Goal: Transaction & Acquisition: Purchase product/service

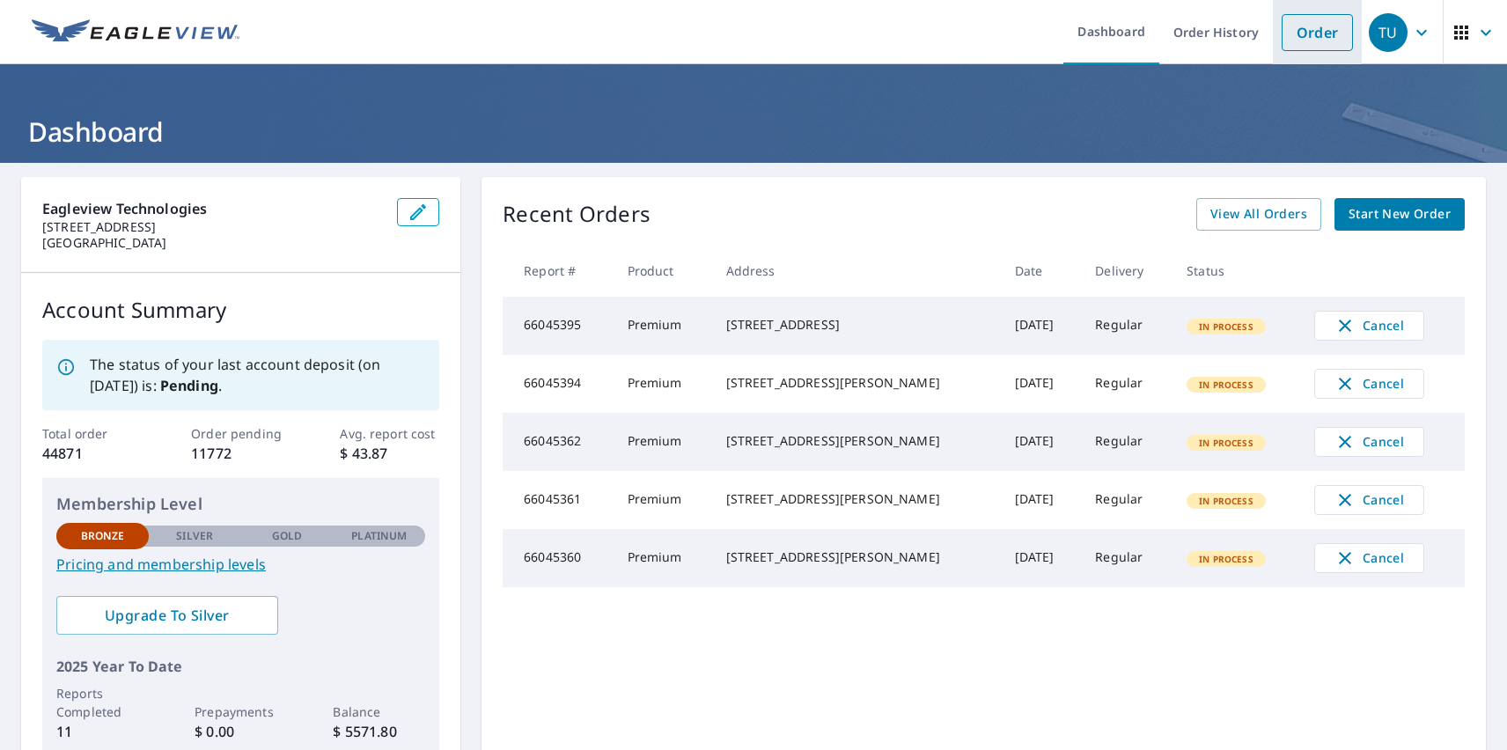
click at [1303, 32] on link "Order" at bounding box center [1316, 32] width 71 height 37
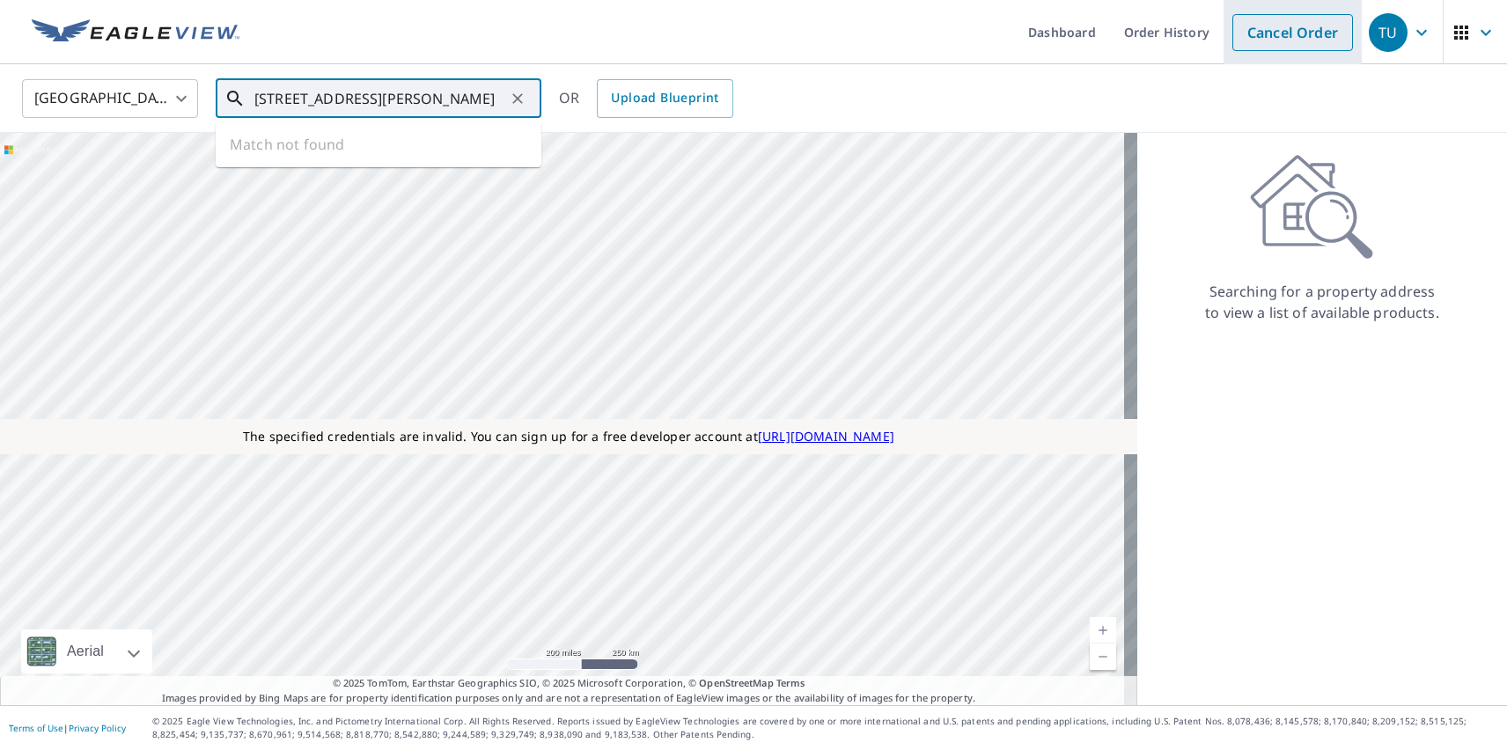
type input "[STREET_ADDRESS][PERSON_NAME]"
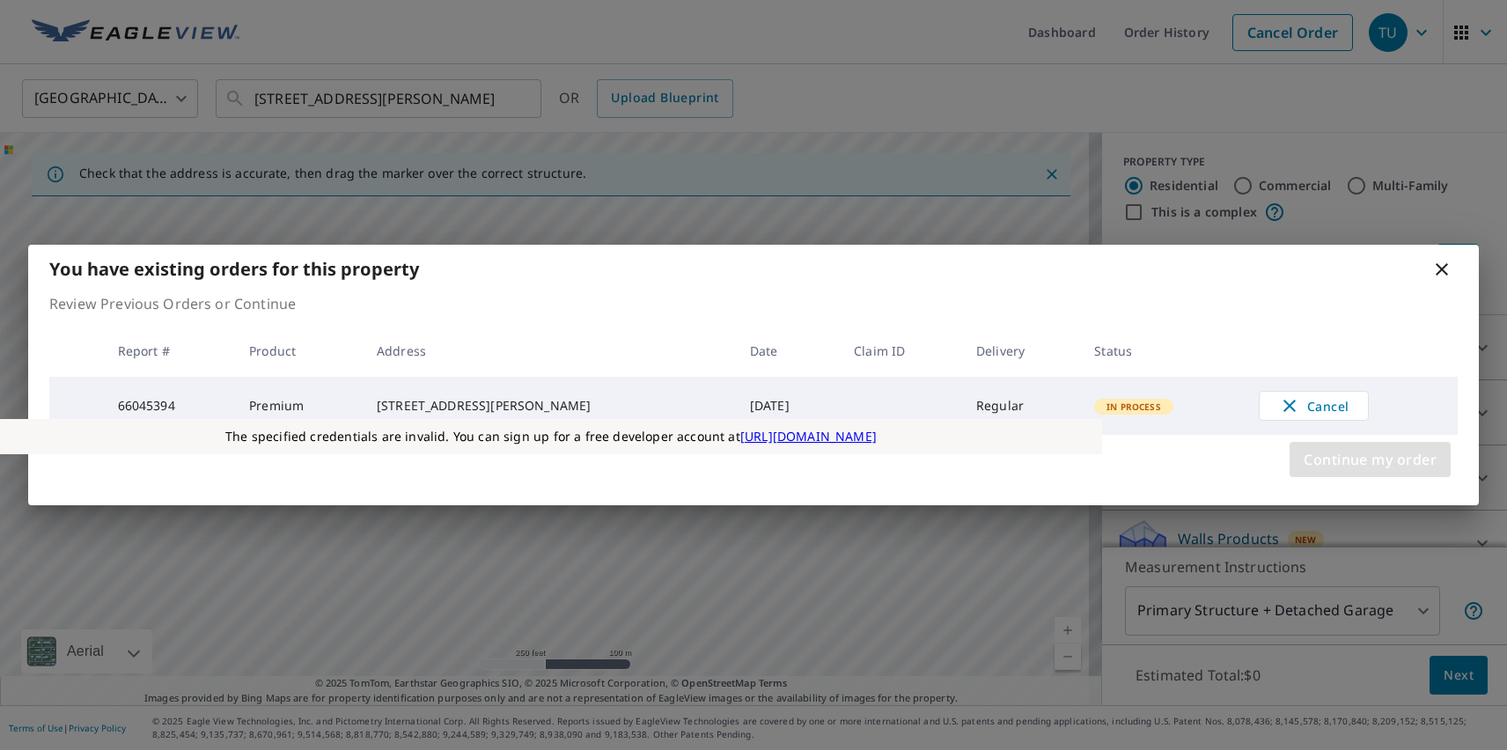
click at [1369, 462] on span "Continue my order" at bounding box center [1369, 459] width 133 height 25
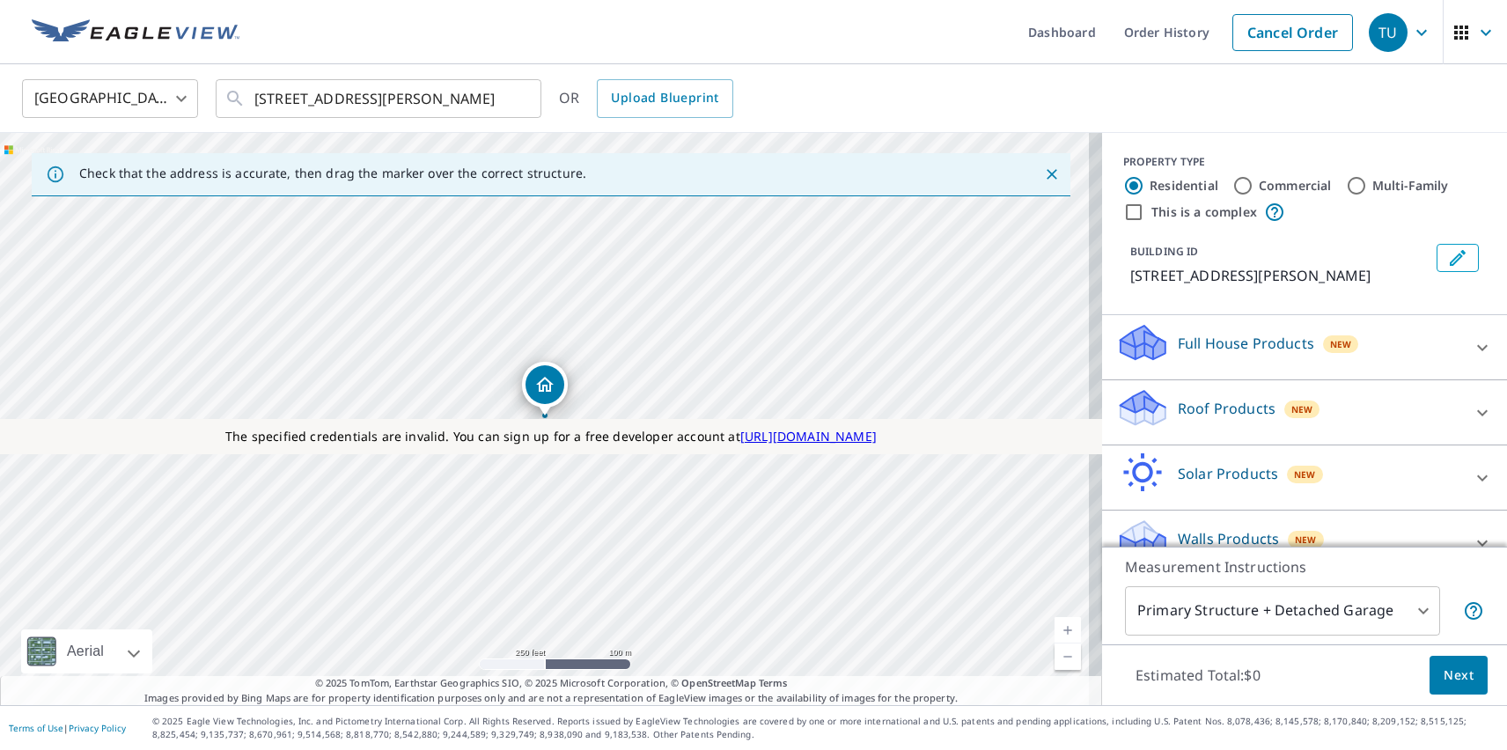
click at [1211, 407] on p "Roof Products" at bounding box center [1226, 408] width 98 height 21
click at [1159, 512] on p "Premium" at bounding box center [1173, 513] width 62 height 22
click at [1142, 512] on input "Premium $31 - $82.5" at bounding box center [1129, 512] width 26 height 21
checkbox input "true"
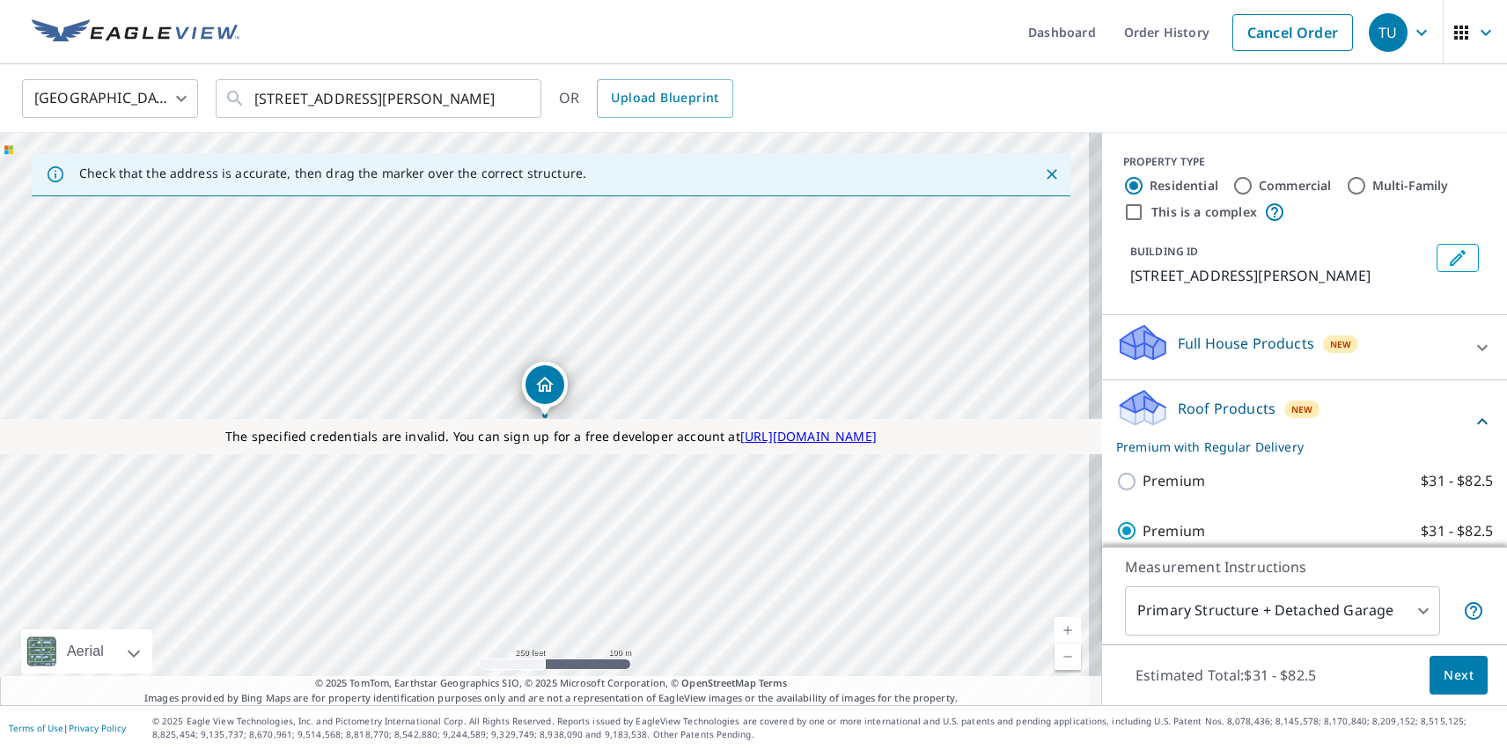
click at [1445, 674] on span "Next" at bounding box center [1458, 675] width 30 height 22
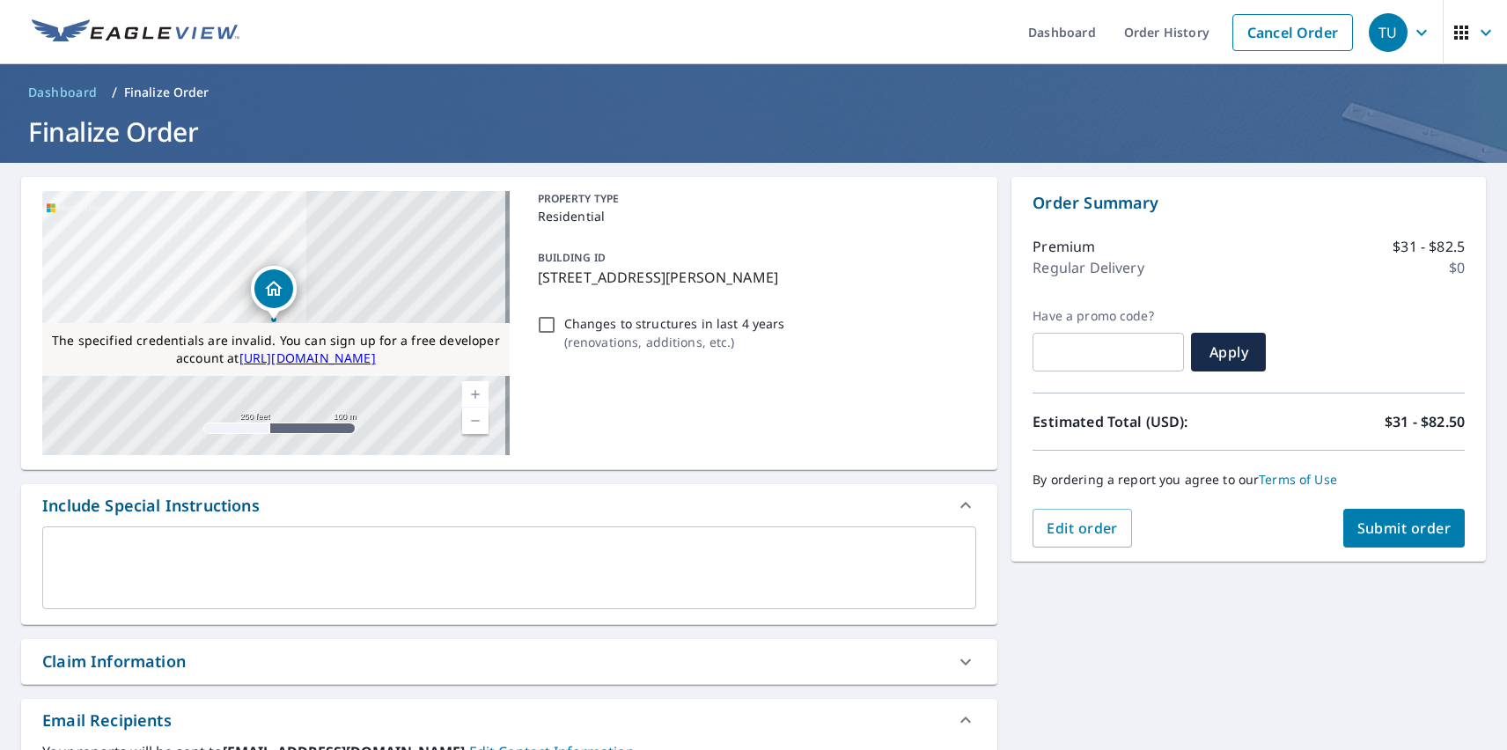
click span "Submit order"
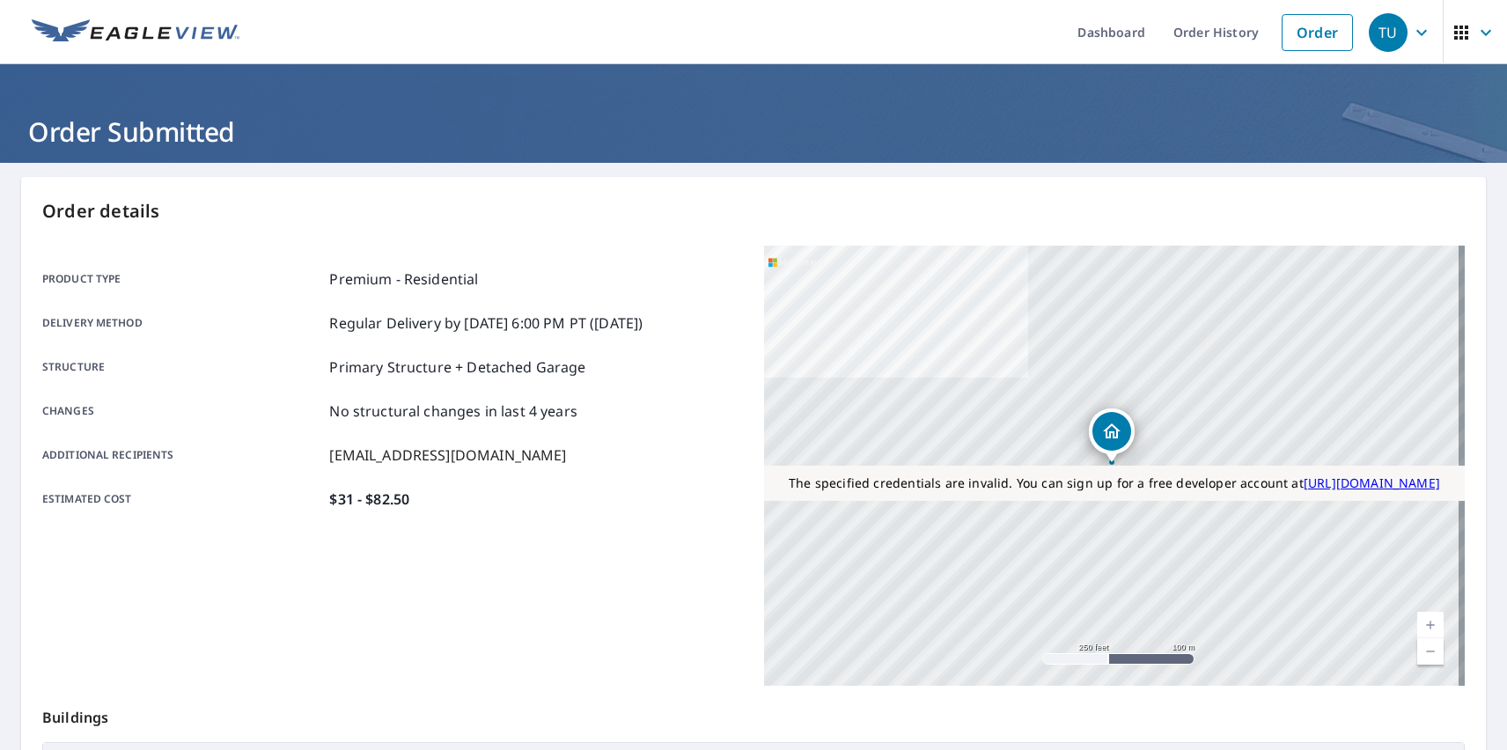
click div "TU"
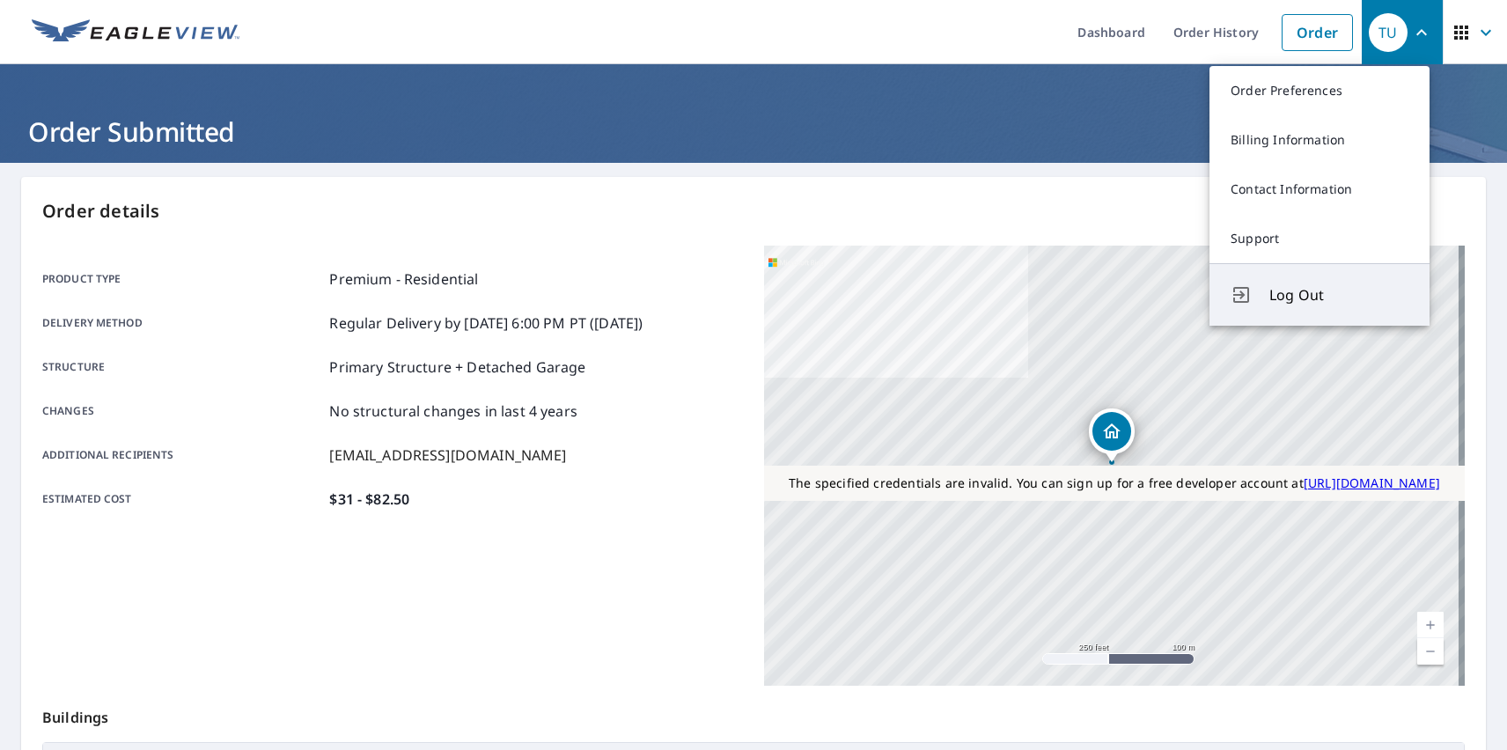
click span "Log Out"
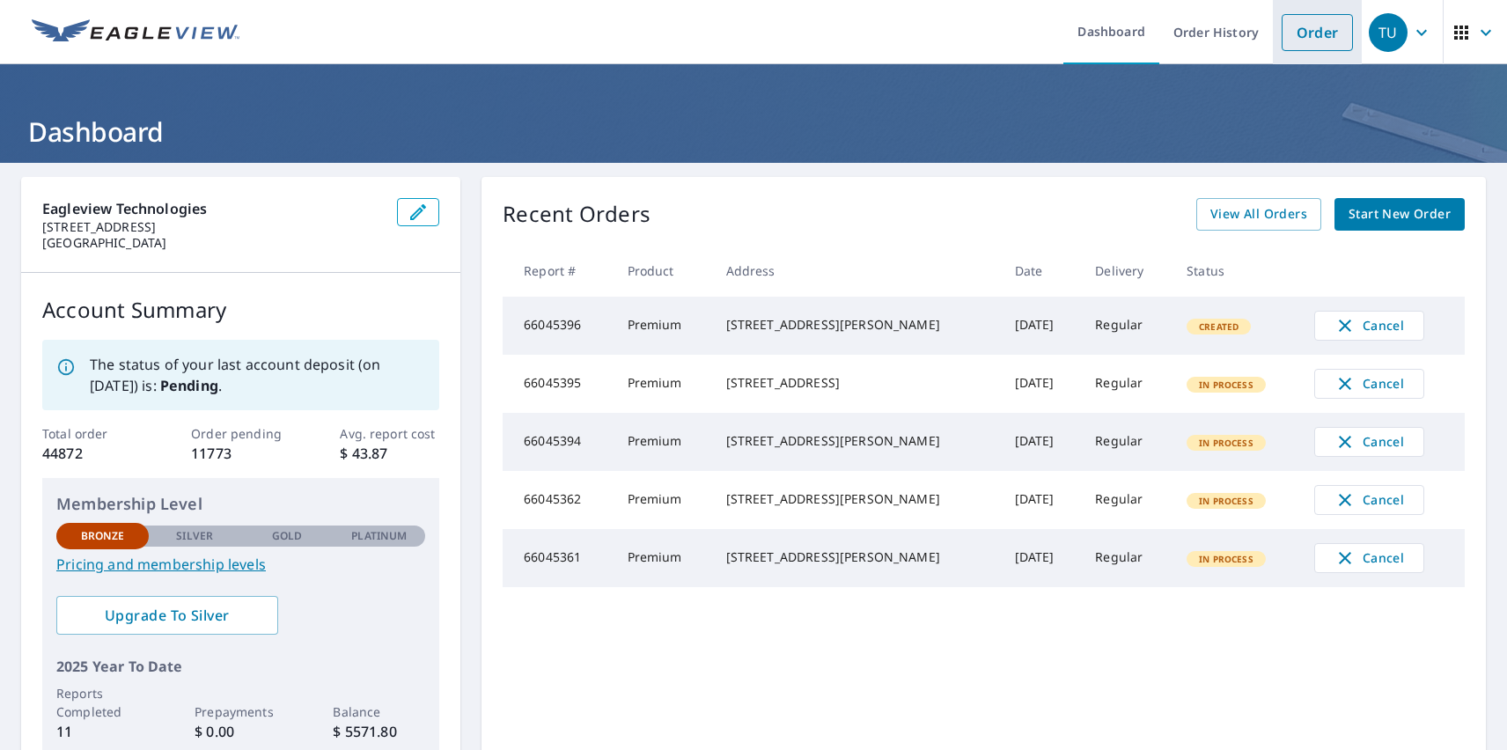
click at [1303, 32] on link "Order" at bounding box center [1316, 32] width 71 height 37
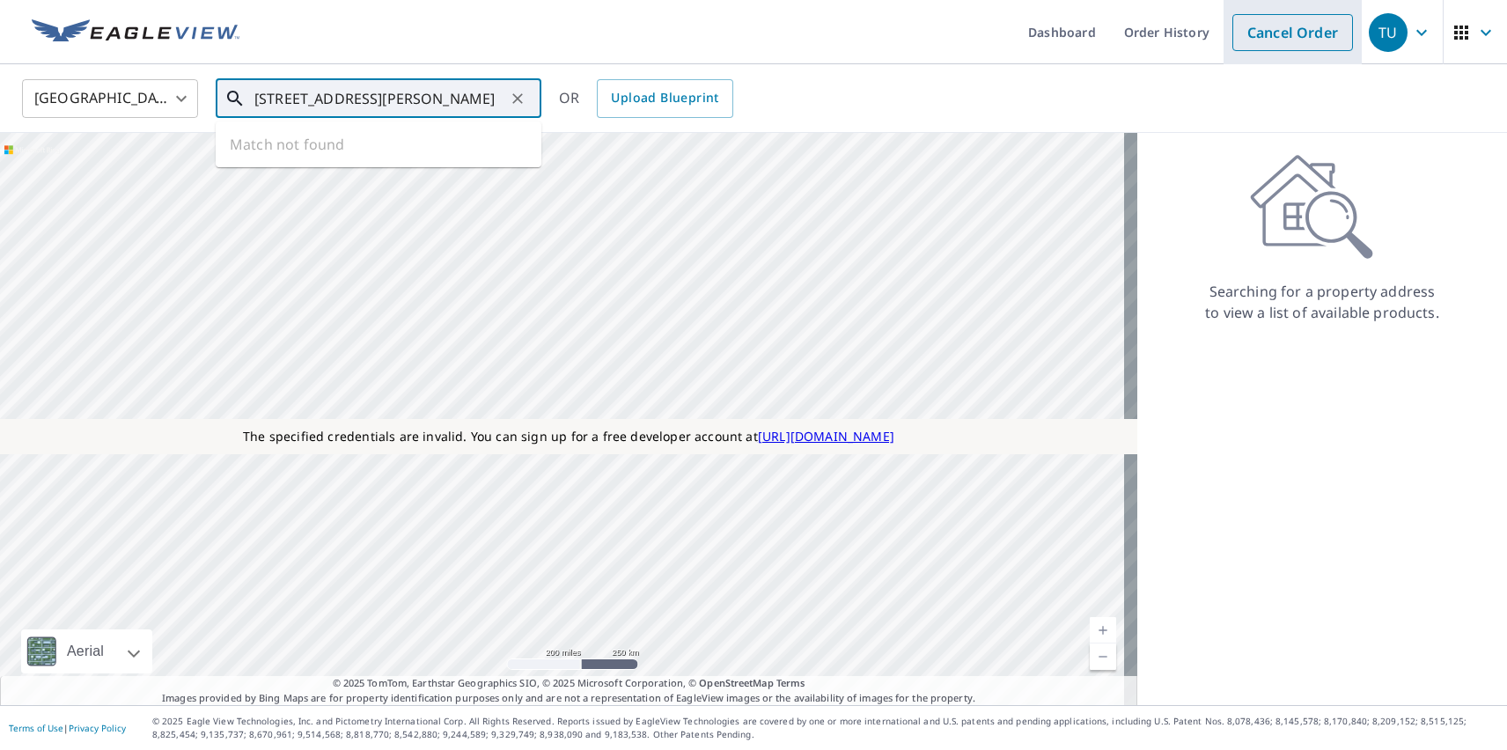
type input "[STREET_ADDRESS][PERSON_NAME]"
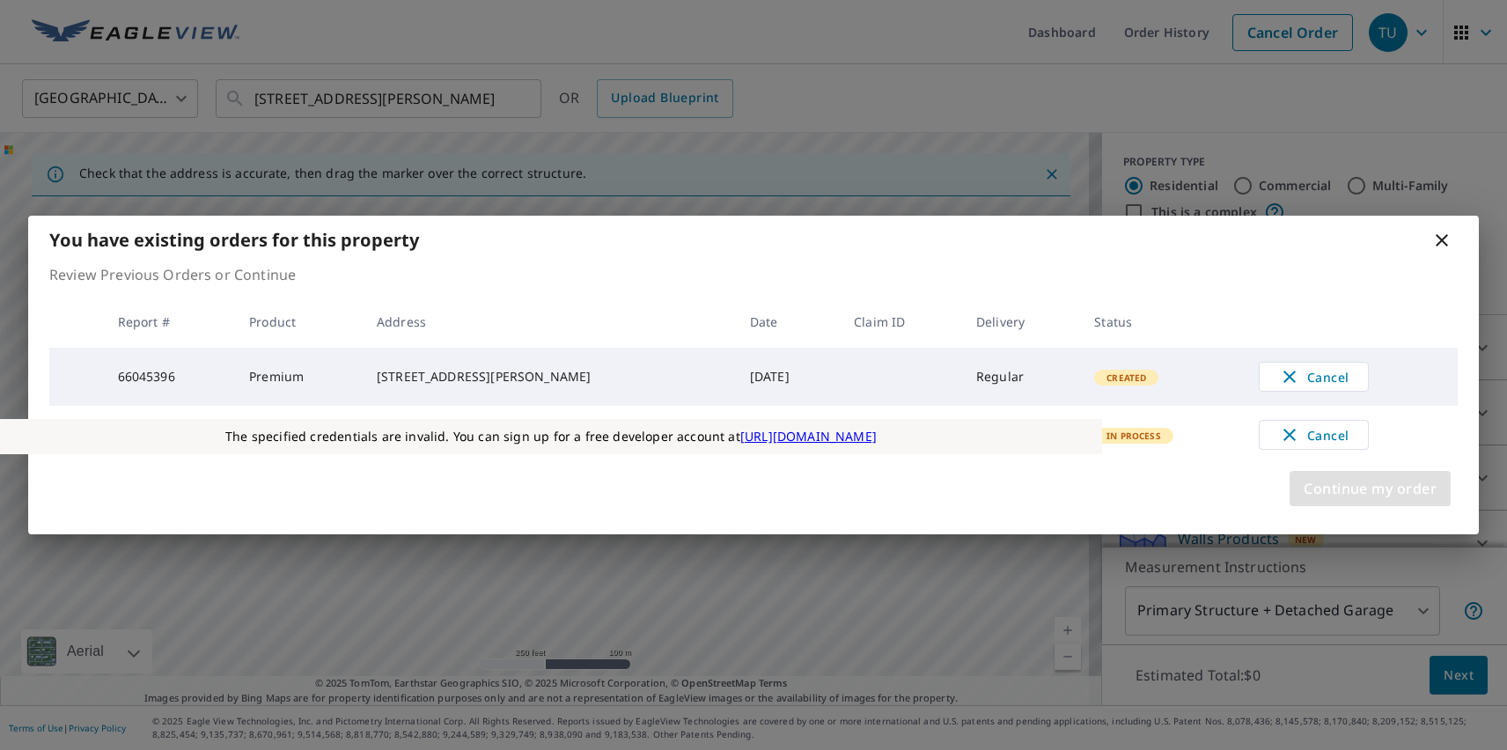
click at [1369, 494] on span "Continue my order" at bounding box center [1369, 488] width 133 height 25
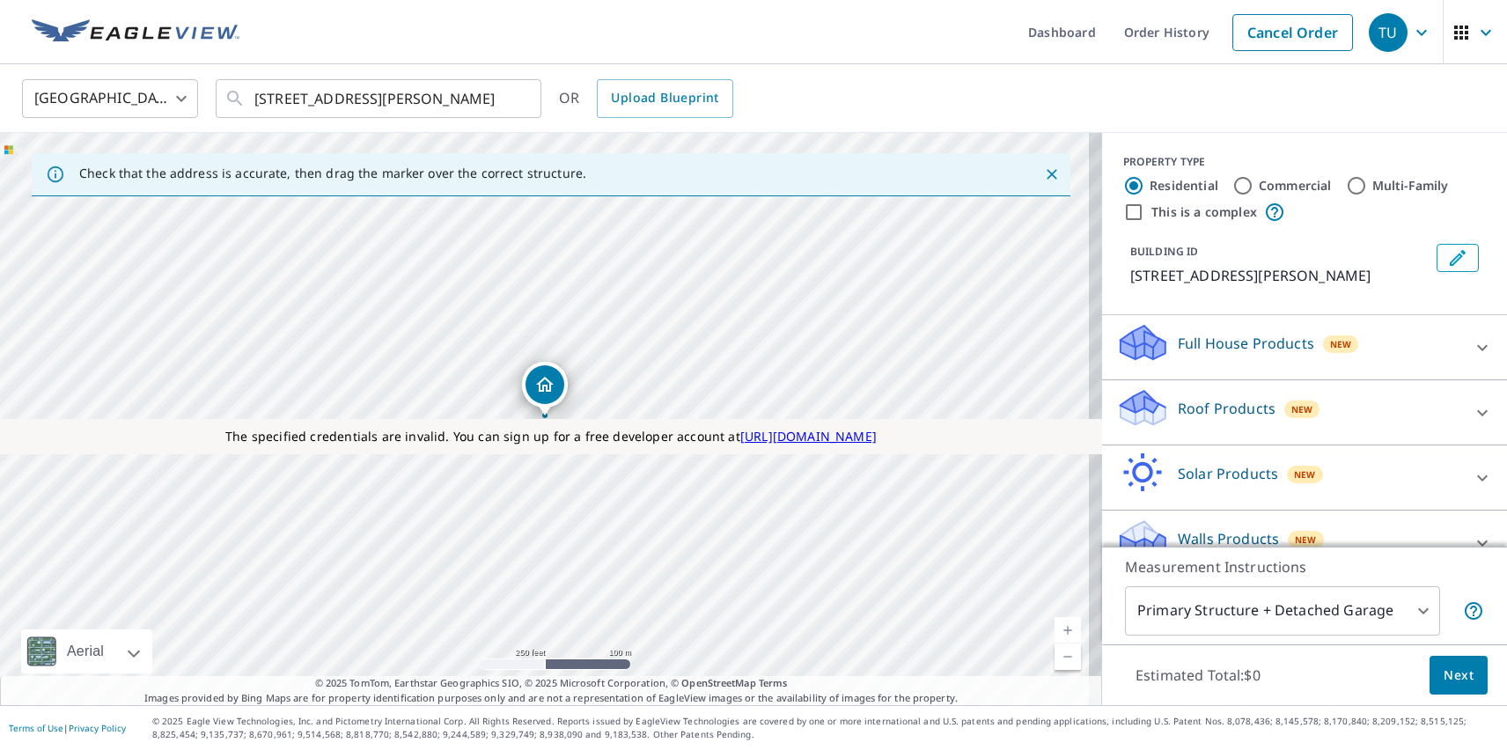
click at [1211, 407] on p "Roof Products" at bounding box center [1226, 408] width 98 height 21
click at [1159, 512] on p "Premium" at bounding box center [1173, 513] width 62 height 22
click at [1142, 512] on input "Premium $31 - $82.5" at bounding box center [1129, 512] width 26 height 21
checkbox input "true"
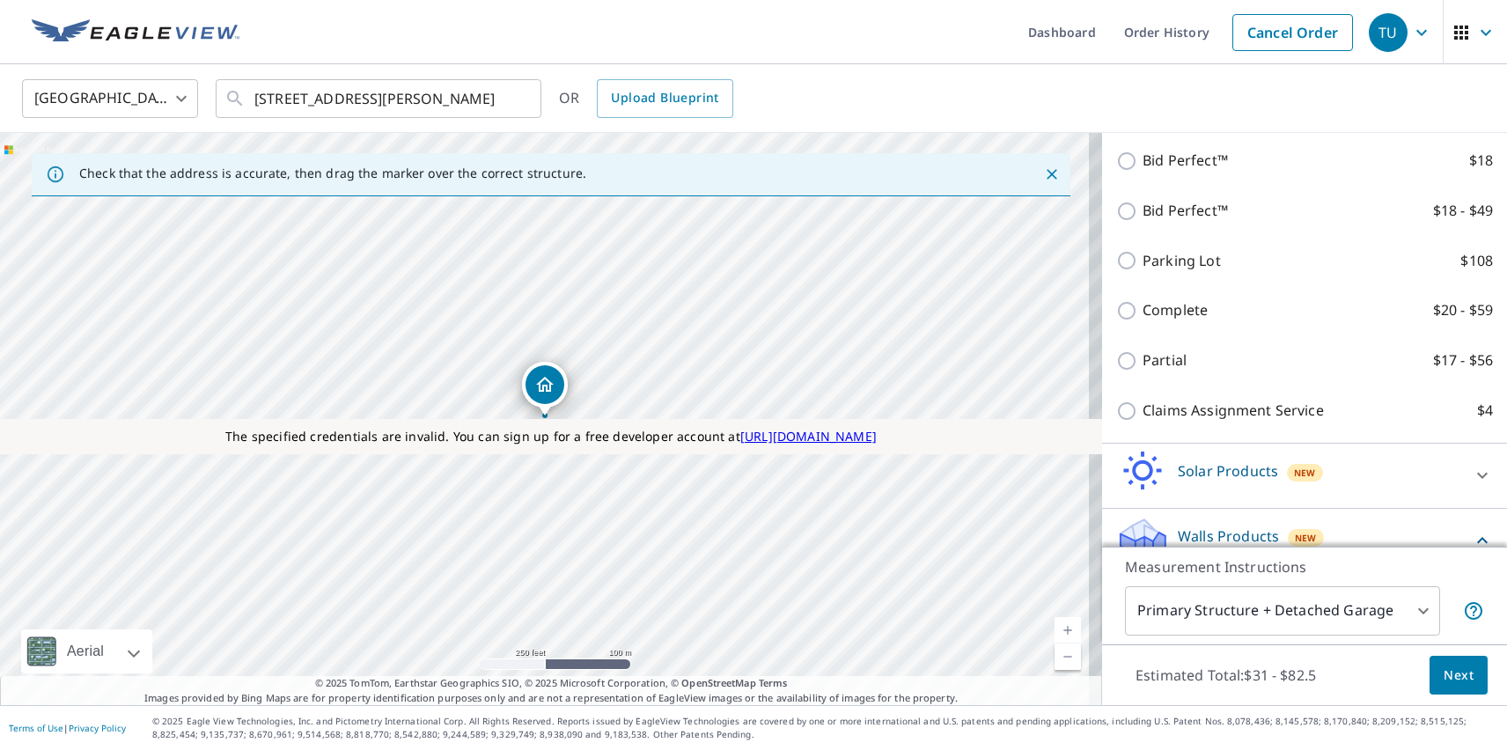
click at [1147, 580] on p "Walls" at bounding box center [1160, 591] width 36 height 22
click at [1142, 580] on input "Walls $74" at bounding box center [1129, 590] width 26 height 21
checkbox input "true"
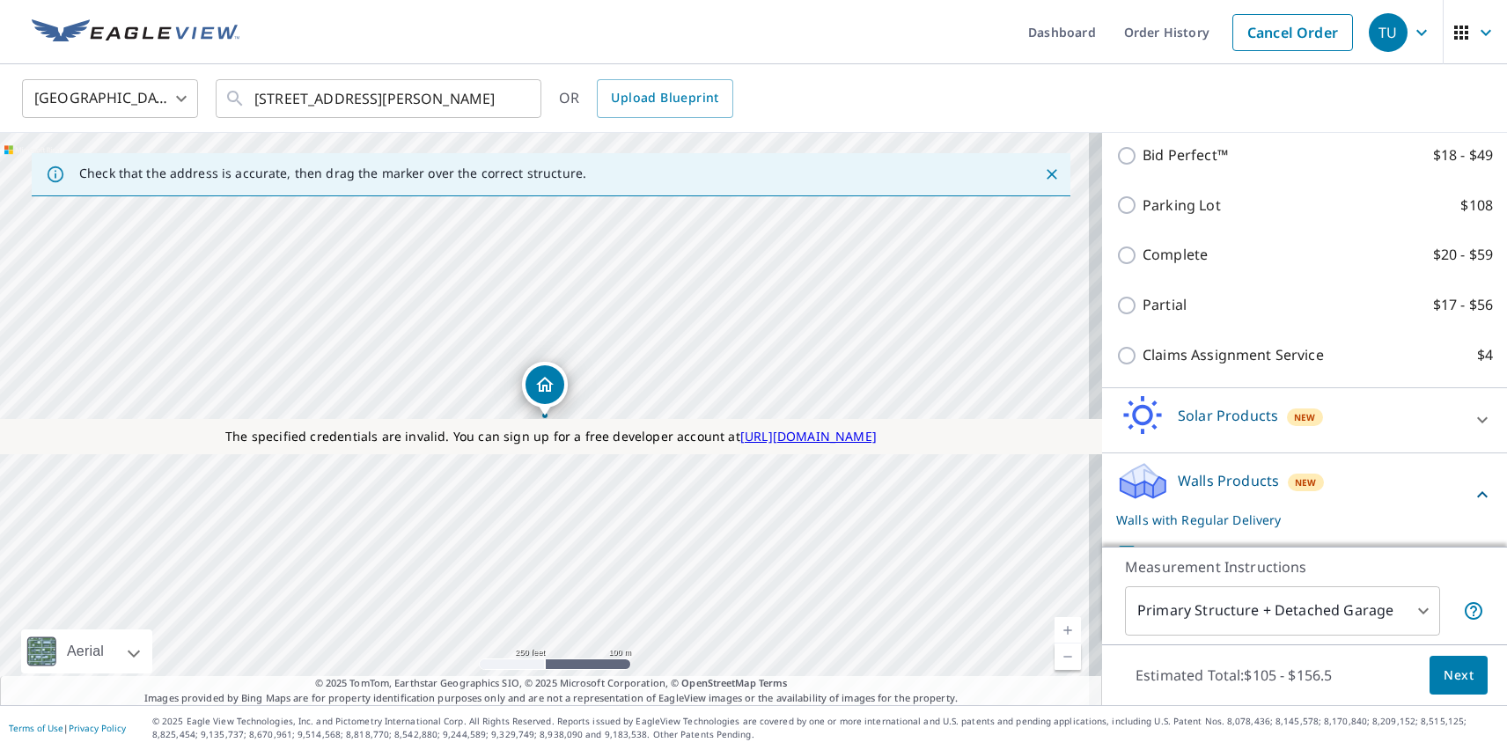
click at [1445, 674] on span "Next" at bounding box center [1458, 675] width 30 height 22
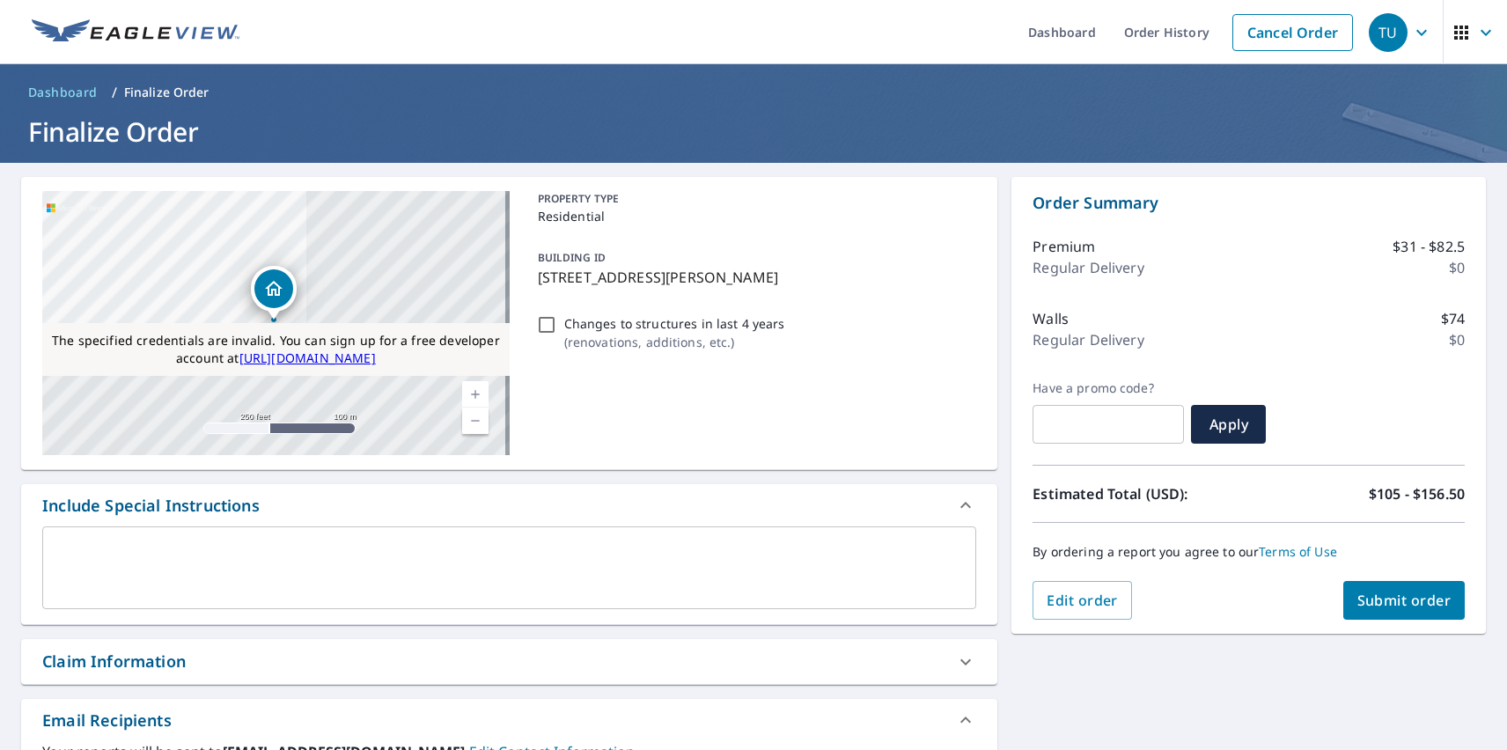
click at [1390, 600] on span "Submit order" at bounding box center [1404, 599] width 94 height 19
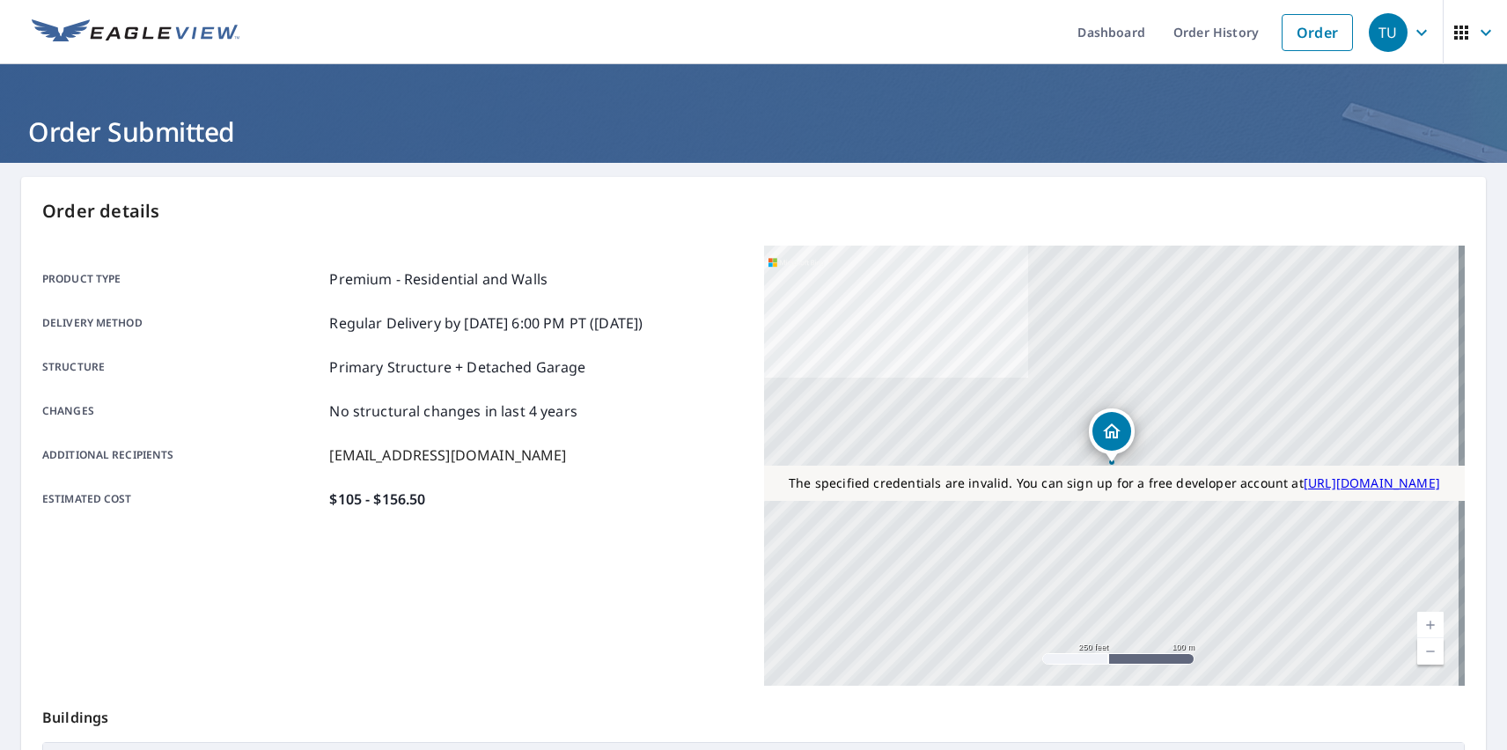
click at [1375, 32] on div "TU" at bounding box center [1387, 32] width 39 height 39
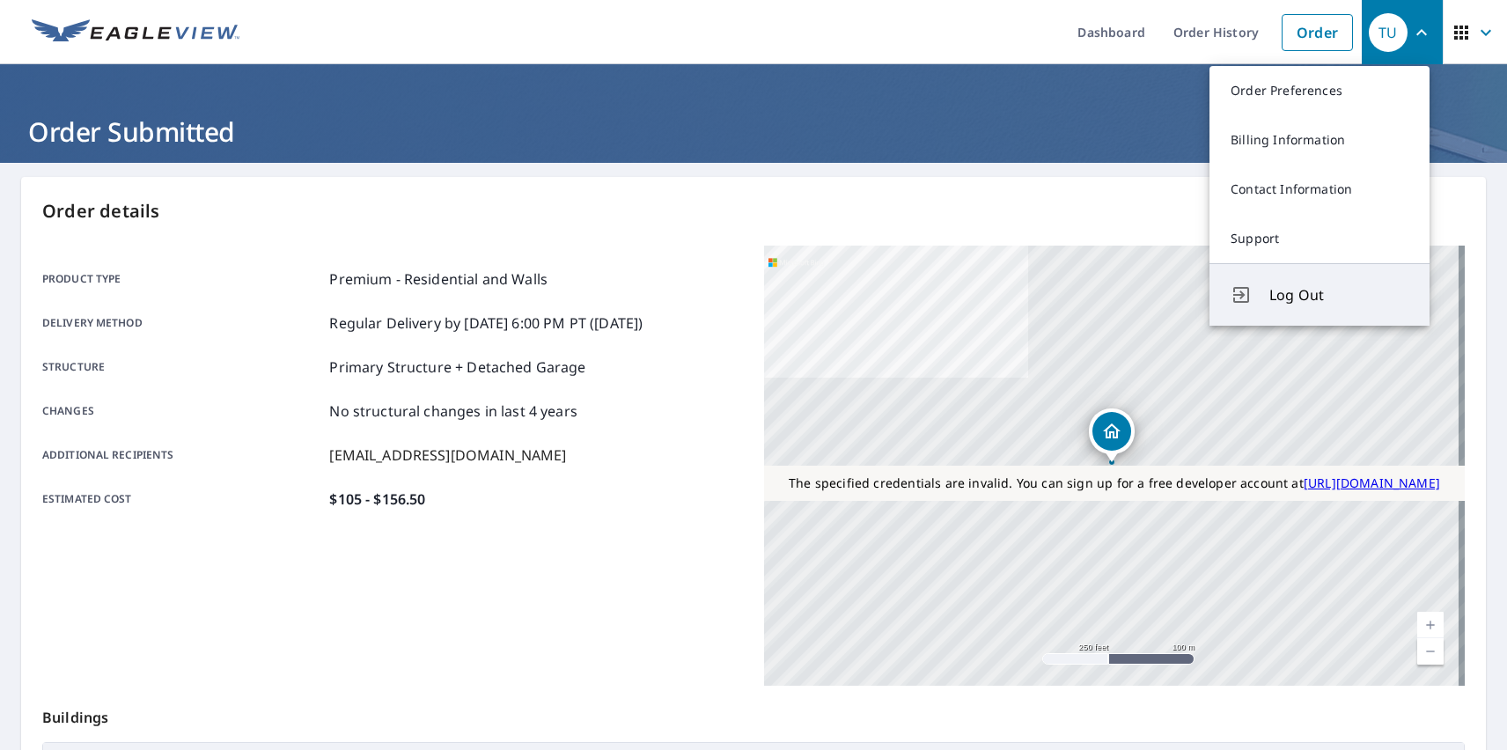
click at [1339, 295] on span "Log Out" at bounding box center [1338, 294] width 139 height 21
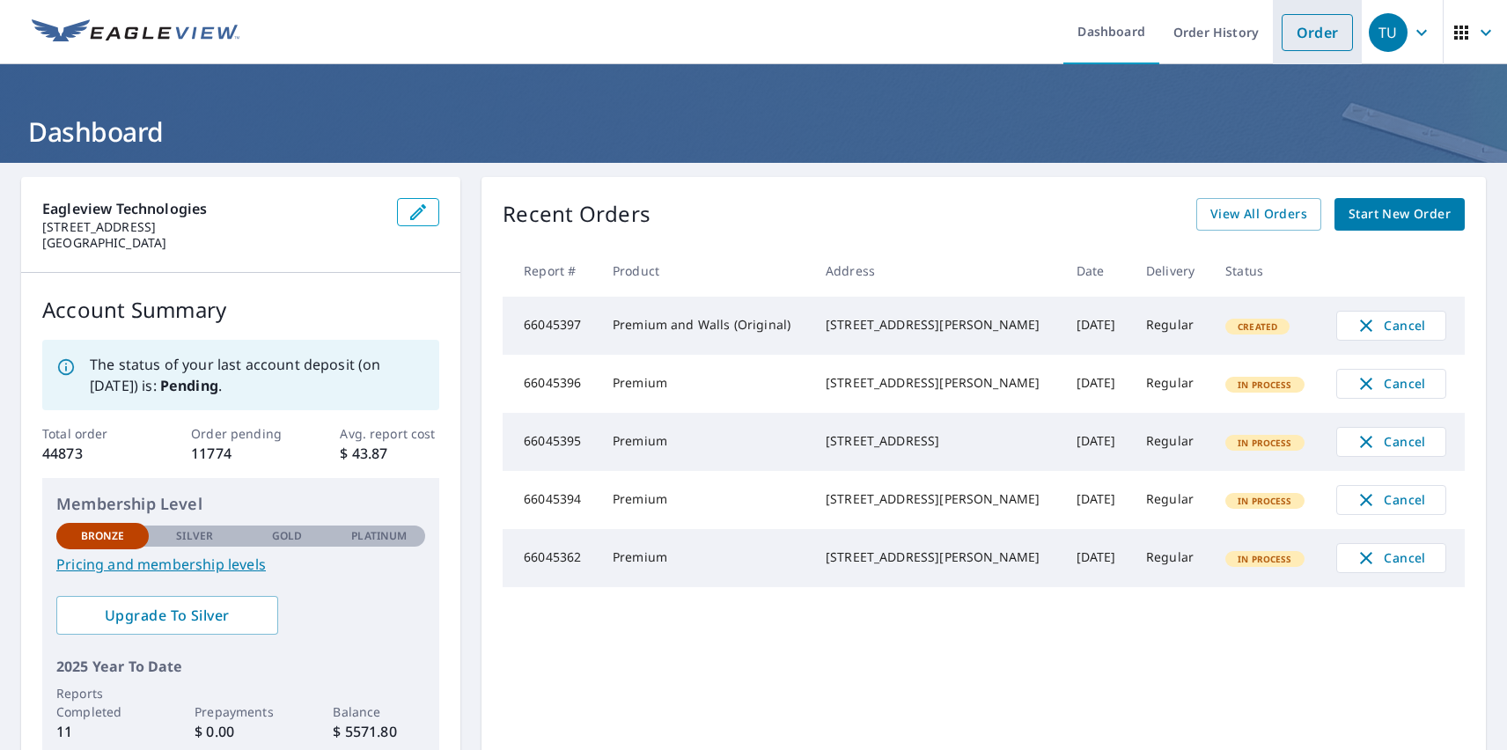
click at [1303, 32] on link "Order" at bounding box center [1316, 32] width 71 height 37
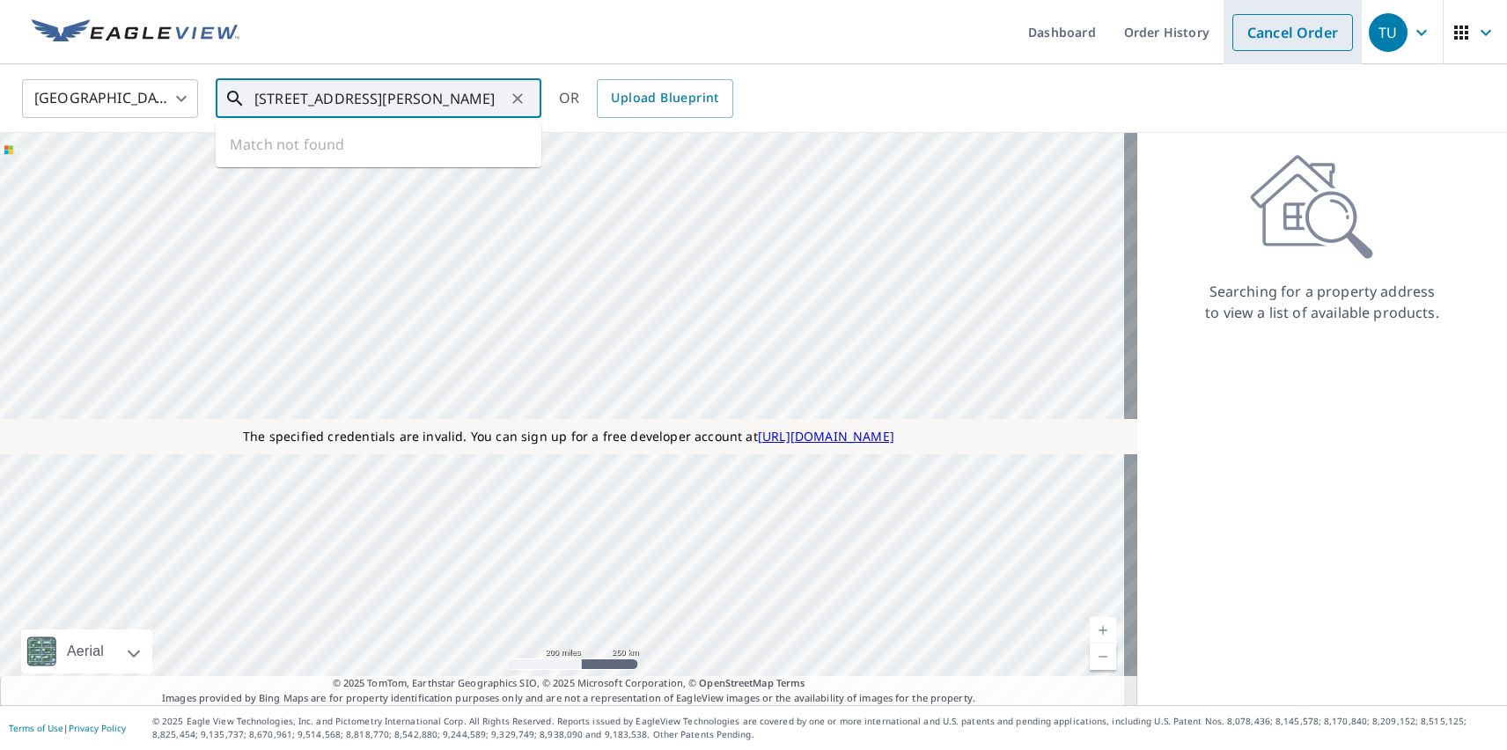
type input "[STREET_ADDRESS][PERSON_NAME]"
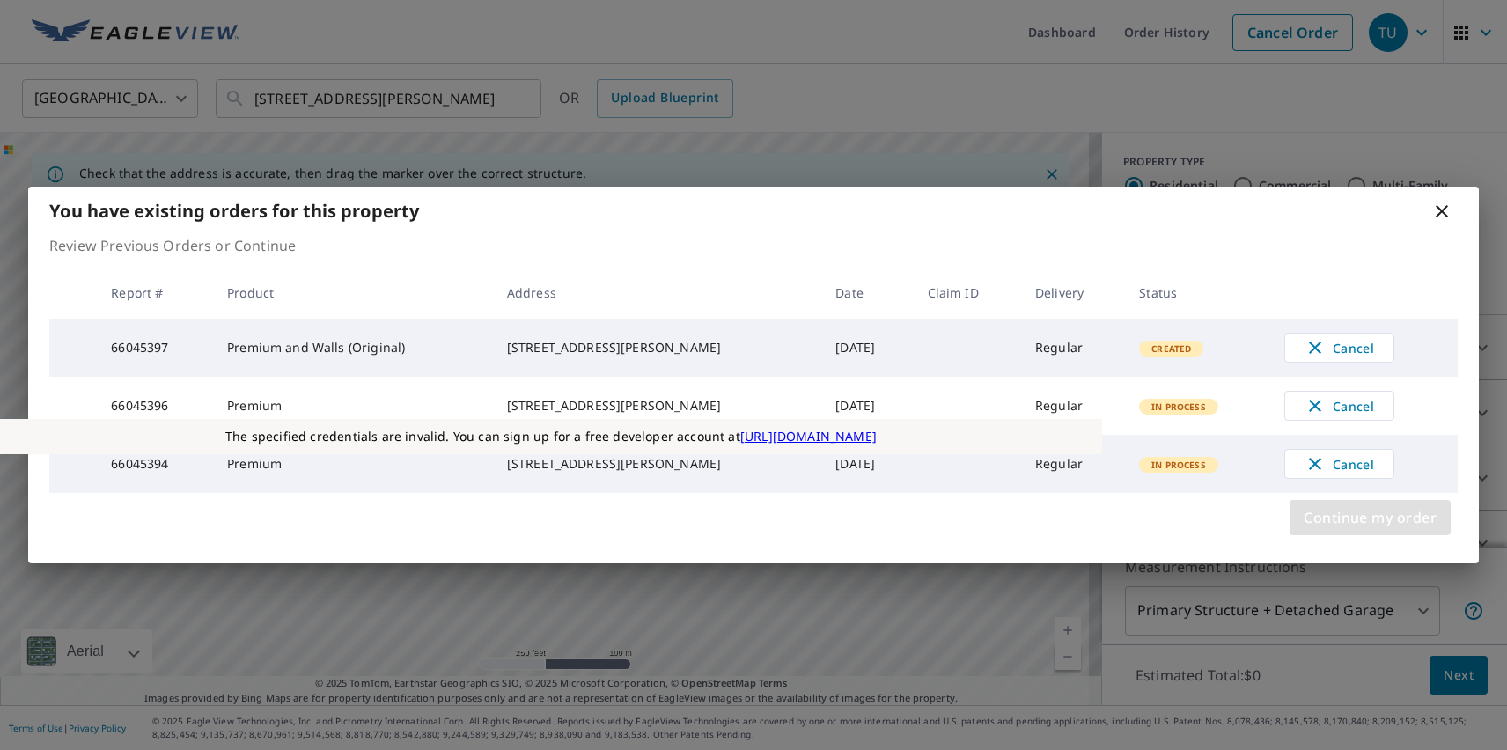
click at [1369, 525] on span "Continue my order" at bounding box center [1369, 517] width 133 height 25
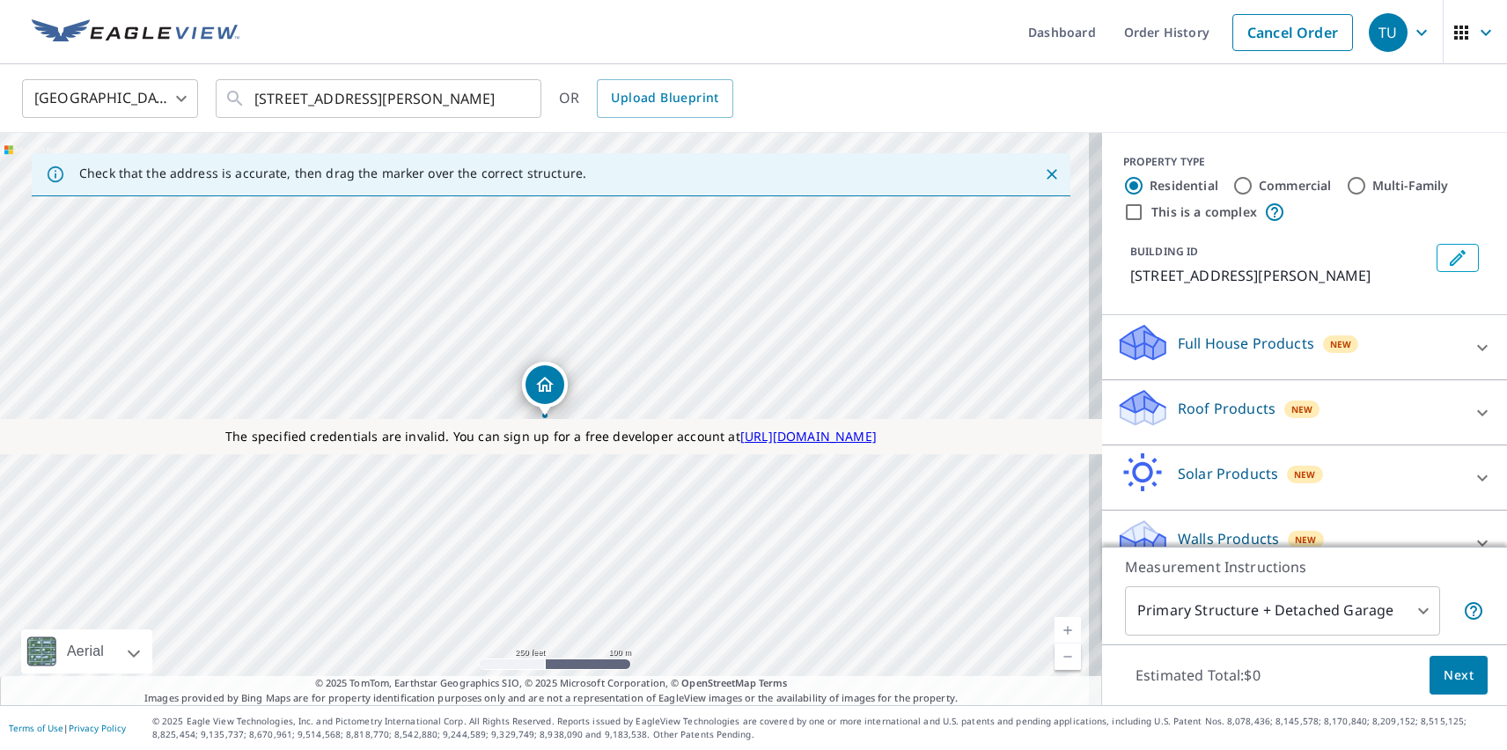
click at [1211, 407] on p "Roof Products" at bounding box center [1226, 408] width 98 height 21
checkbox input "true"
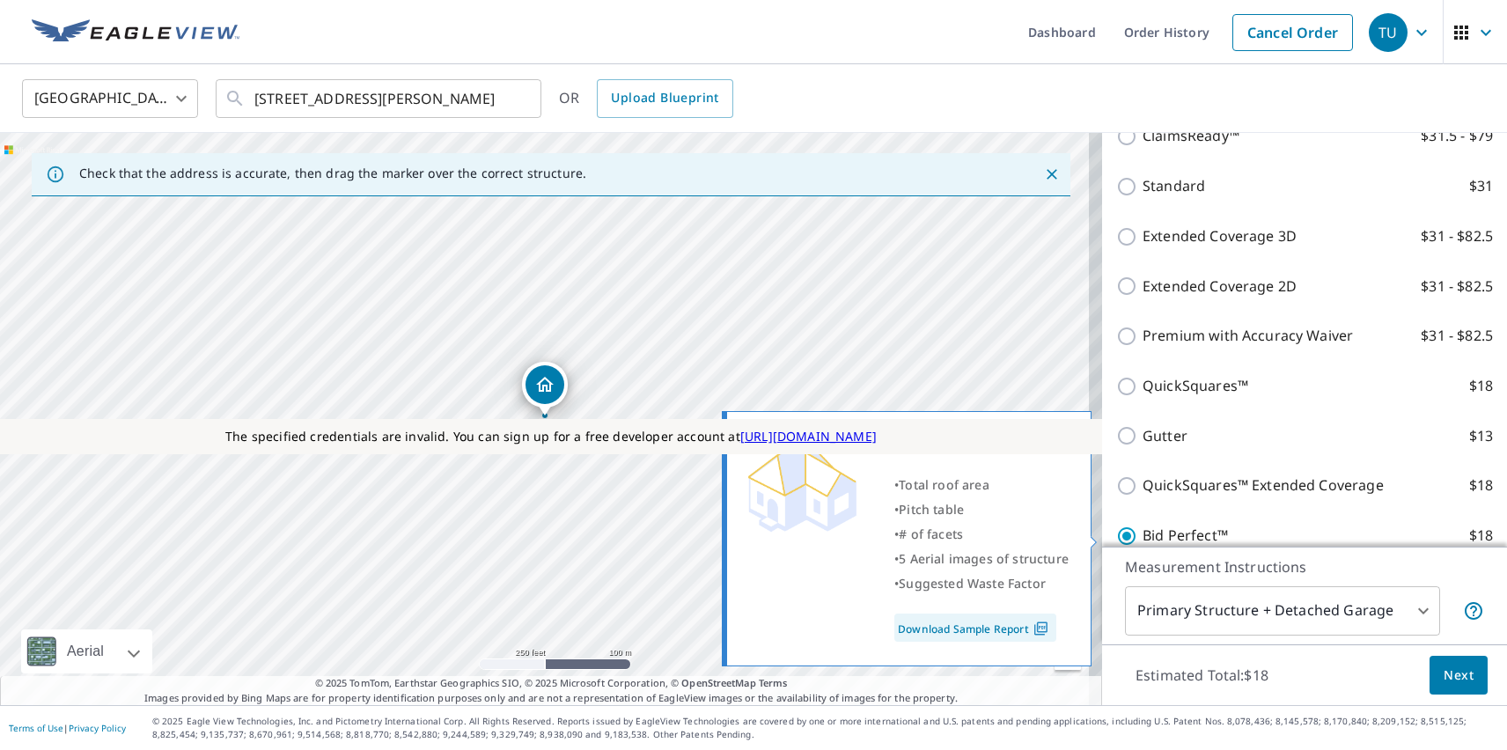
click at [1445, 674] on span "Next" at bounding box center [1458, 675] width 30 height 22
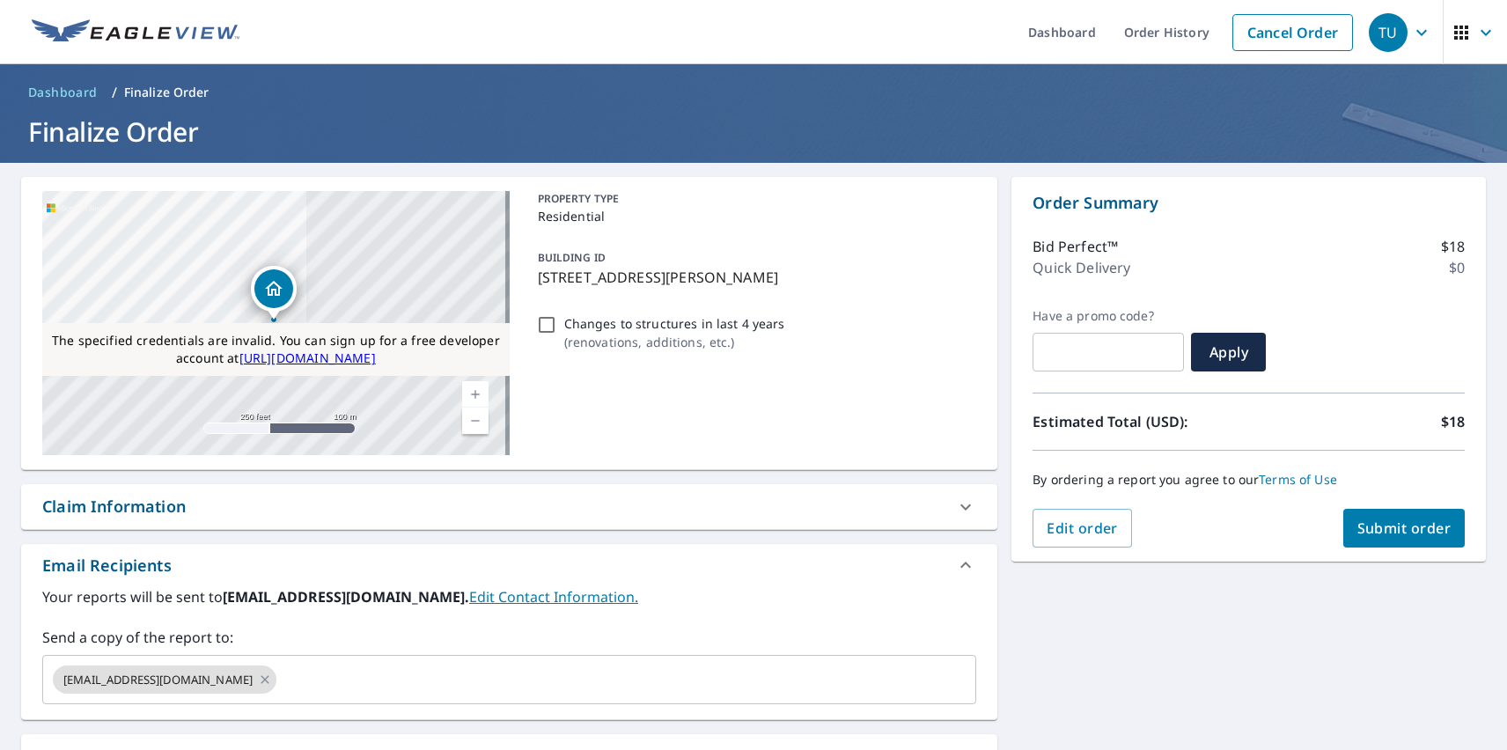
click at [1390, 528] on span "Submit order" at bounding box center [1404, 527] width 94 height 19
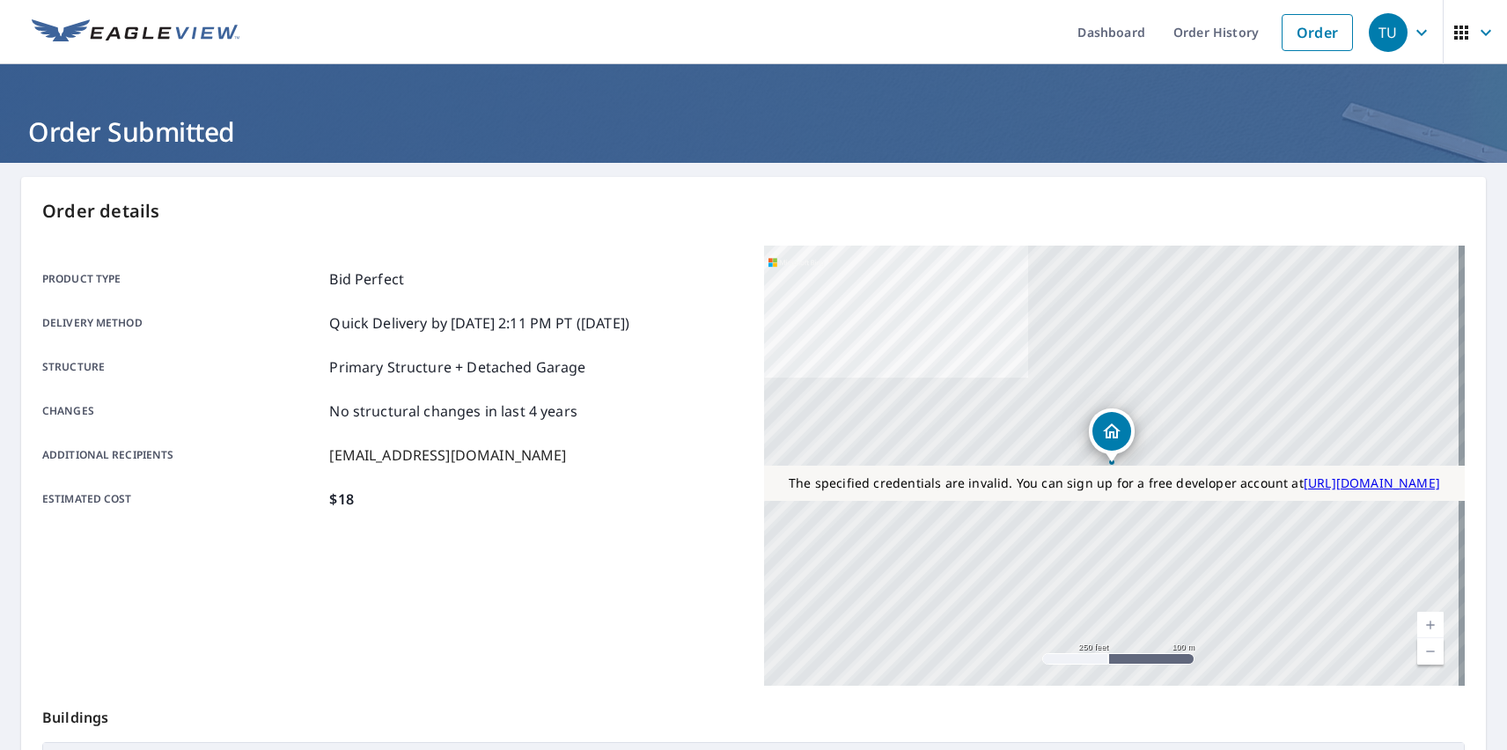
click at [1375, 32] on div "TU" at bounding box center [1387, 32] width 39 height 39
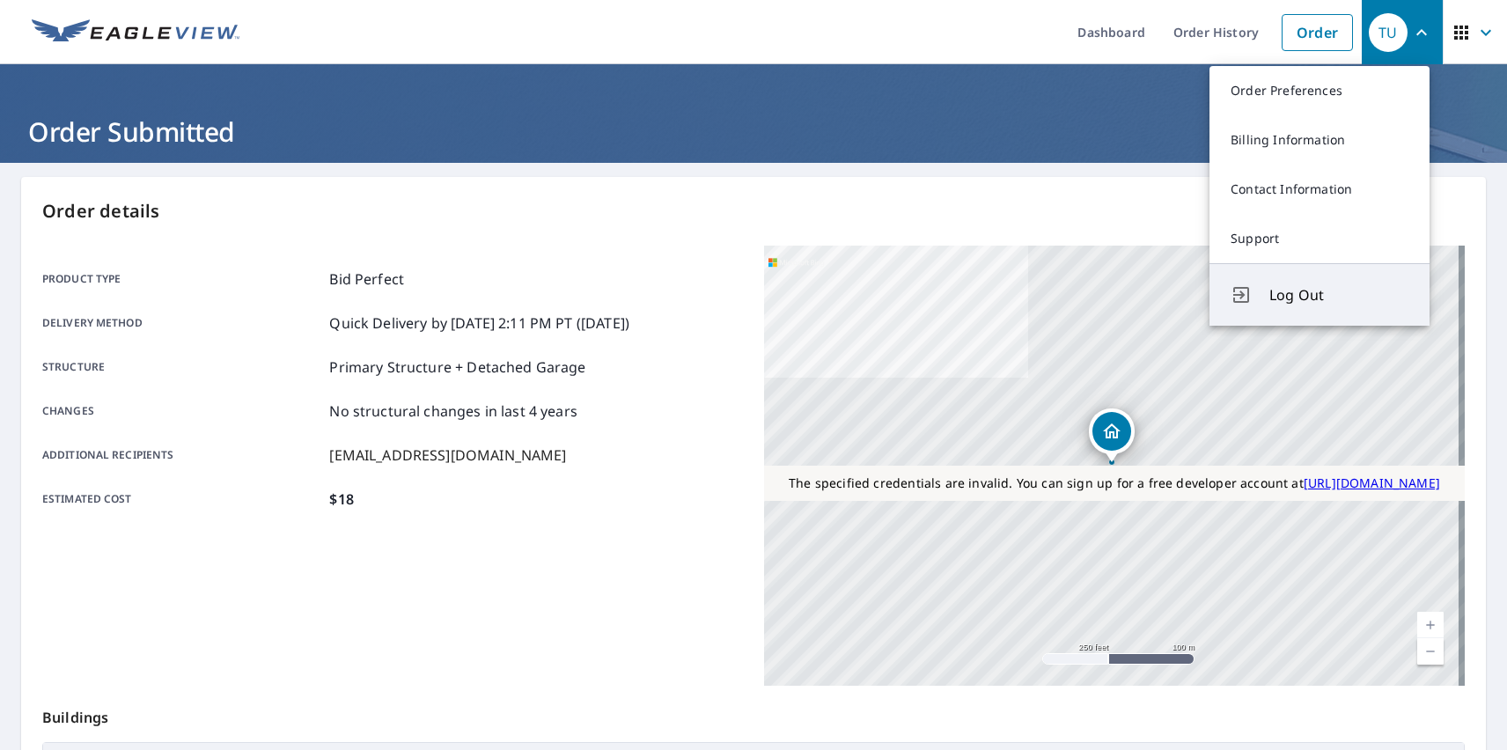
click at [1339, 295] on span "Log Out" at bounding box center [1338, 294] width 139 height 21
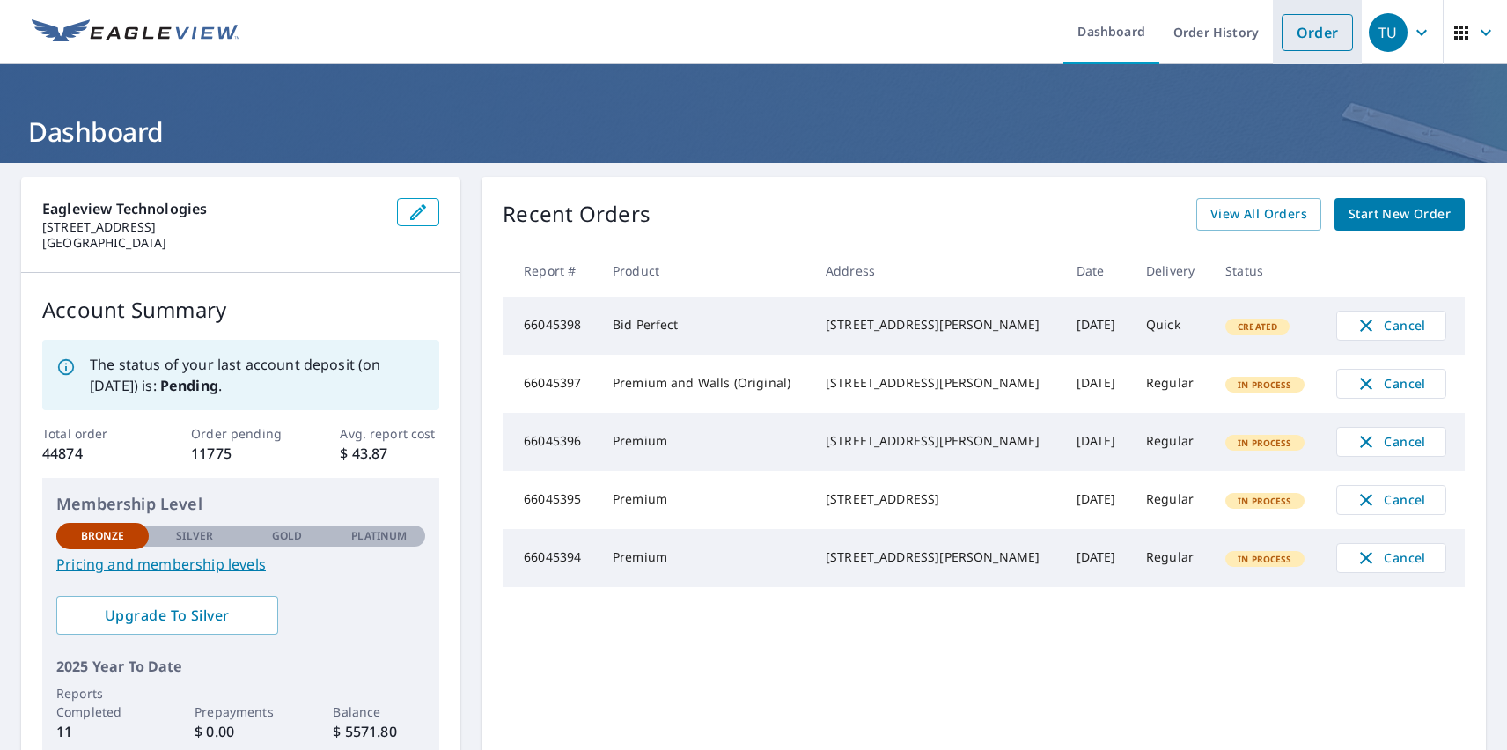
click at [1303, 32] on link "Order" at bounding box center [1316, 32] width 71 height 37
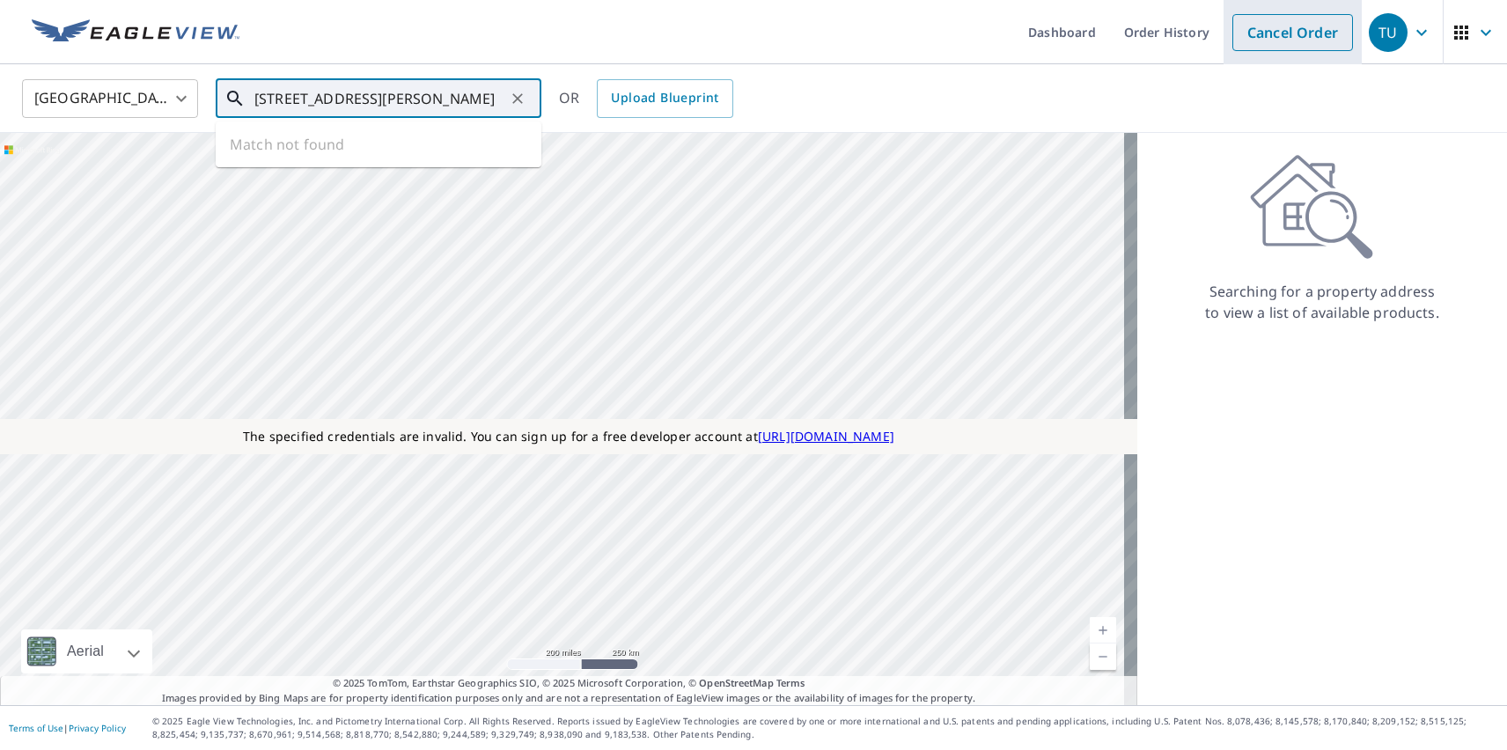
type input "[STREET_ADDRESS][PERSON_NAME]"
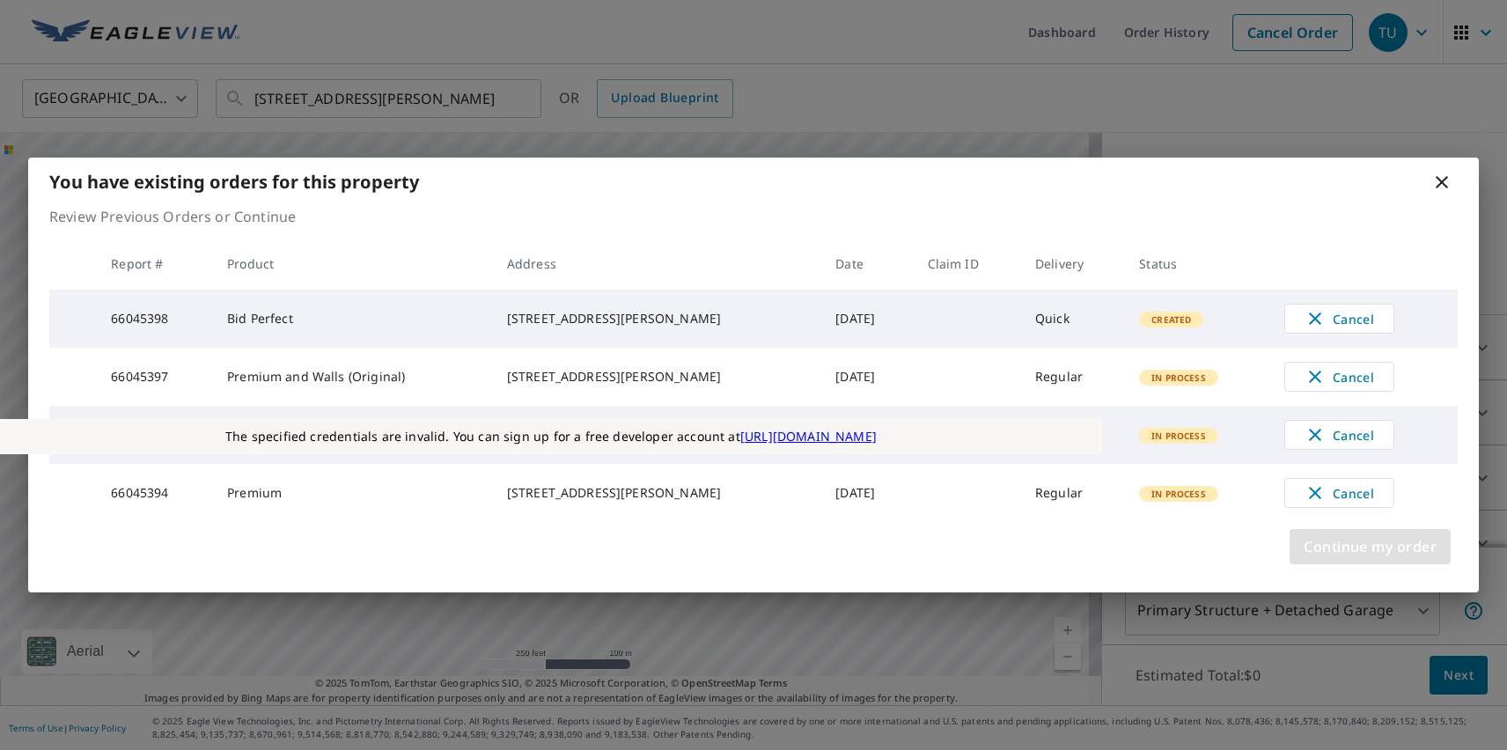
click at [1369, 557] on span "Continue my order" at bounding box center [1369, 546] width 133 height 25
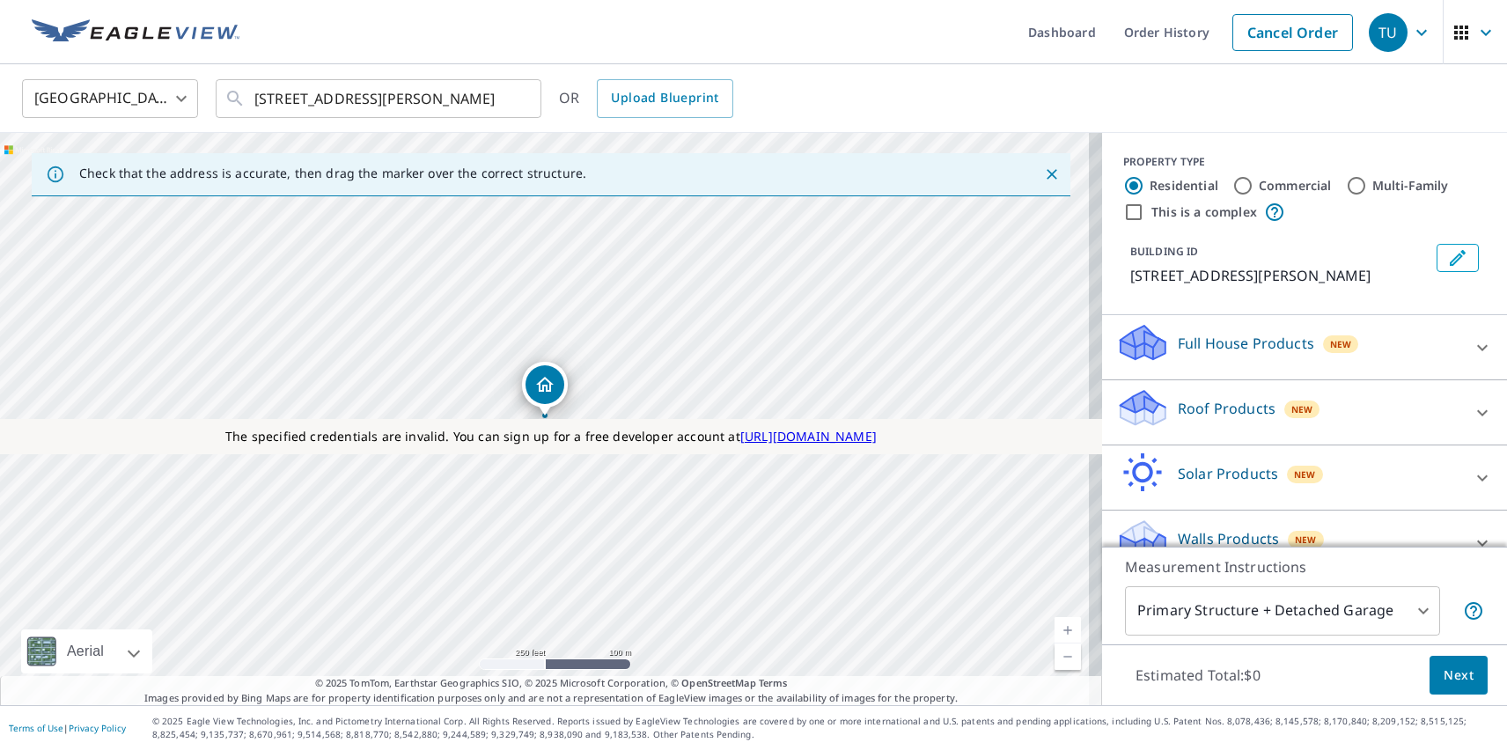
click at [1281, 185] on label "Commercial" at bounding box center [1294, 186] width 73 height 18
click at [1253, 185] on input "Commercial" at bounding box center [1242, 185] width 21 height 21
radio input "true"
type input "4"
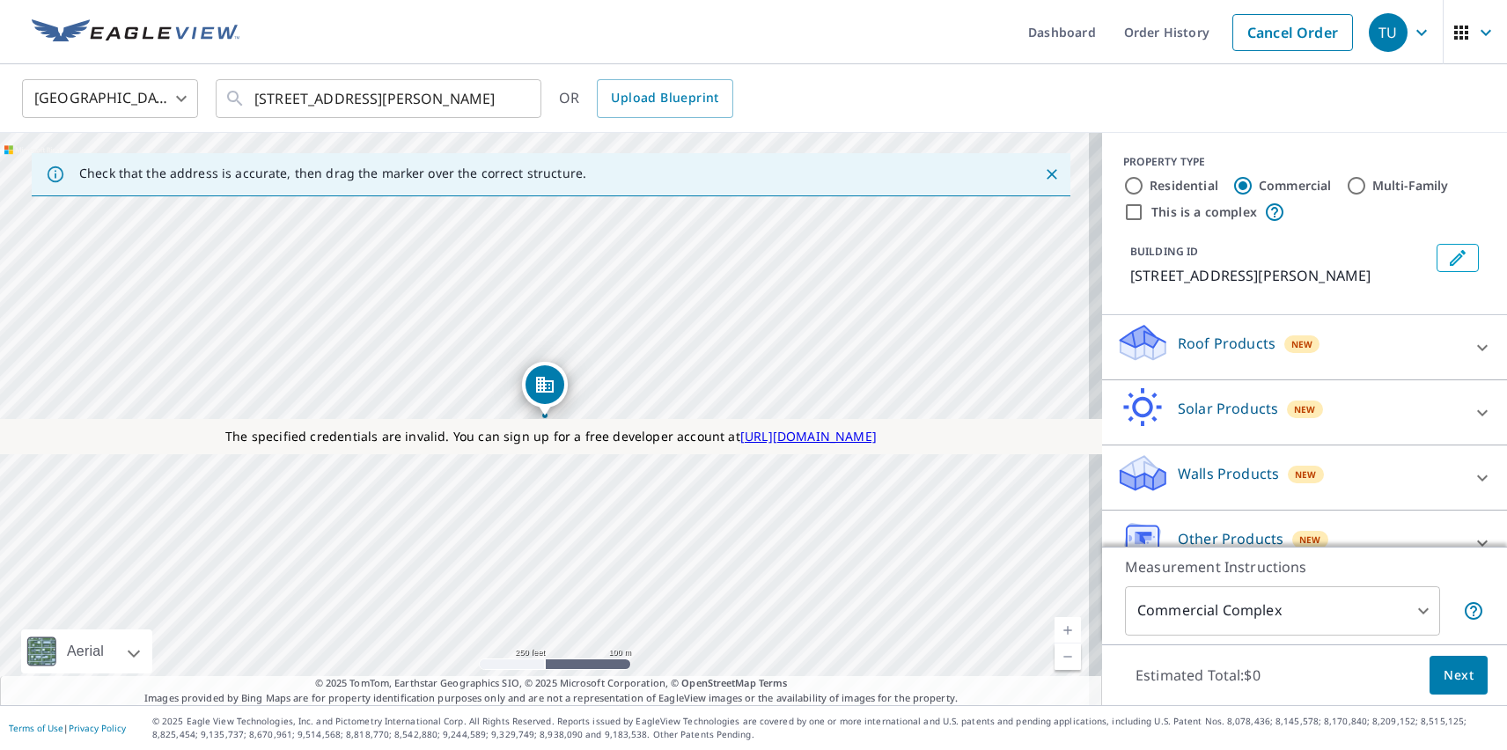
click at [1211, 342] on p "Roof Products" at bounding box center [1226, 343] width 98 height 21
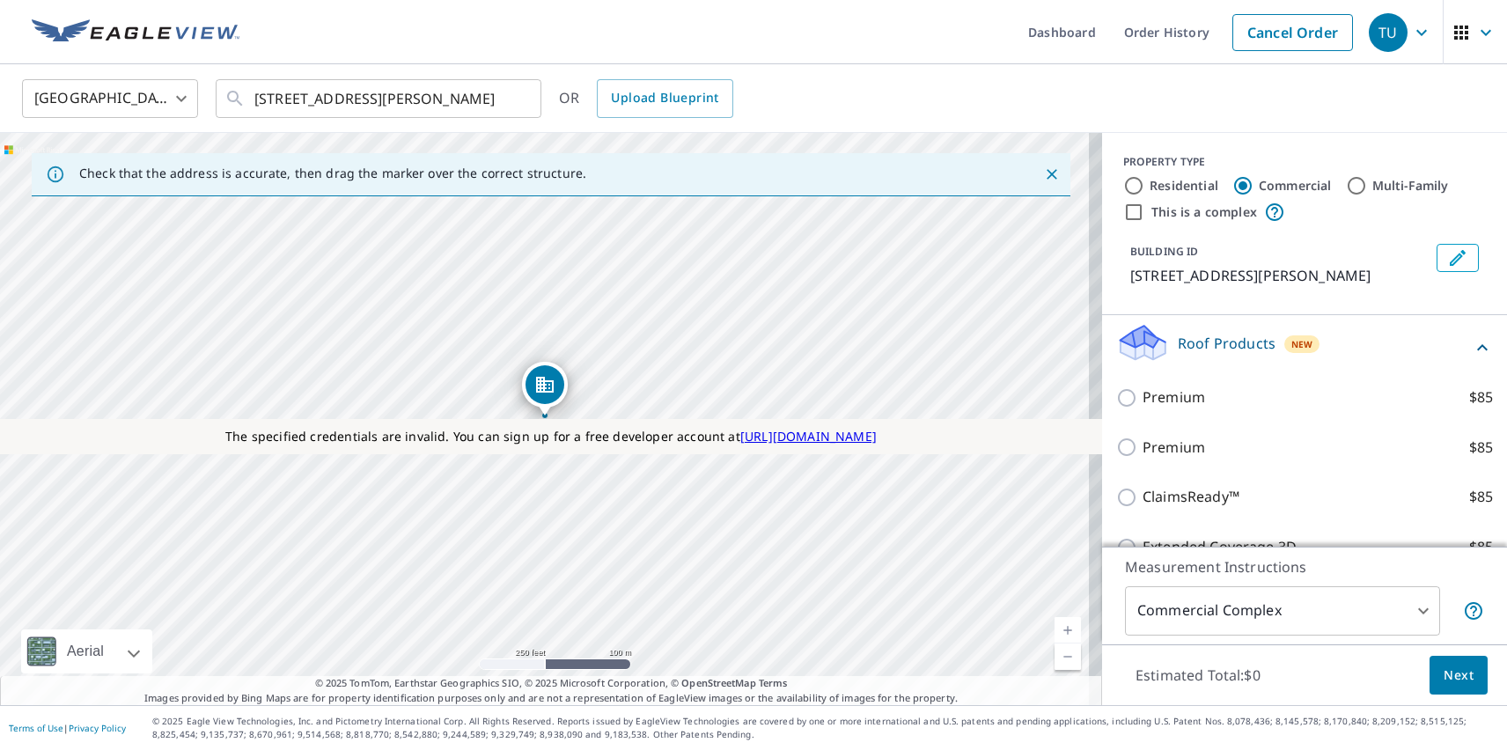
checkbox input "true"
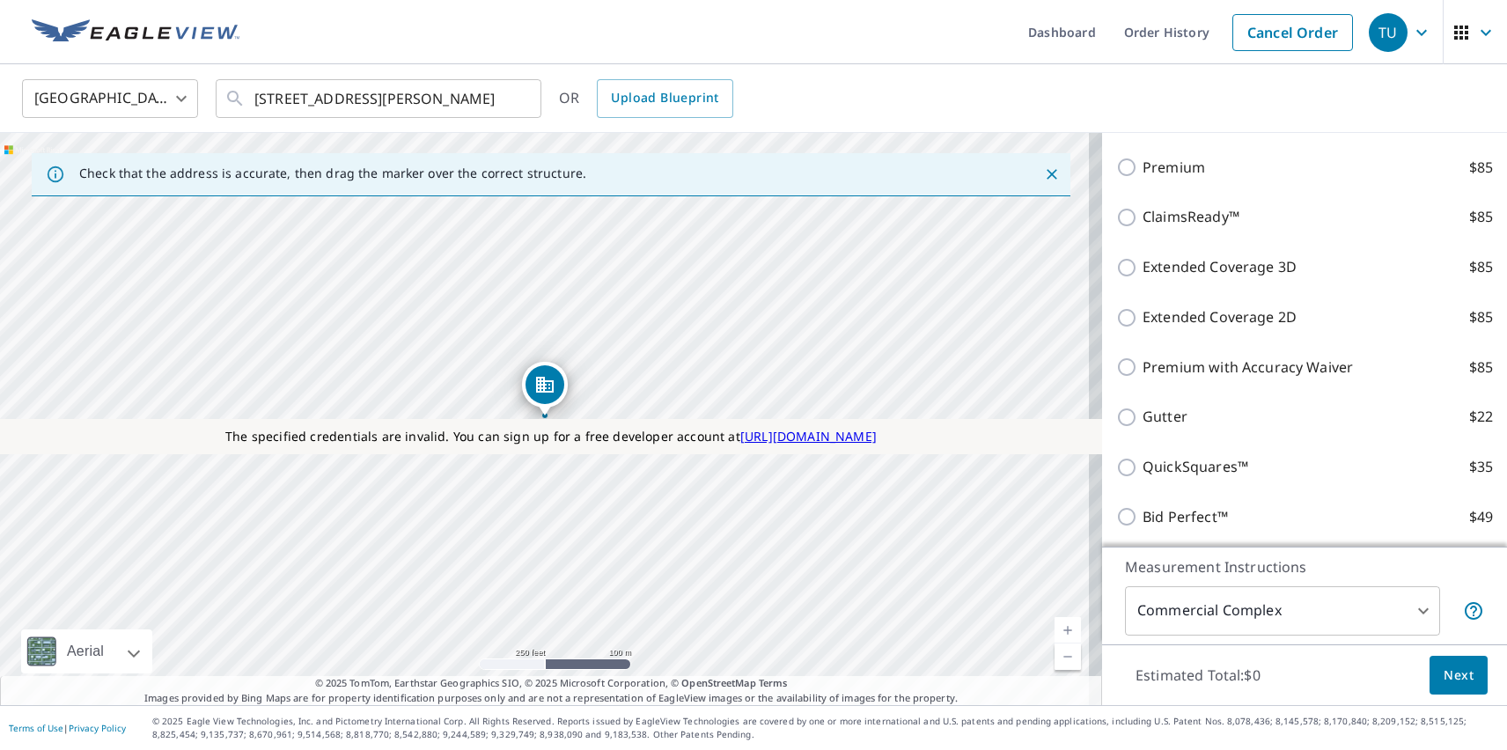
click at [1445, 674] on span "Next" at bounding box center [1458, 675] width 30 height 22
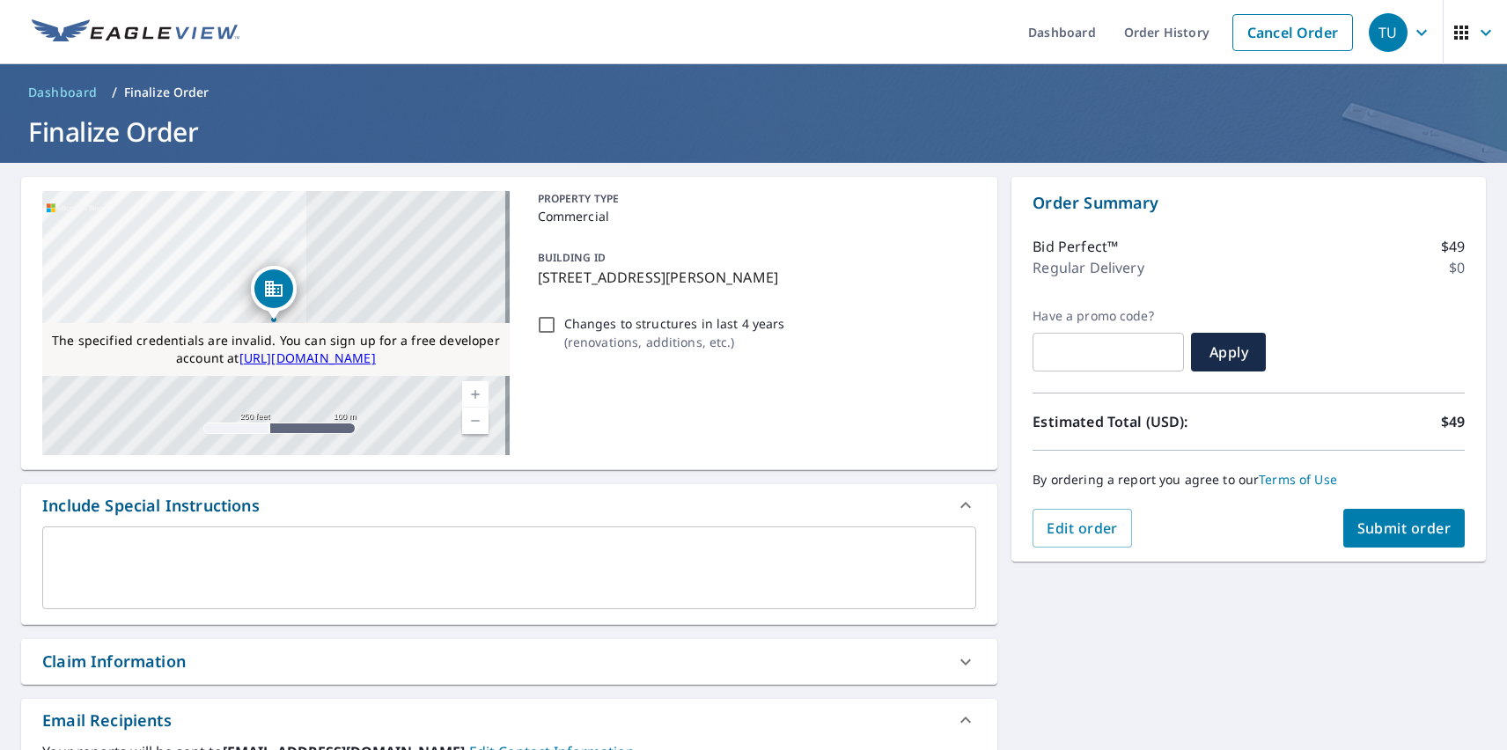
click at [1390, 528] on span "Submit order" at bounding box center [1404, 527] width 94 height 19
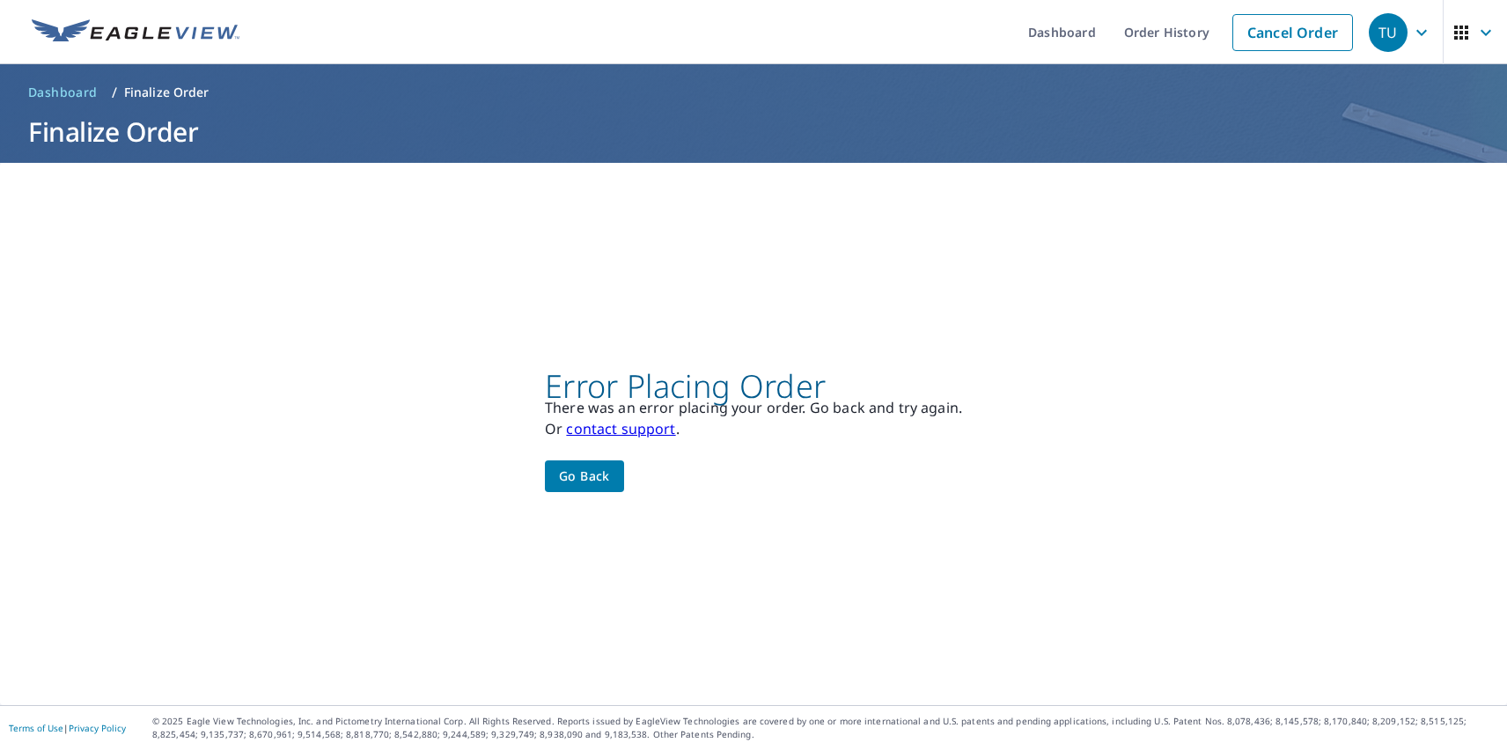
click at [1375, 32] on div "TU" at bounding box center [1387, 32] width 39 height 39
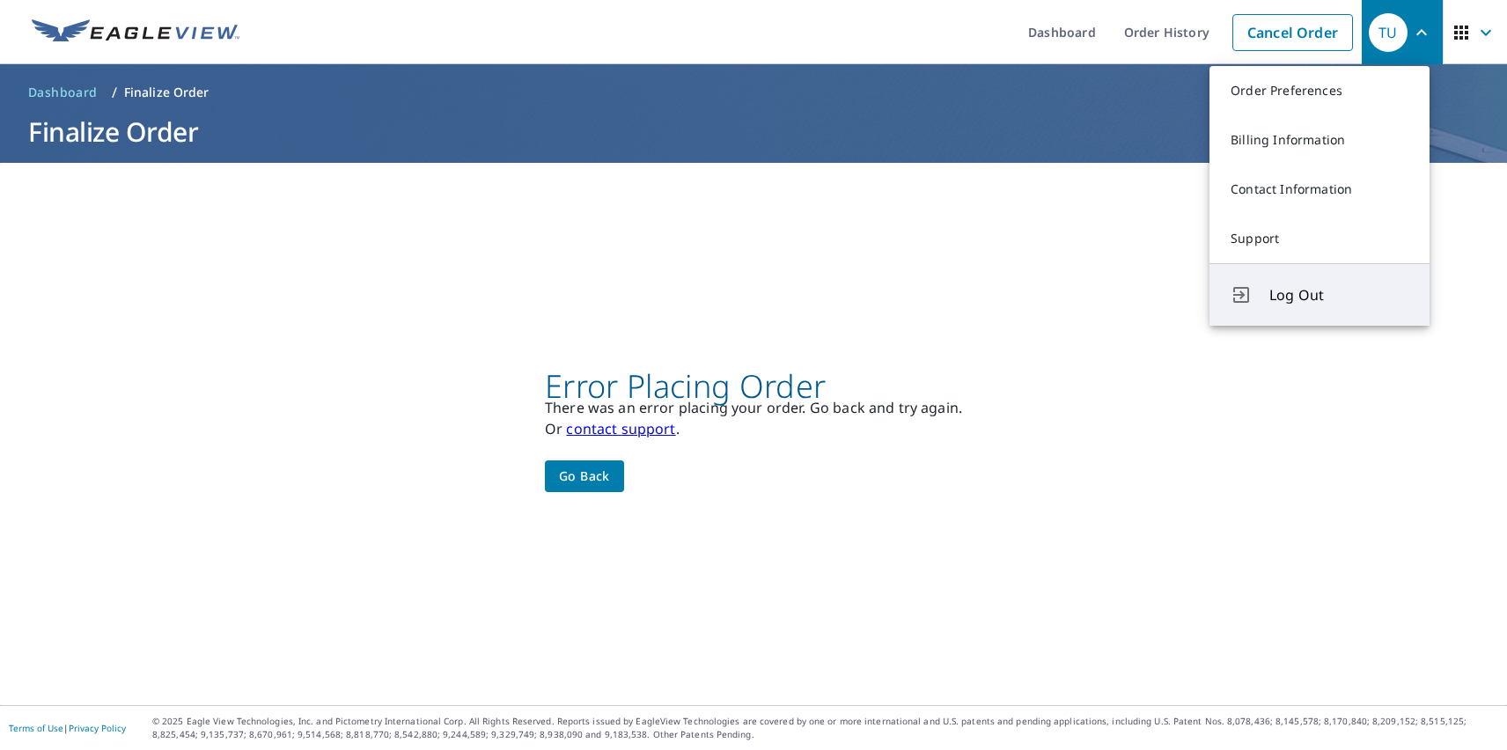
click at [1339, 295] on span "Log Out" at bounding box center [1338, 294] width 139 height 21
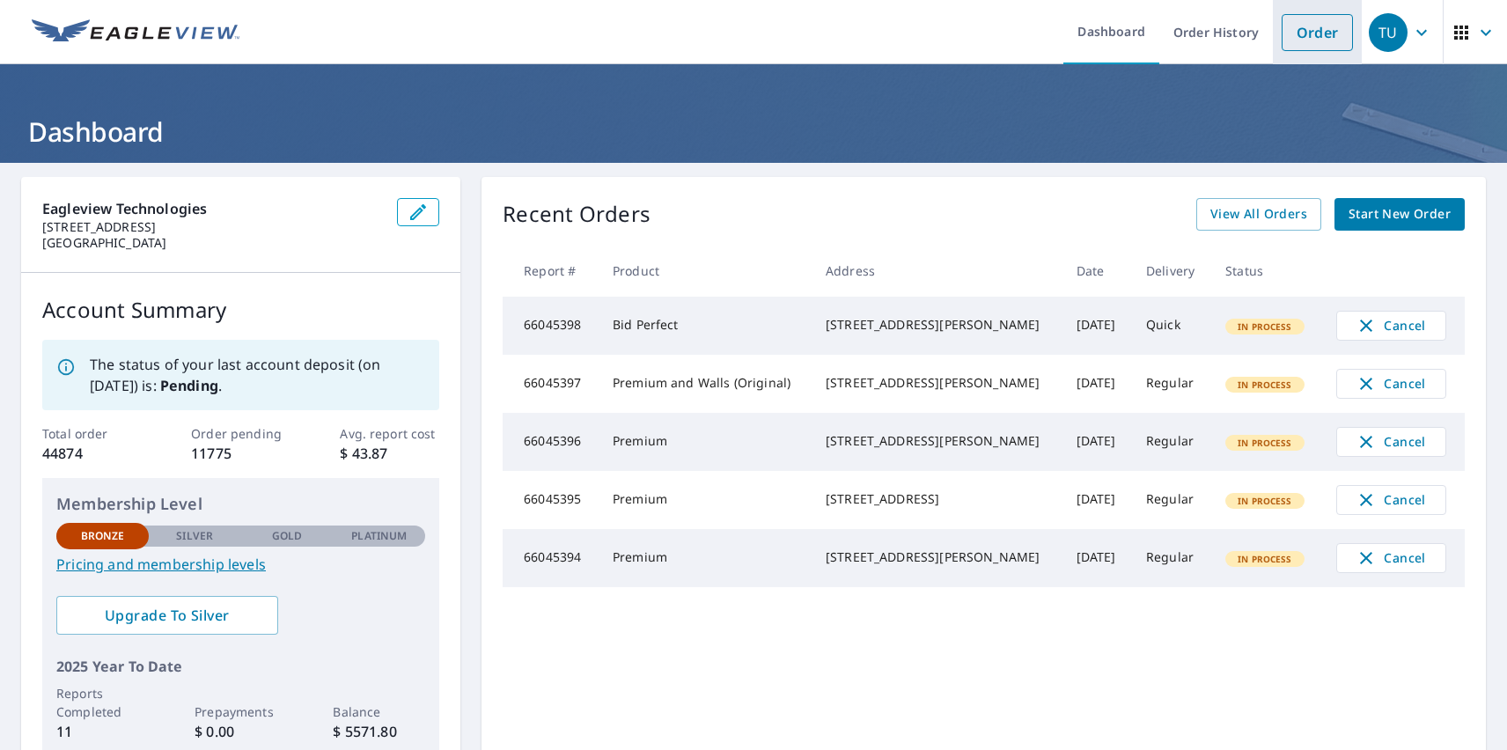
click at [1303, 32] on link "Order" at bounding box center [1316, 32] width 71 height 37
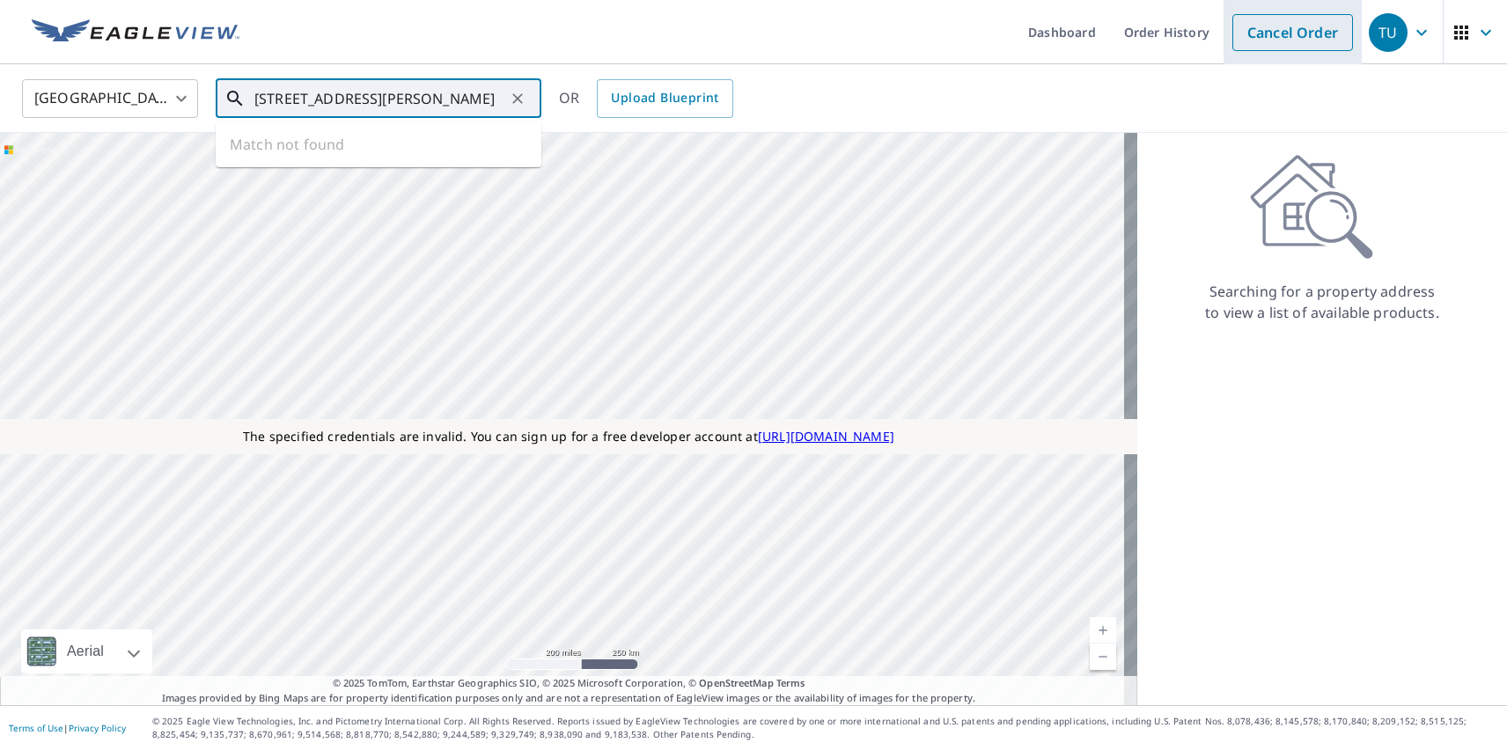
type input "[STREET_ADDRESS][PERSON_NAME]"
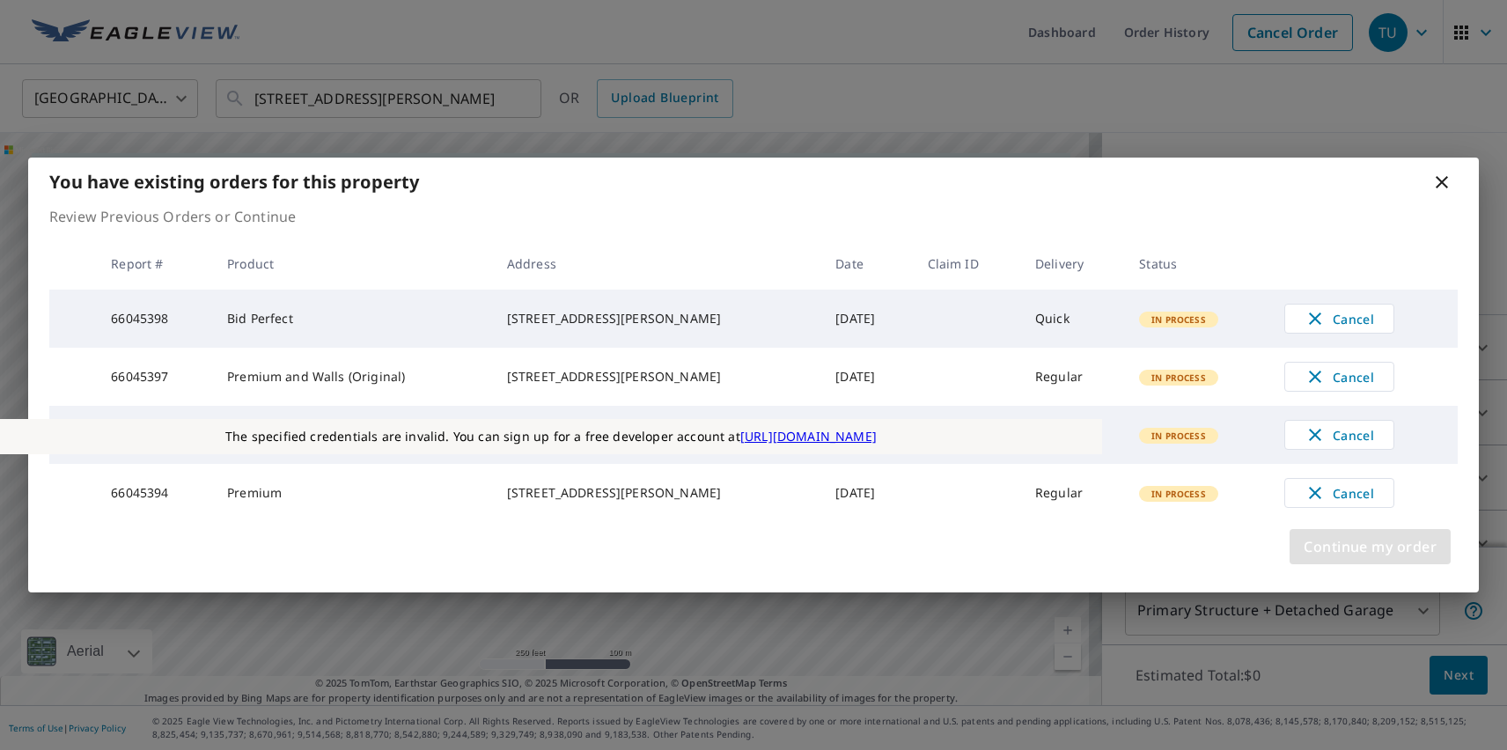
click at [1369, 557] on span "Continue my order" at bounding box center [1369, 546] width 133 height 25
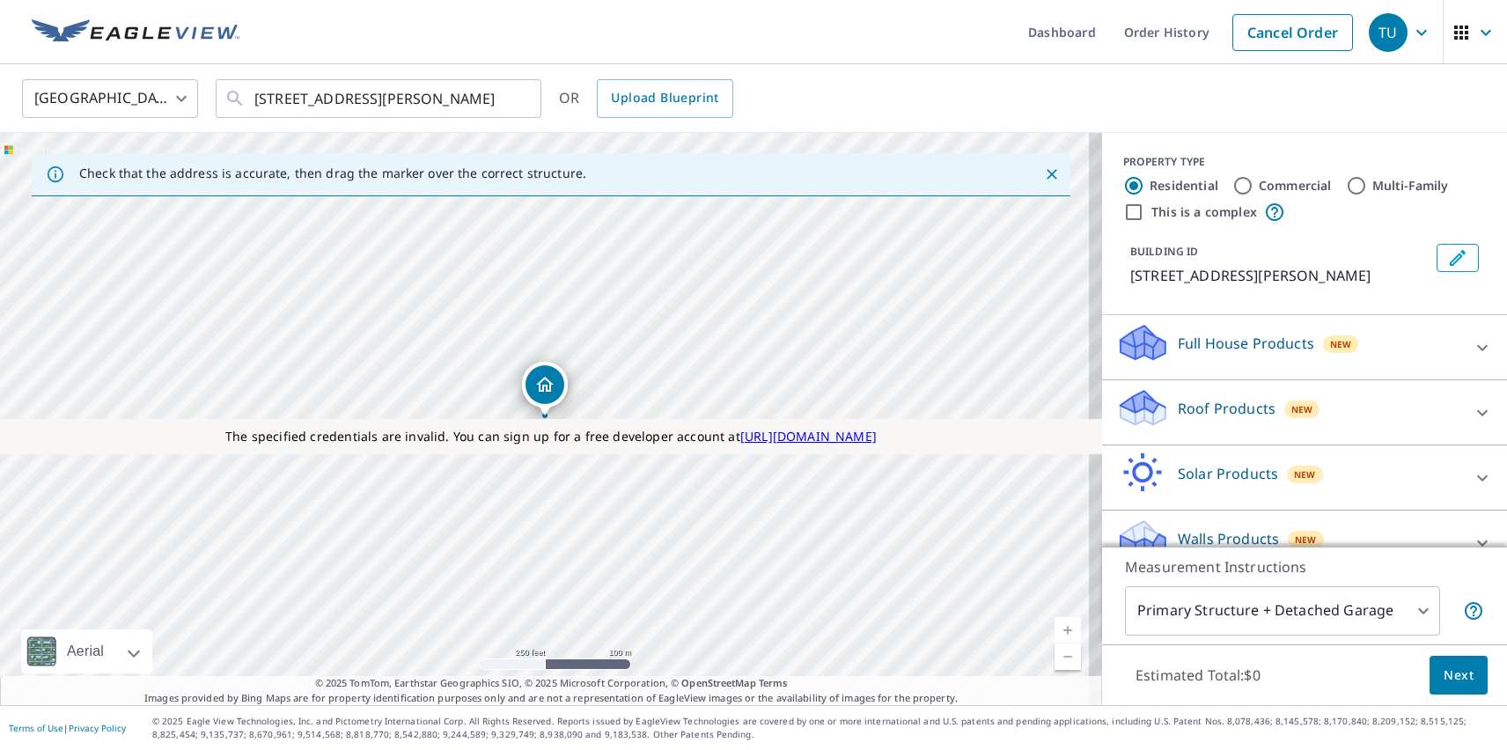
click at [1231, 342] on p "Full House Products" at bounding box center [1245, 343] width 136 height 21
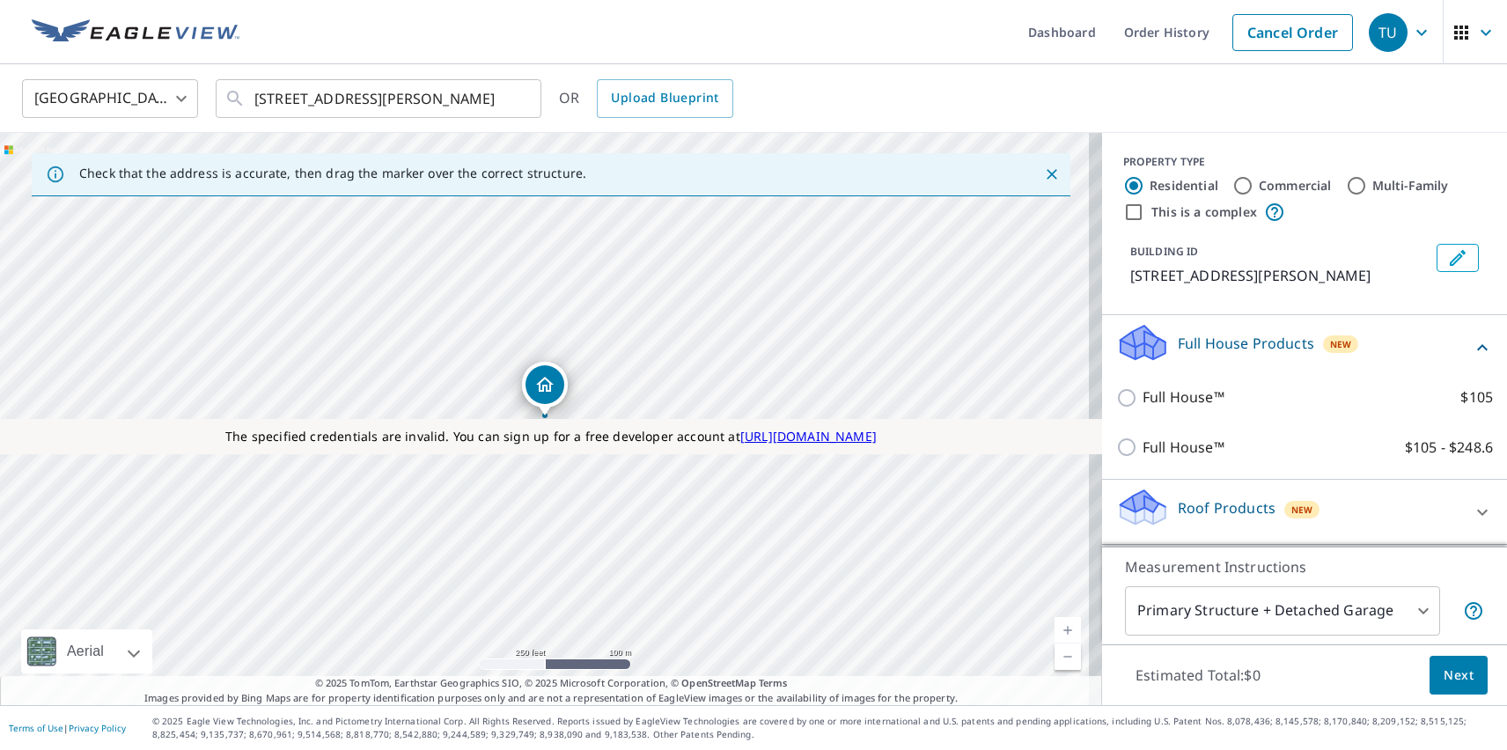
click at [1170, 397] on p "Full House™" at bounding box center [1183, 397] width 82 height 22
click at [1142, 397] on input "Full House™ $105" at bounding box center [1129, 397] width 26 height 21
checkbox input "true"
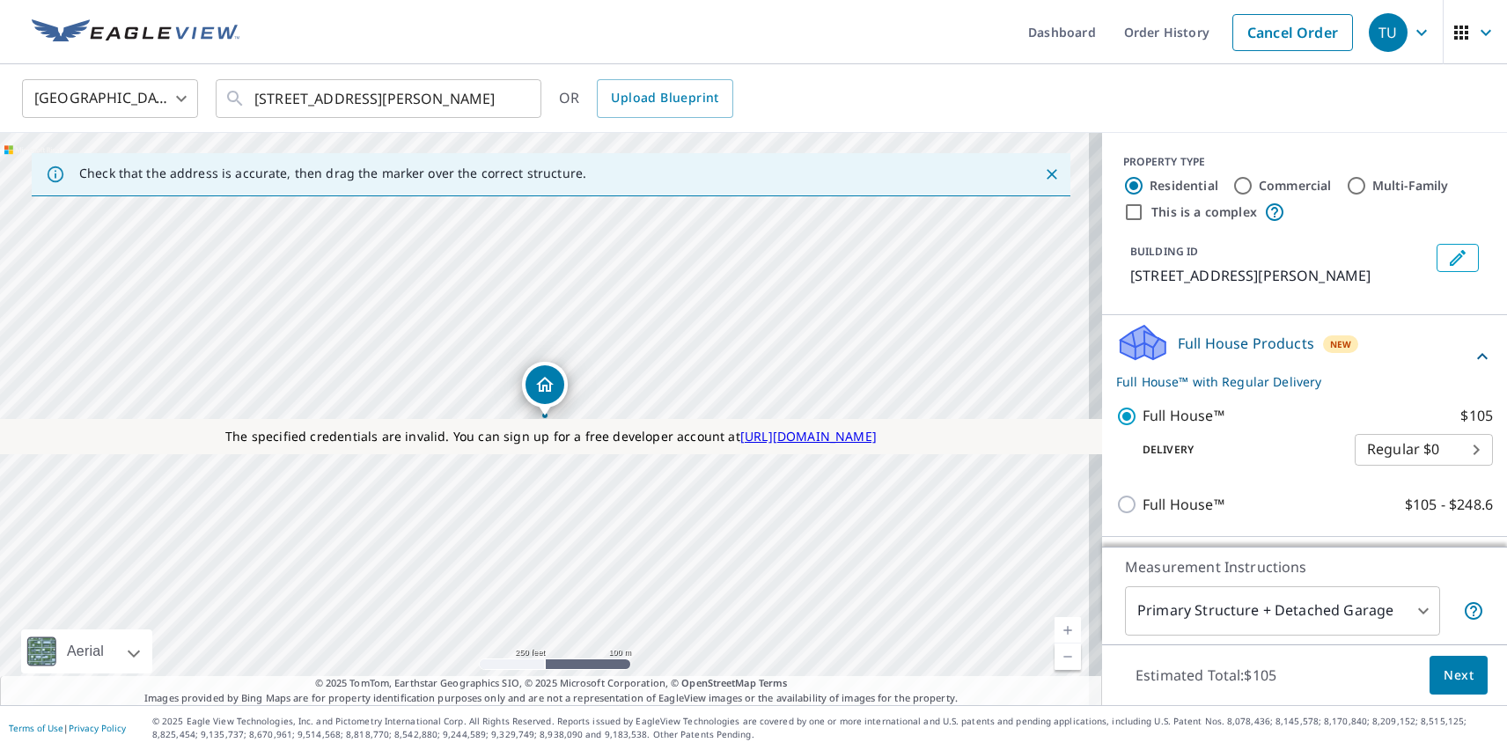
click at [1445, 674] on span "Next" at bounding box center [1458, 675] width 30 height 22
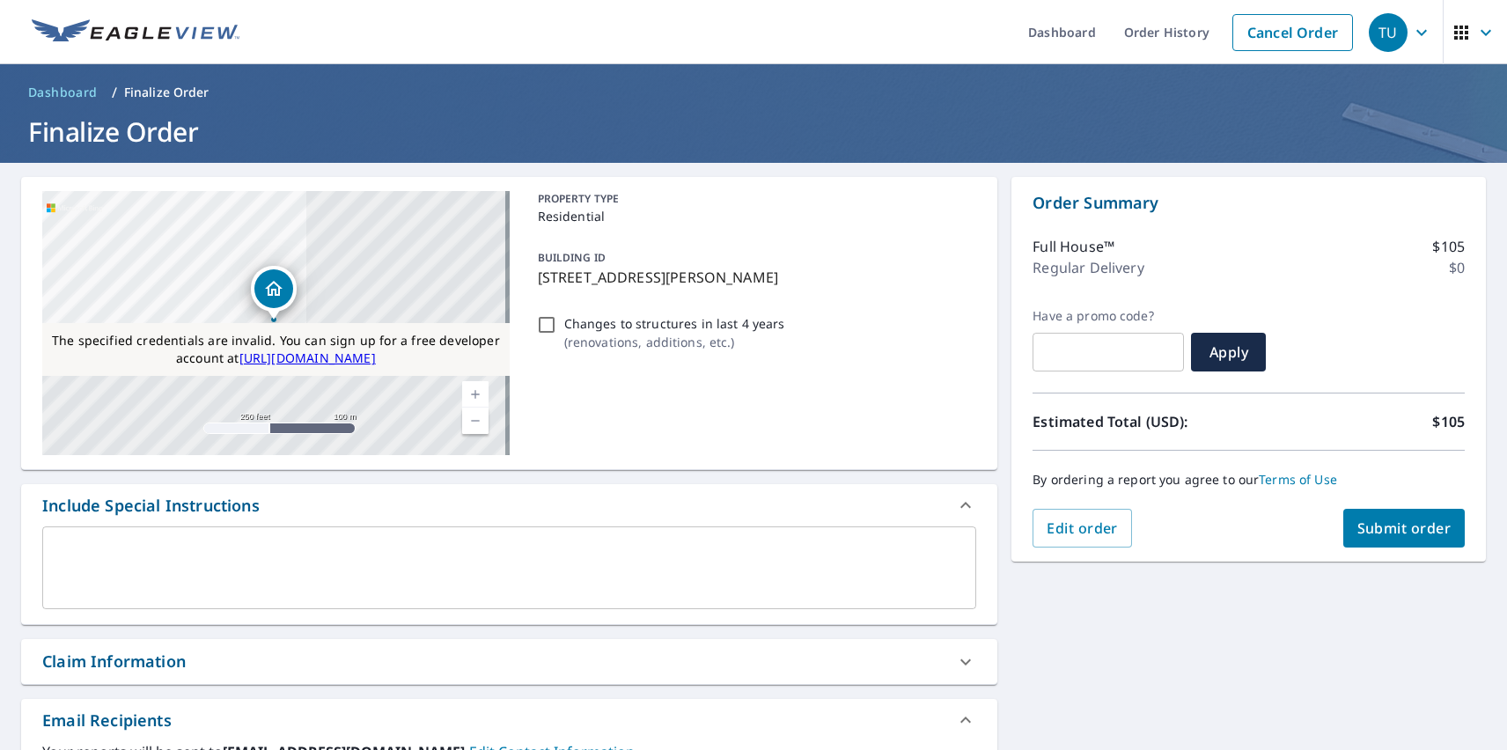
click at [1390, 528] on span "Submit order" at bounding box center [1404, 527] width 94 height 19
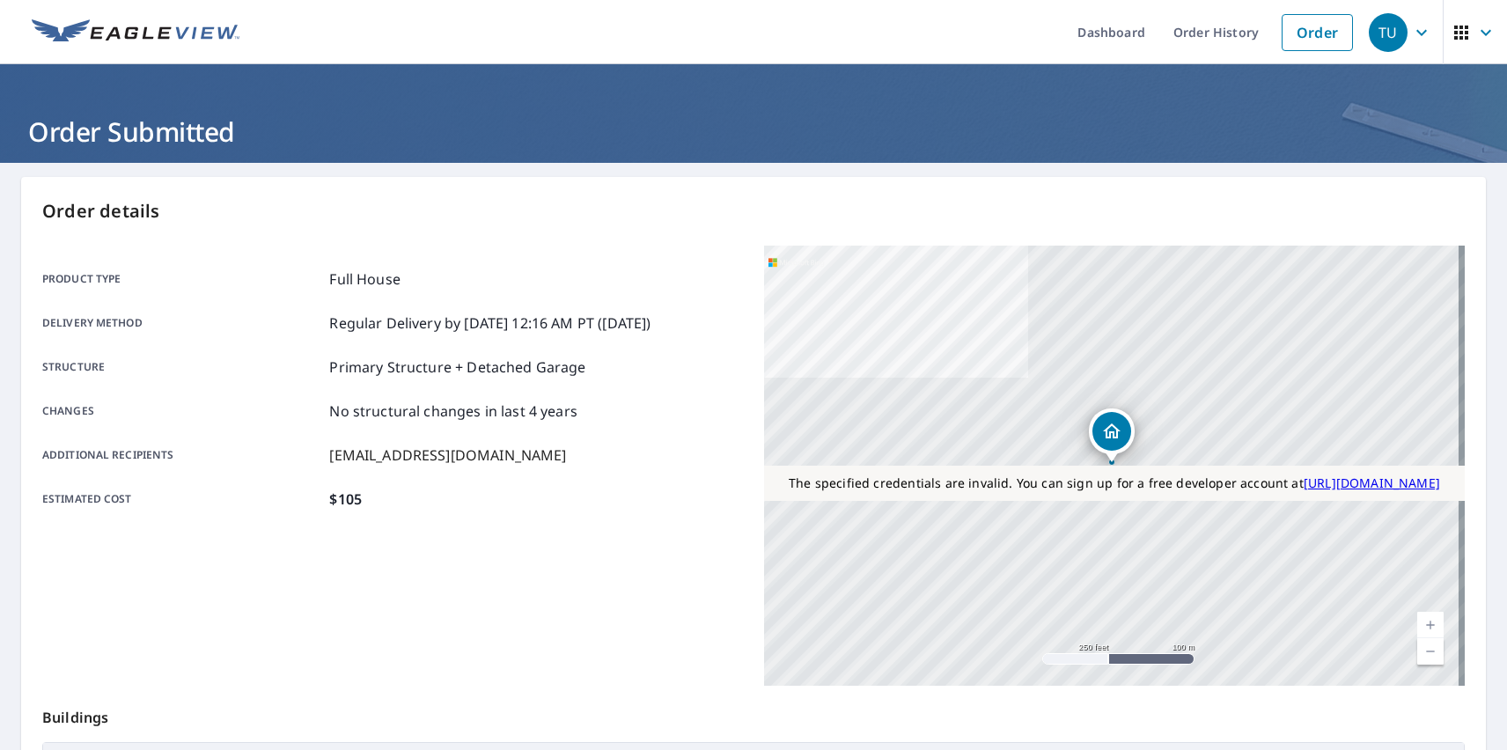
click at [1375, 32] on div "TU" at bounding box center [1387, 32] width 39 height 39
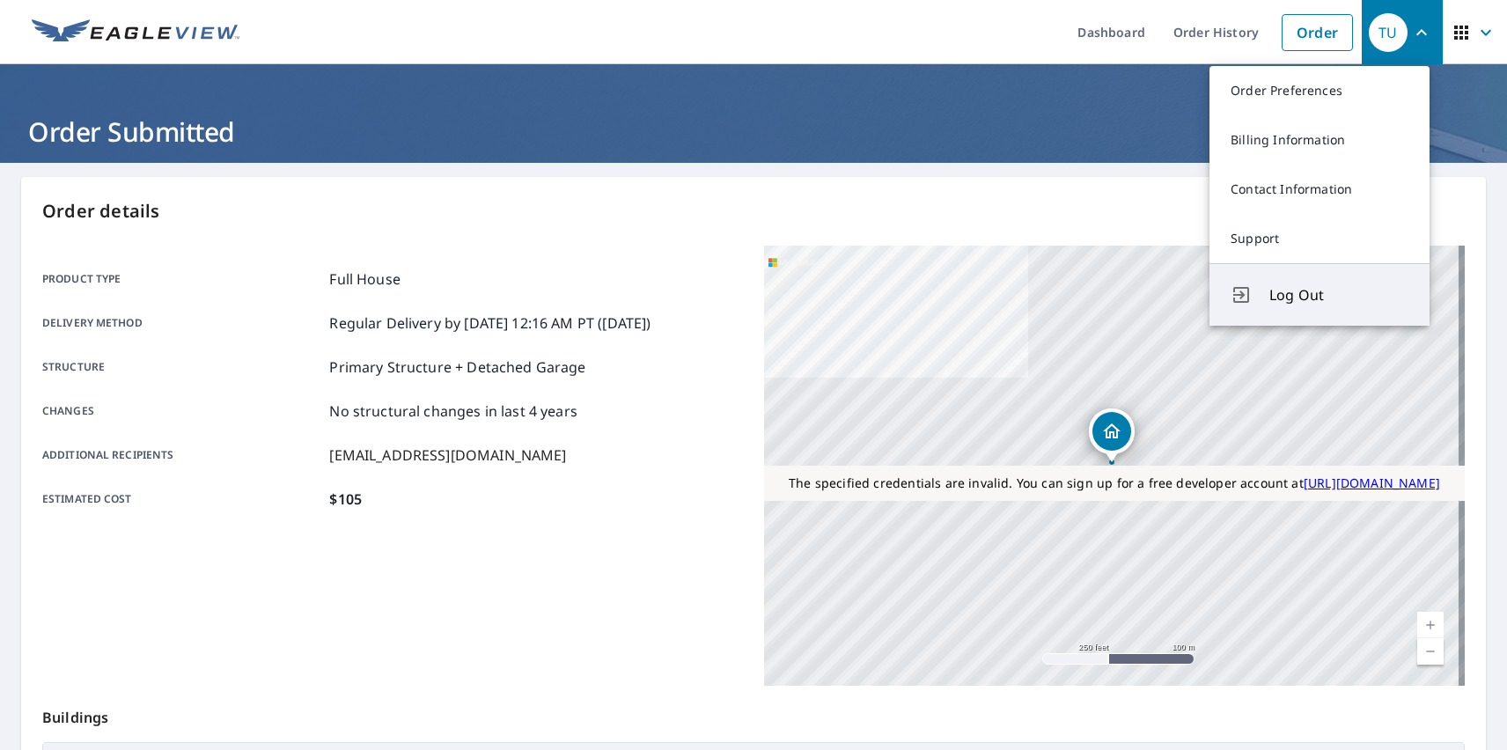
click at [1339, 295] on span "Log Out" at bounding box center [1338, 294] width 139 height 21
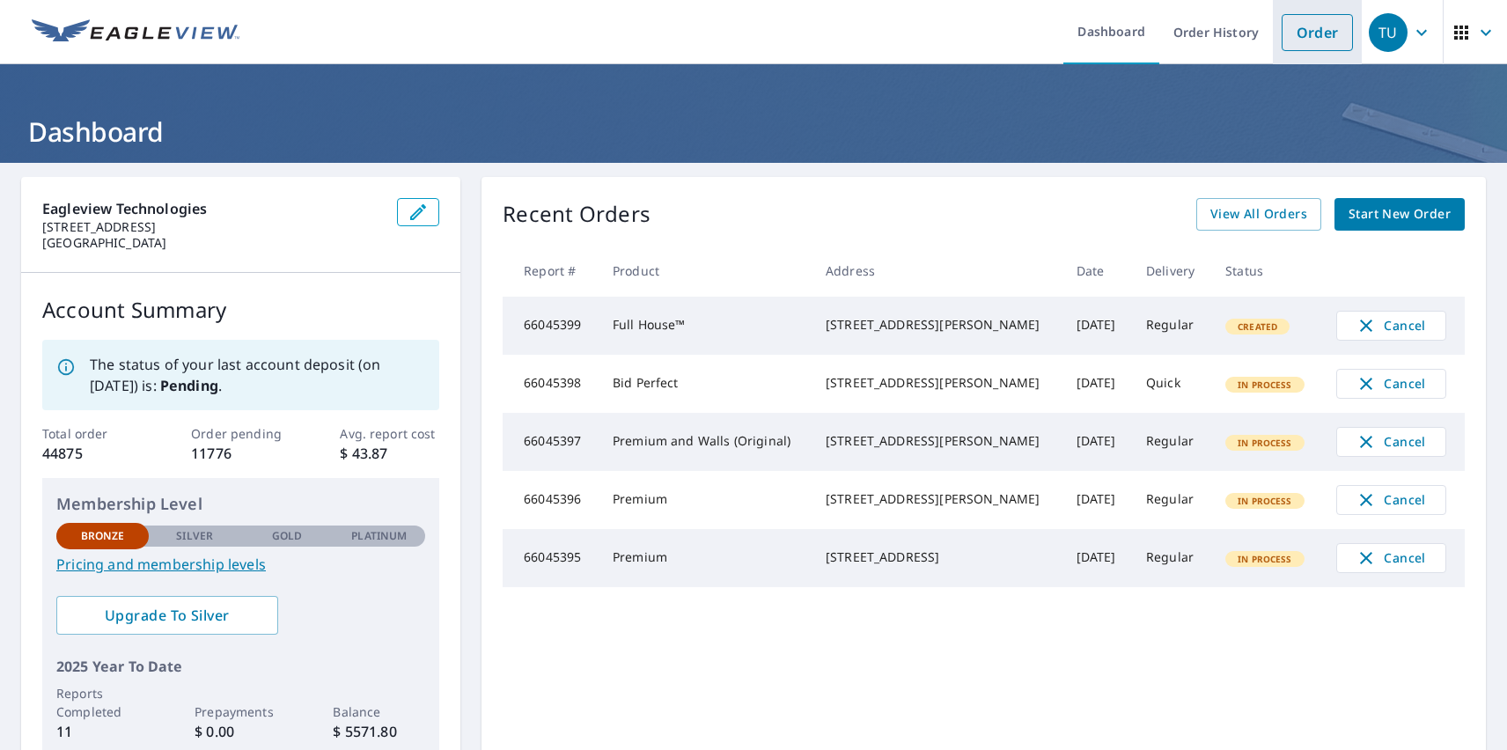
click at [1303, 32] on link "Order" at bounding box center [1316, 32] width 71 height 37
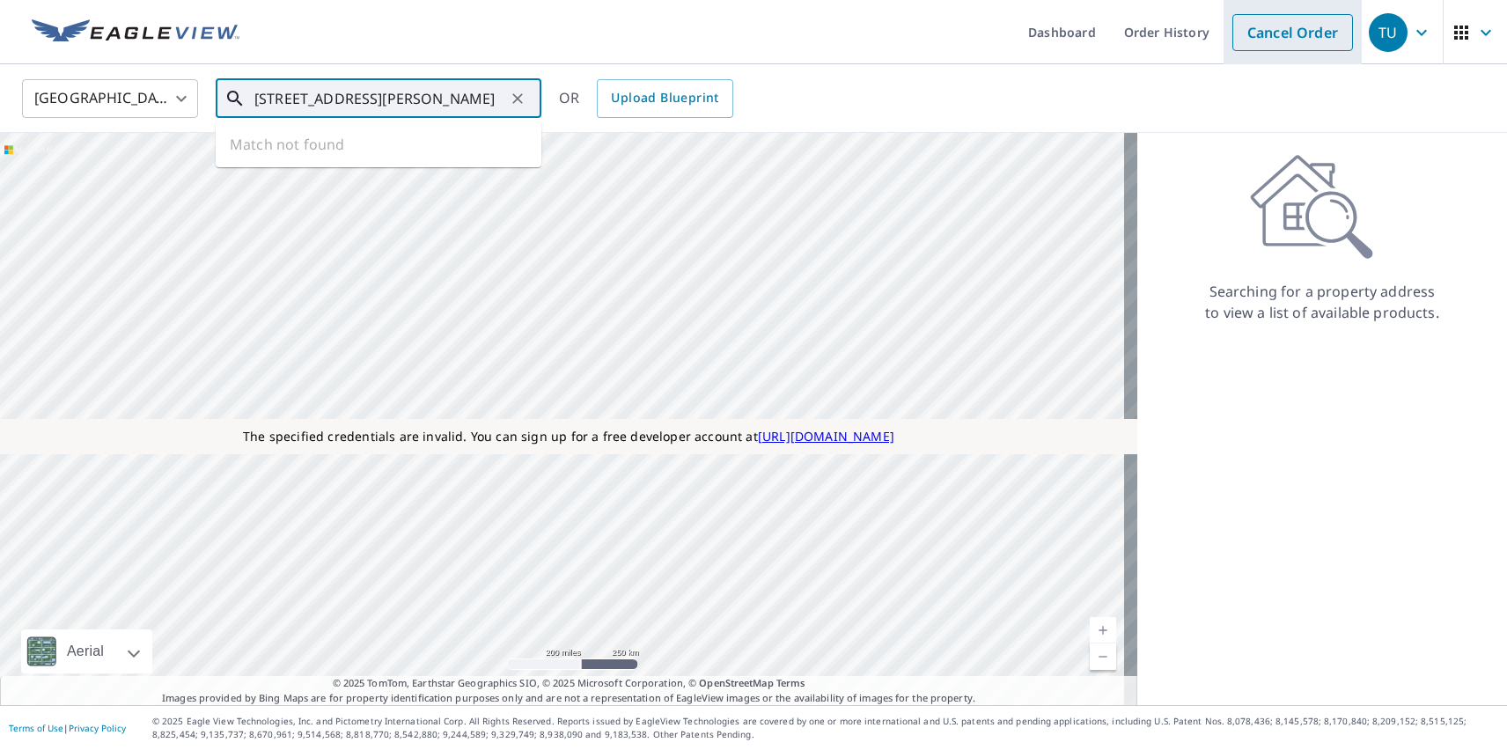
type input "[STREET_ADDRESS][PERSON_NAME]"
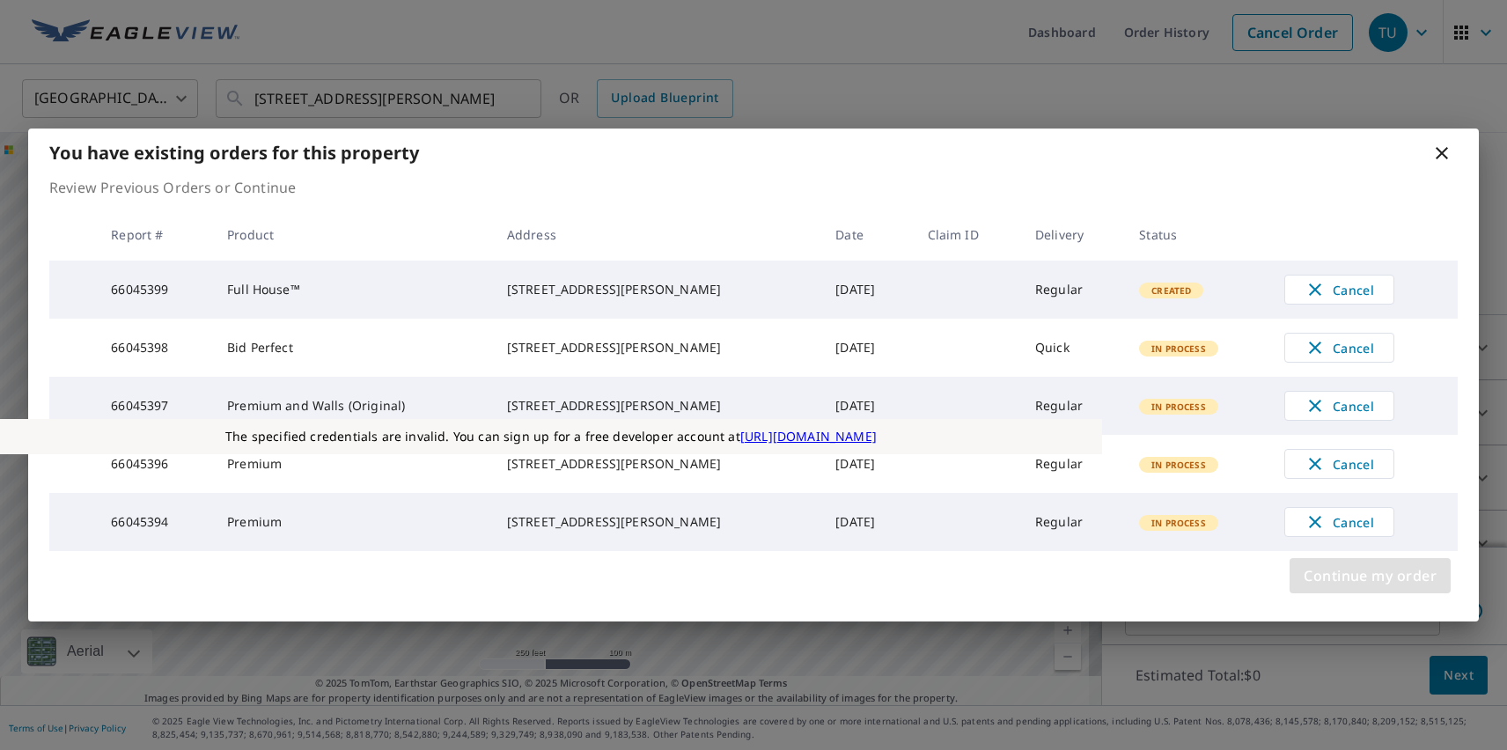
click at [1369, 588] on span "Continue my order" at bounding box center [1369, 575] width 133 height 25
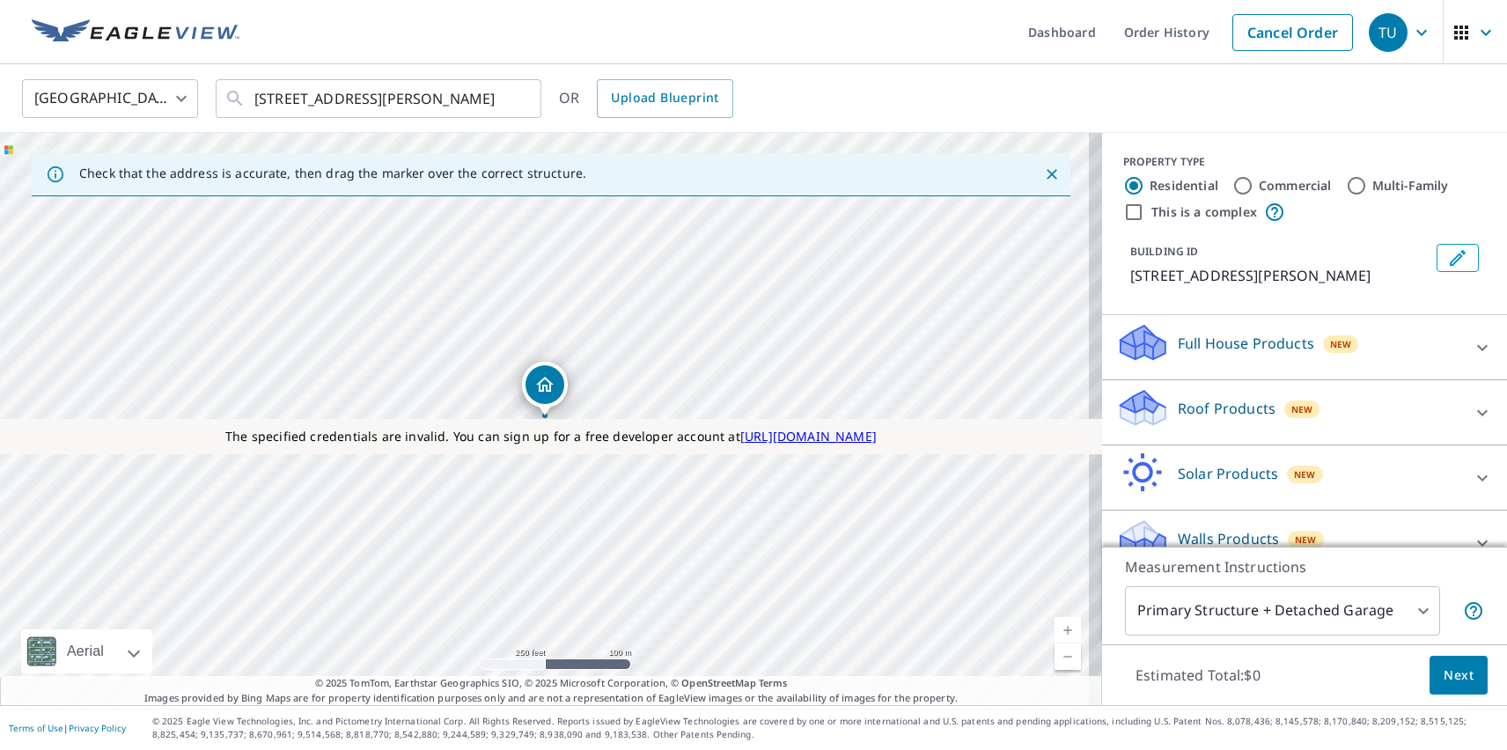
click at [1397, 185] on label "Multi-Family" at bounding box center [1410, 186] width 77 height 18
click at [1367, 185] on input "Multi-Family" at bounding box center [1356, 185] width 21 height 21
radio input "true"
type input "2"
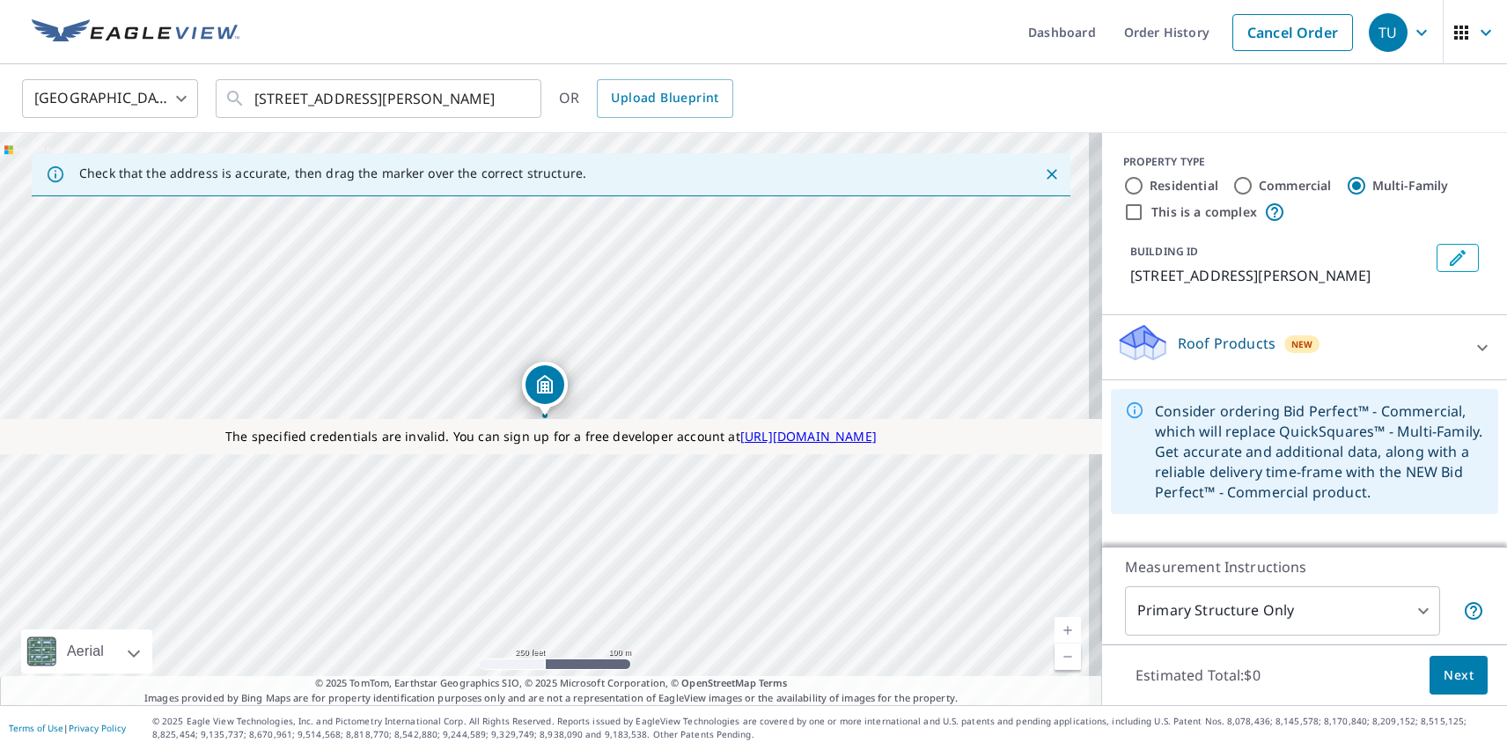
click at [1211, 342] on p "Roof Products" at bounding box center [1226, 343] width 98 height 21
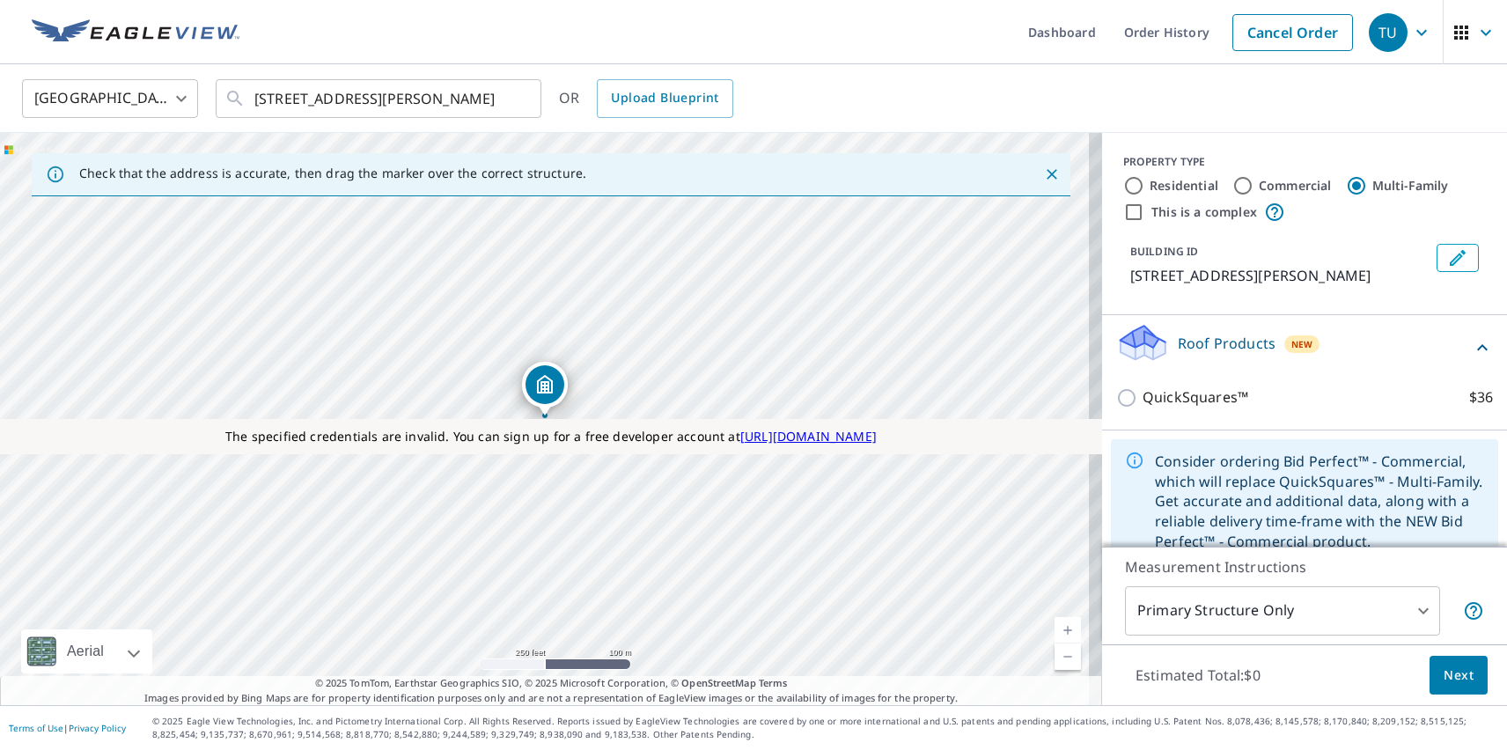
click at [1180, 397] on p "QuickSquares™" at bounding box center [1195, 397] width 106 height 22
click at [1142, 397] on input "QuickSquares™ $36" at bounding box center [1129, 397] width 26 height 21
checkbox input "true"
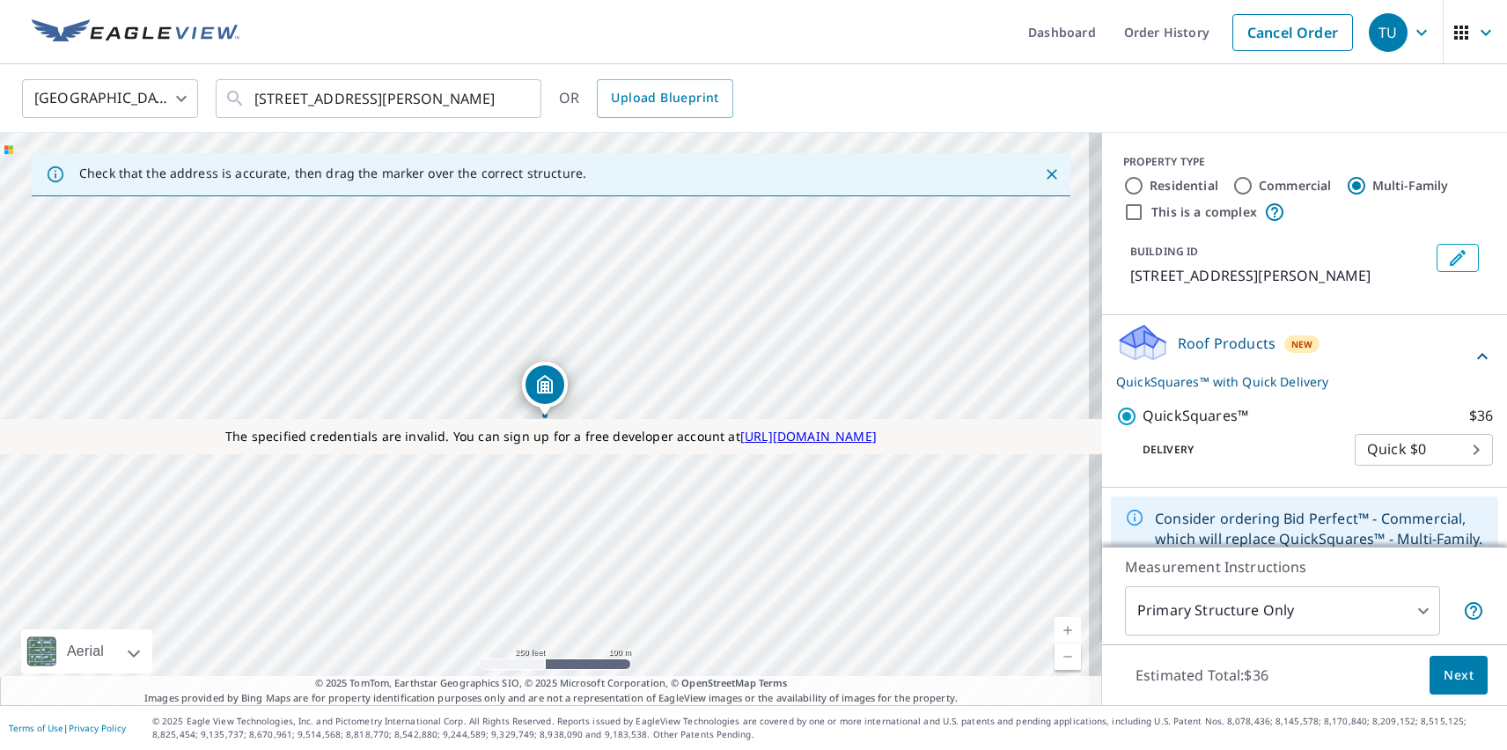
click at [1445, 674] on span "Next" at bounding box center [1458, 675] width 30 height 22
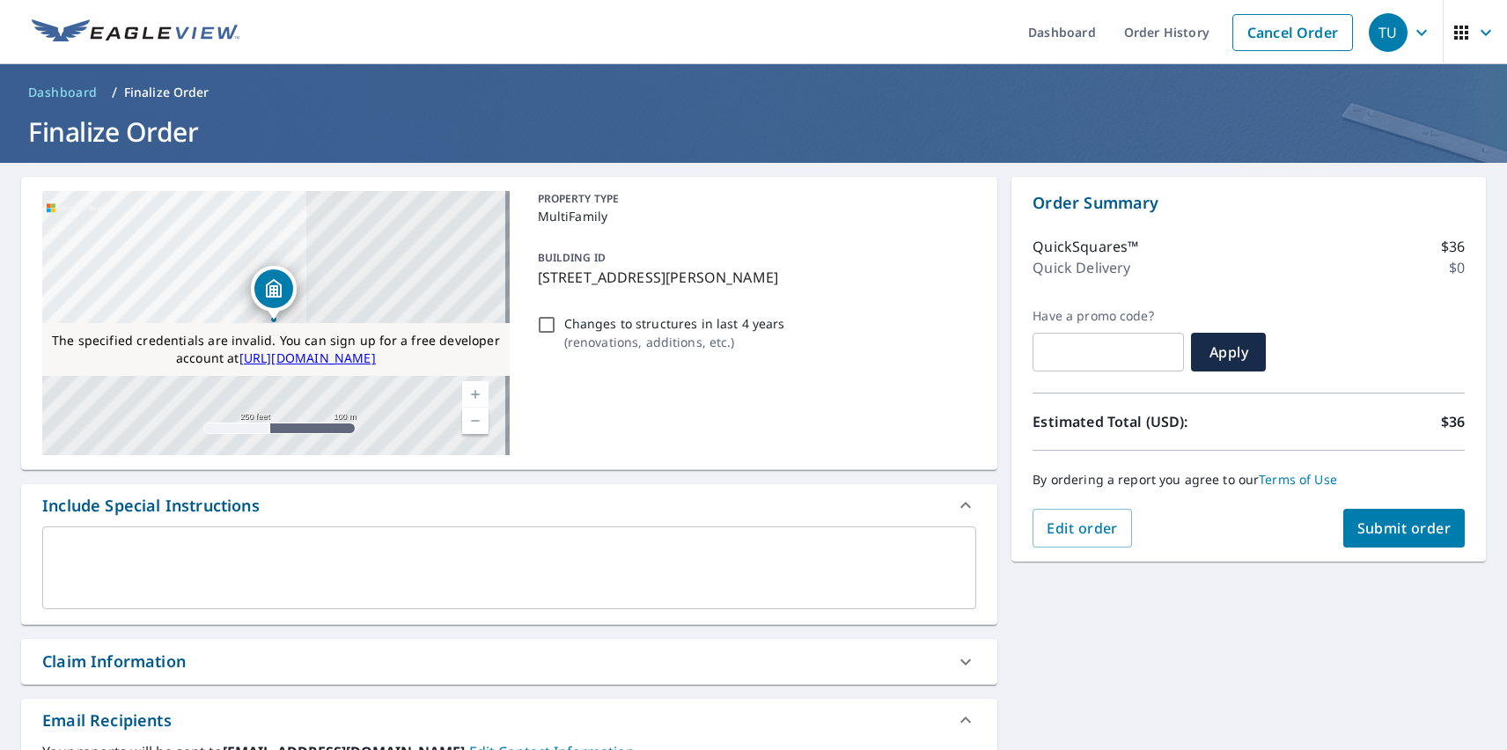
click at [1390, 528] on span "Submit order" at bounding box center [1404, 527] width 94 height 19
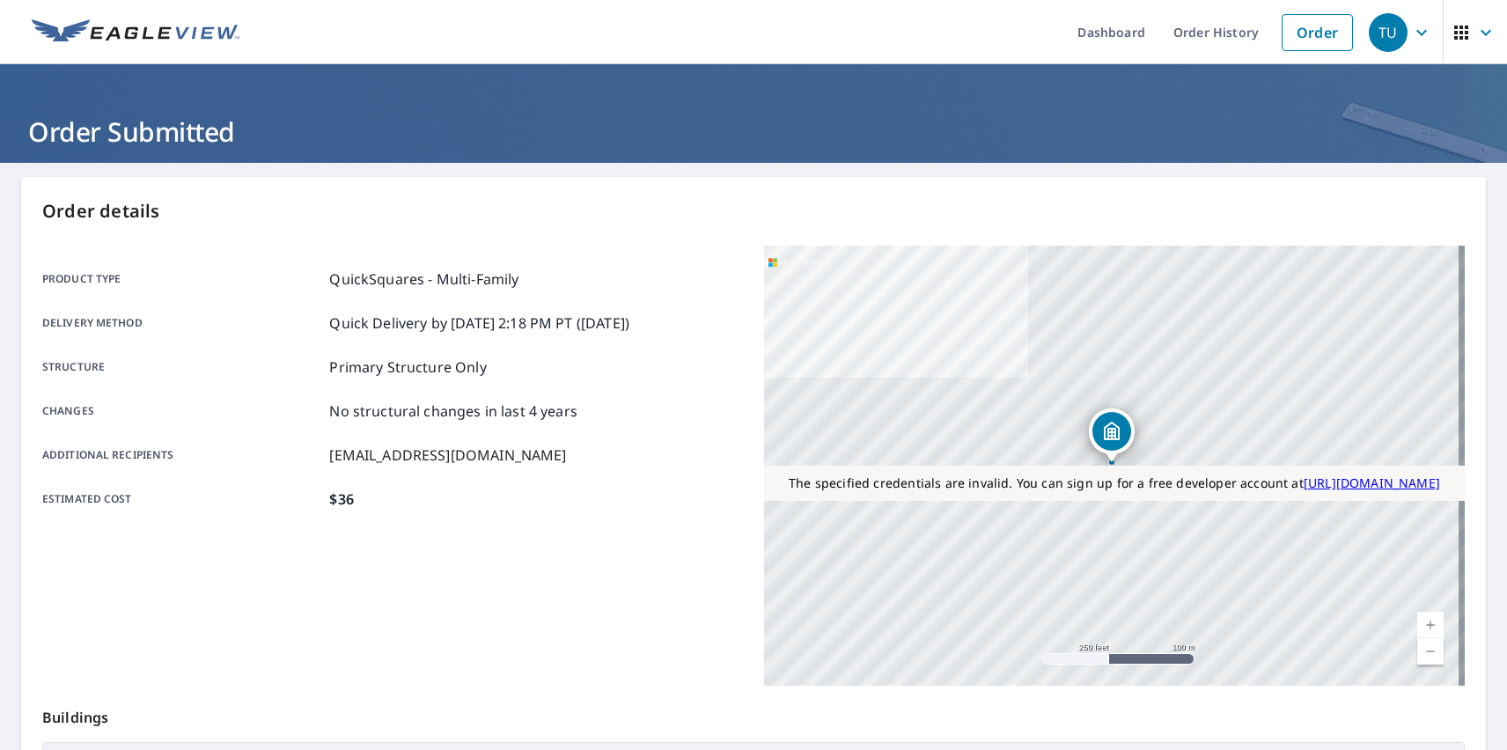
click at [1375, 32] on div "TU" at bounding box center [1387, 32] width 39 height 39
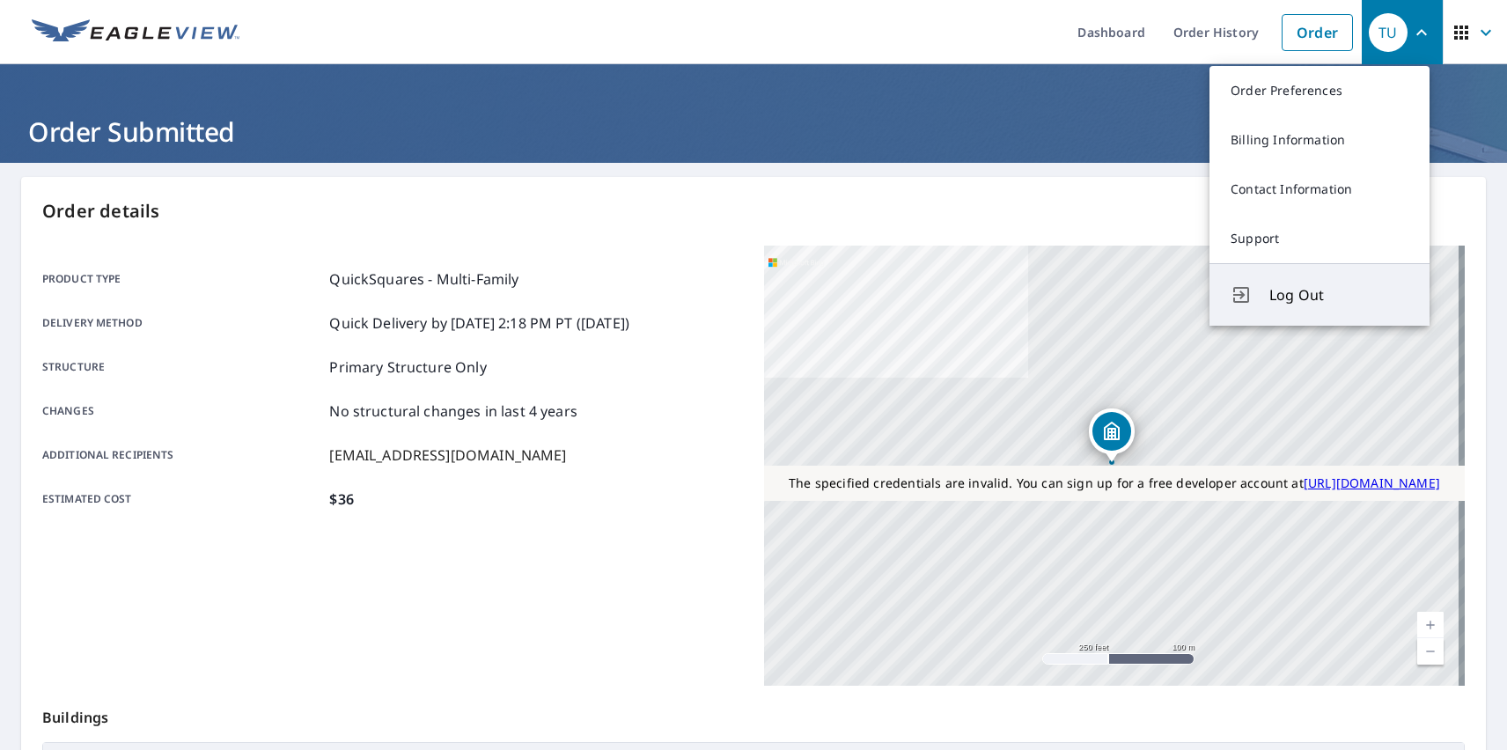
click at [1339, 295] on span "Log Out" at bounding box center [1338, 294] width 139 height 21
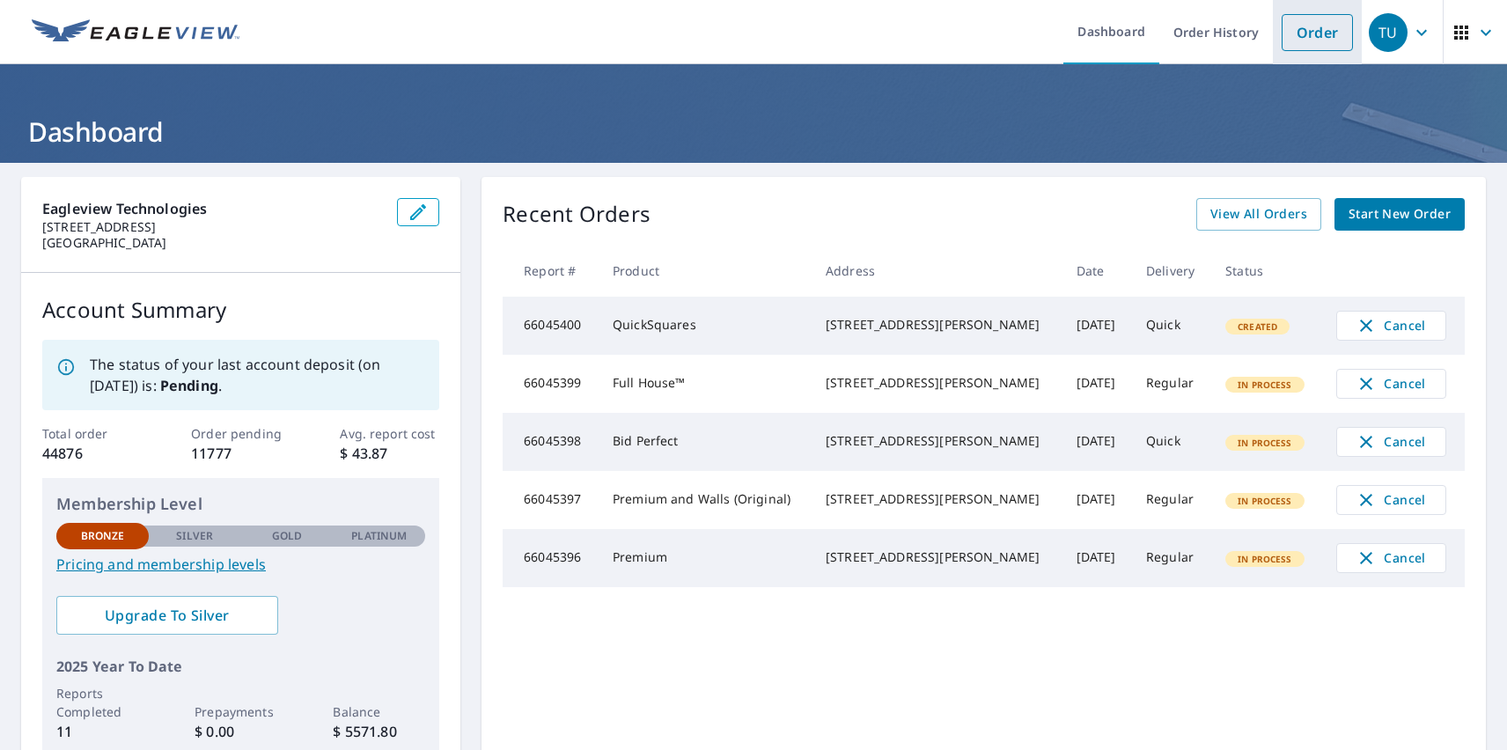
click at [1303, 32] on link "Order" at bounding box center [1316, 32] width 71 height 37
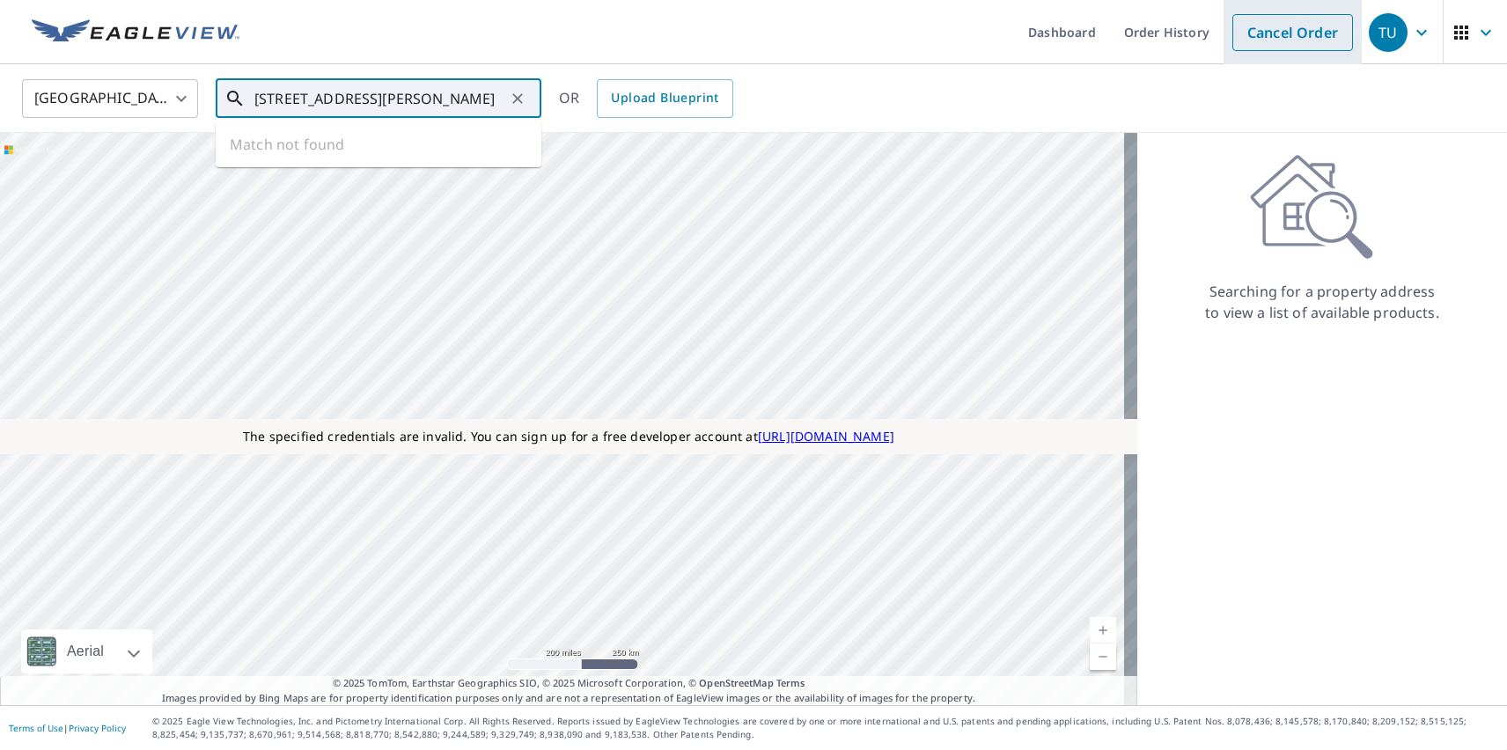
type input "[STREET_ADDRESS][PERSON_NAME]"
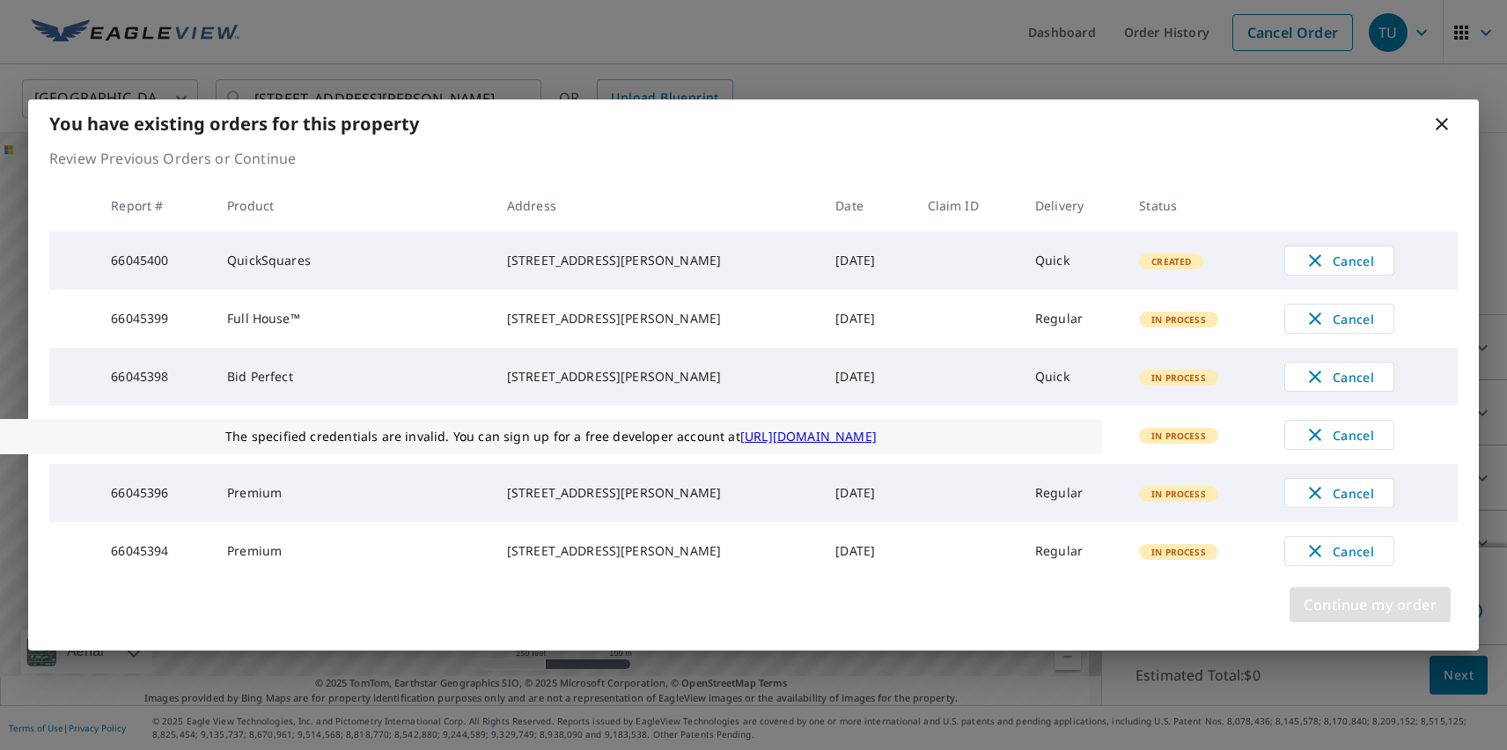
click at [1369, 617] on span "Continue my order" at bounding box center [1369, 604] width 133 height 25
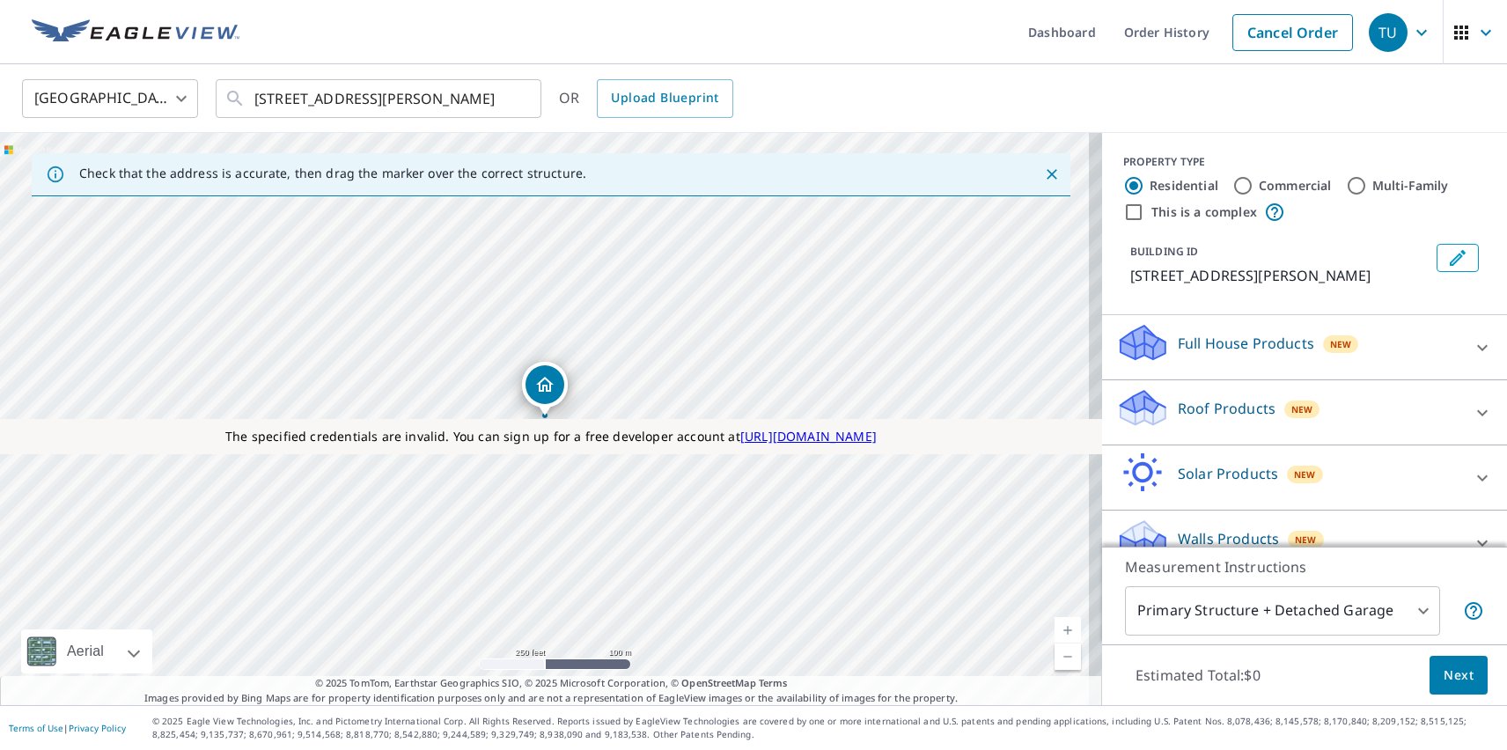
click at [1281, 185] on label "Commercial" at bounding box center [1294, 186] width 73 height 18
click at [1253, 185] on input "Commercial" at bounding box center [1242, 185] width 21 height 21
radio input "true"
type input "4"
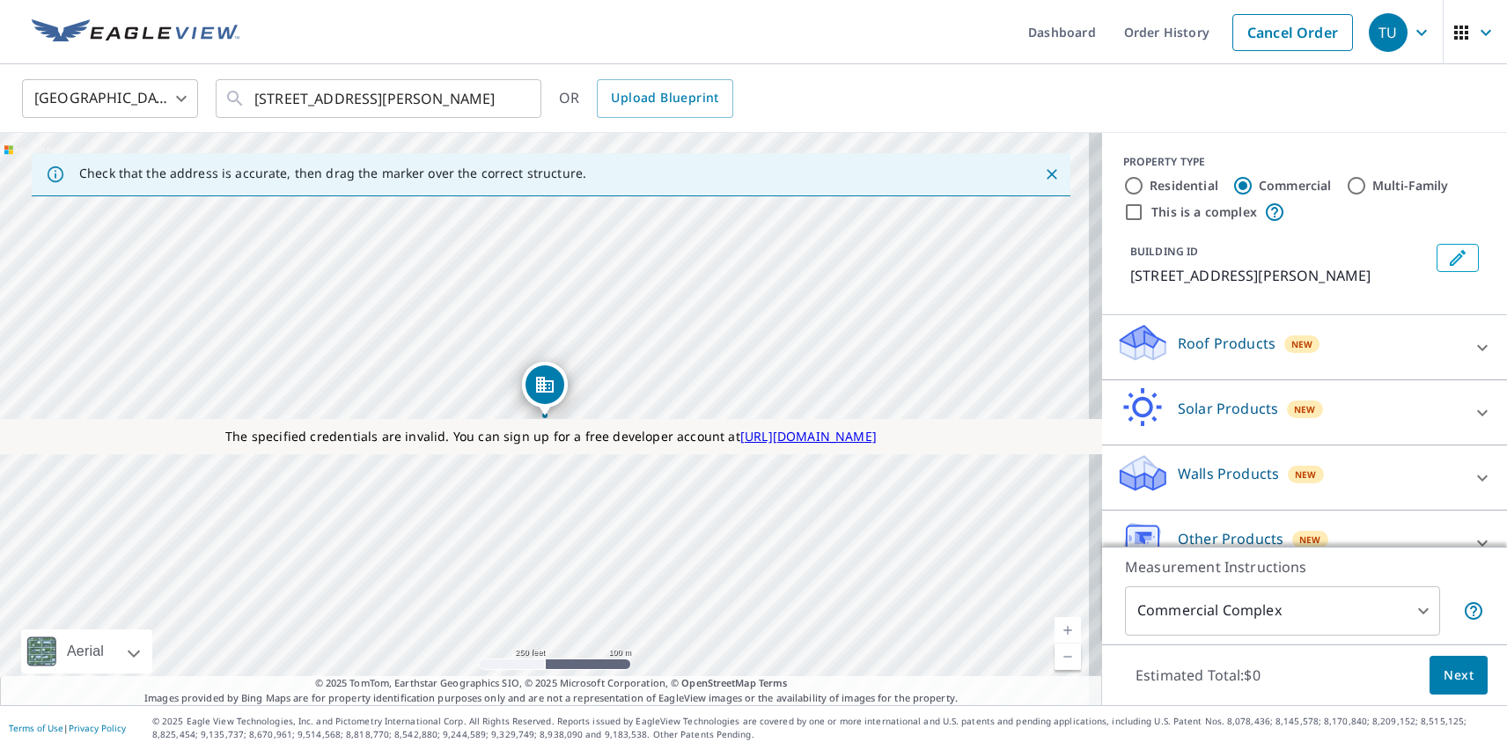
click at [1190, 211] on label "This is a complex" at bounding box center [1204, 212] width 106 height 18
click at [1144, 211] on input "This is a complex" at bounding box center [1133, 212] width 21 height 21
checkbox input "true"
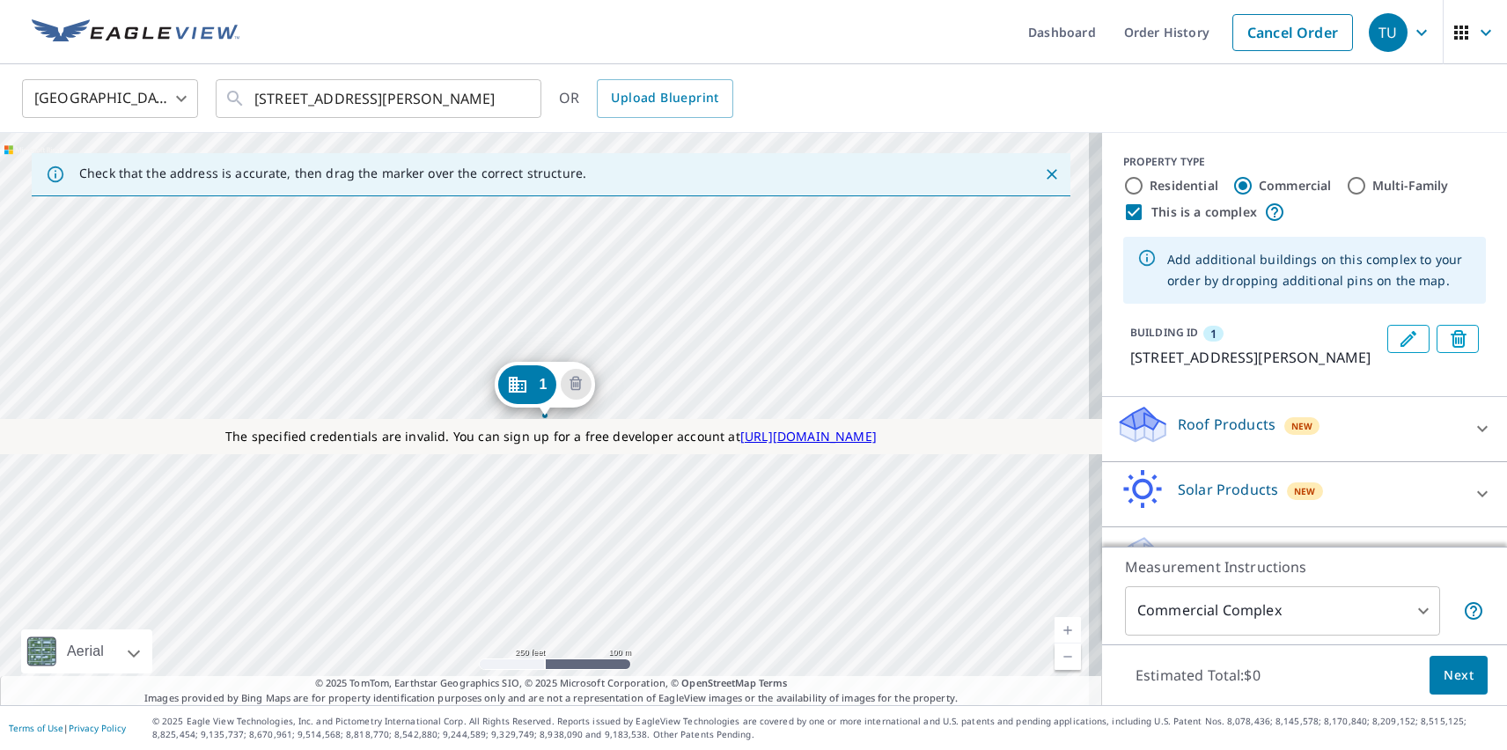
click at [352, 528] on div "1 [STREET_ADDRESS][PERSON_NAME]" at bounding box center [551, 419] width 1102 height 572
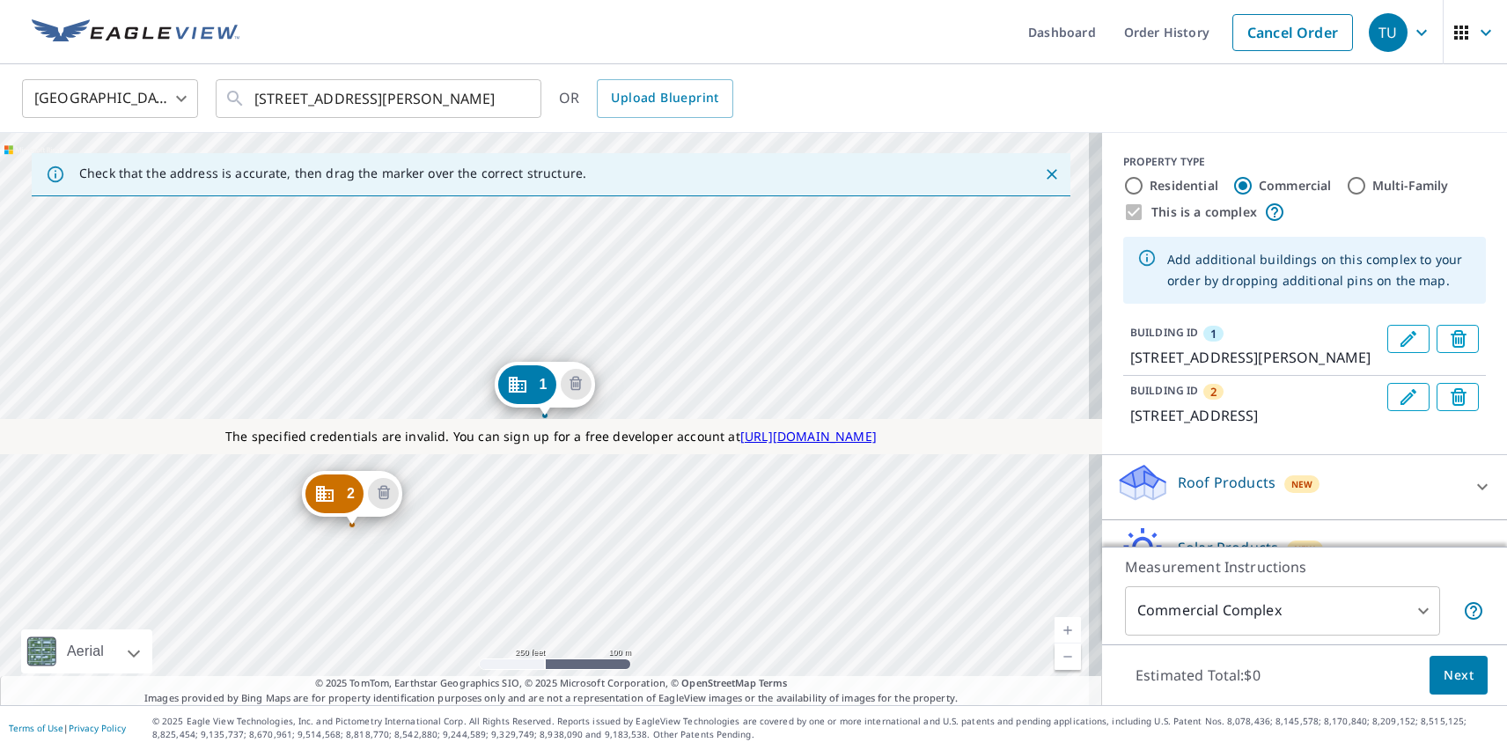
click at [484, 396] on div "2 [STREET_ADDRESS] 1 [STREET_ADDRESS][PERSON_NAME]" at bounding box center [551, 419] width 1102 height 572
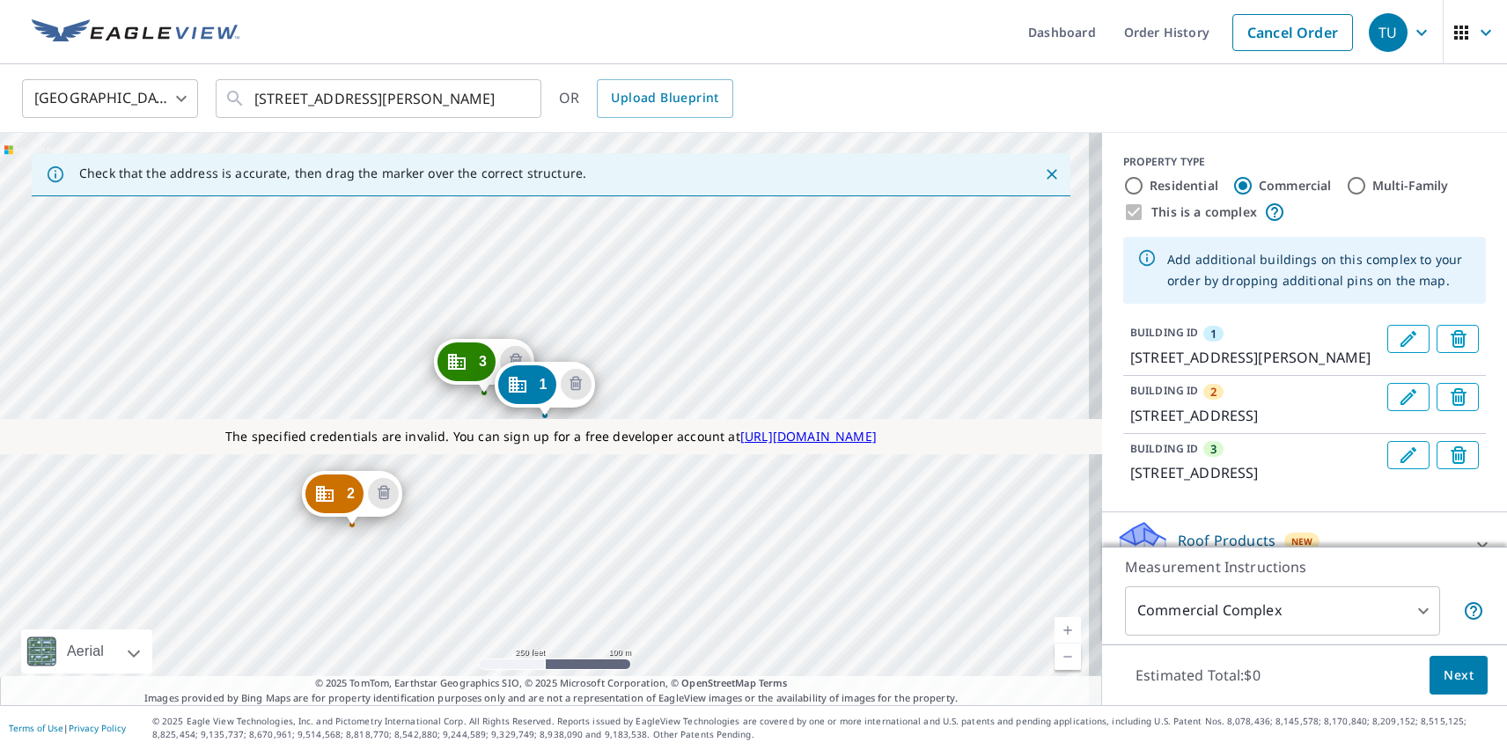
click at [1211, 535] on p "Roof Products" at bounding box center [1226, 540] width 98 height 21
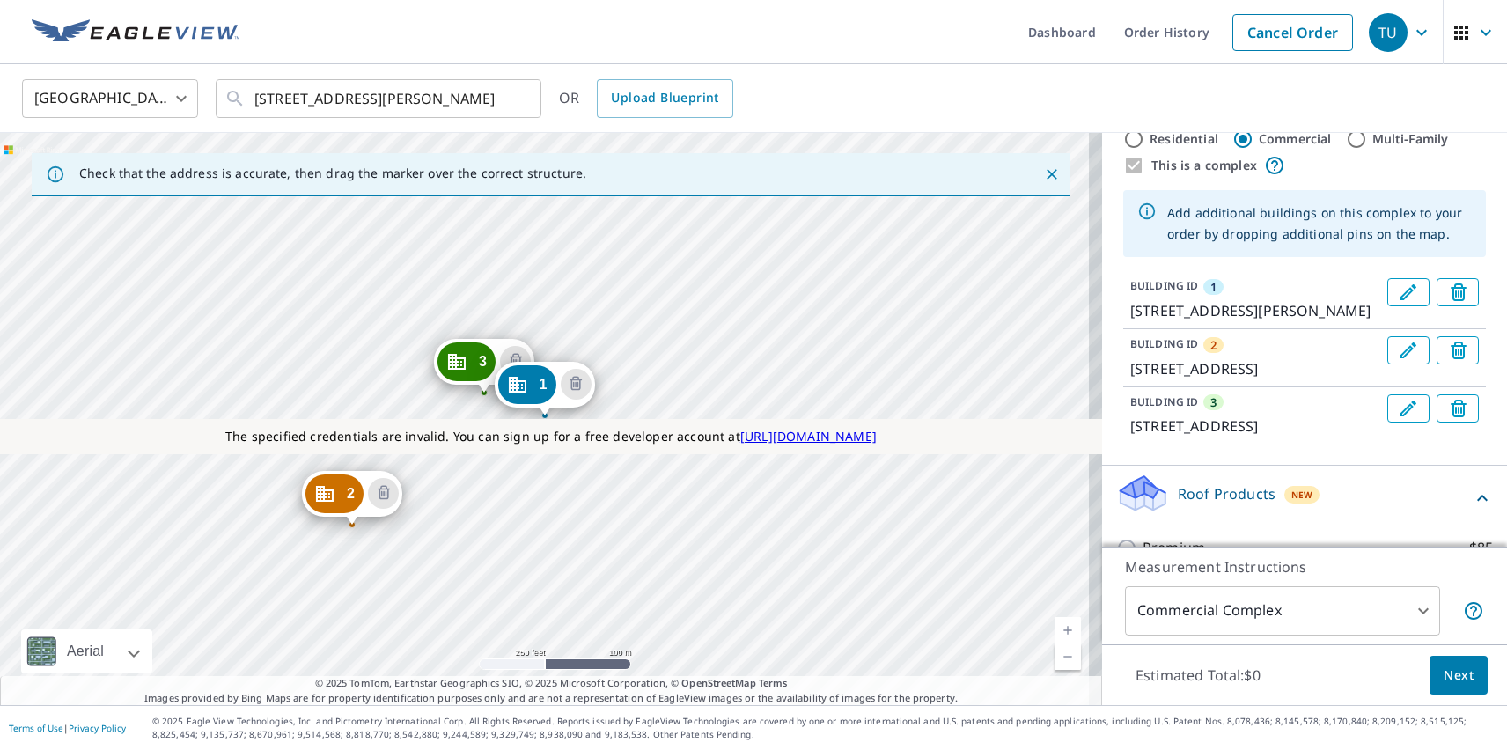
click at [1159, 587] on p "Premium" at bounding box center [1173, 598] width 62 height 22
click at [1142, 588] on input "Premium $85" at bounding box center [1129, 598] width 26 height 21
checkbox input "true"
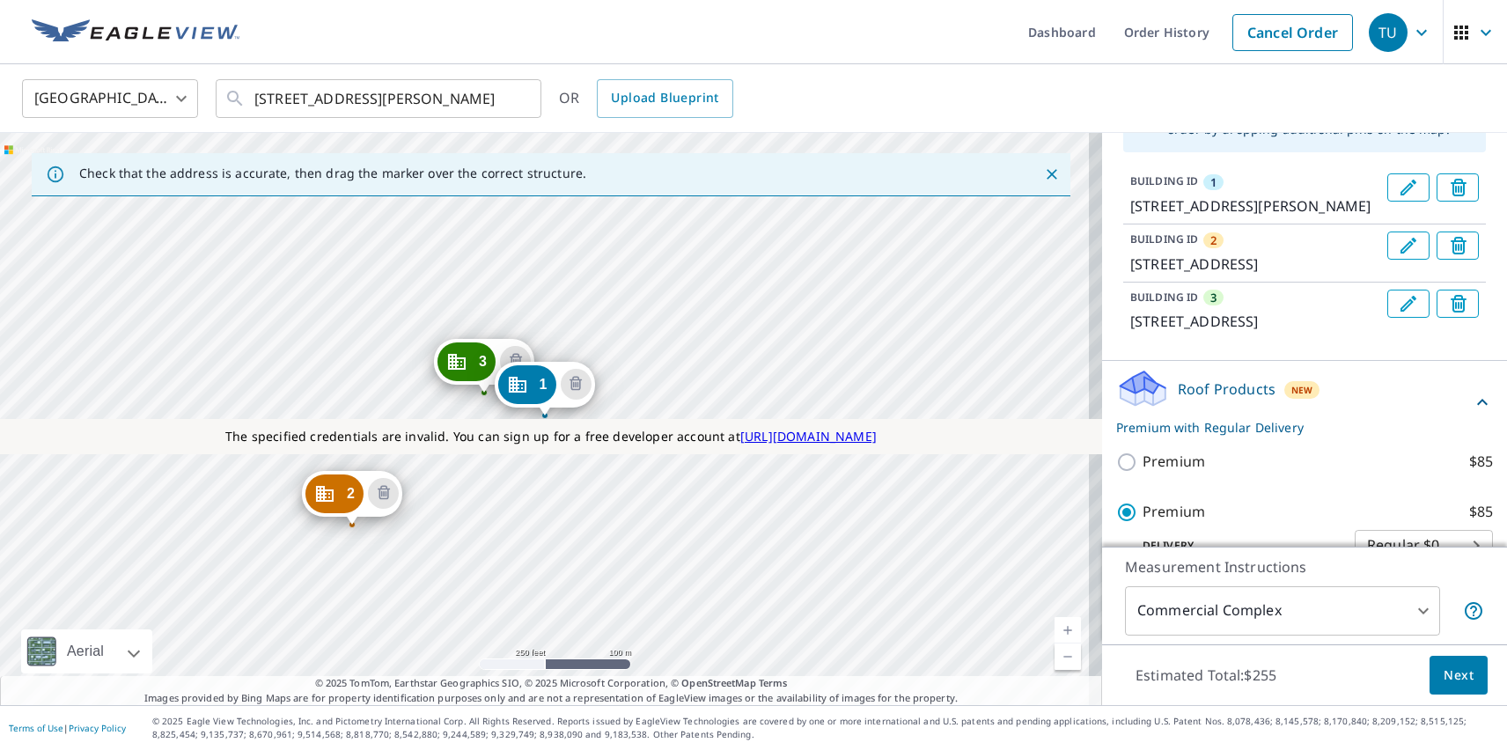
click at [1445, 674] on span "Next" at bounding box center [1458, 675] width 30 height 22
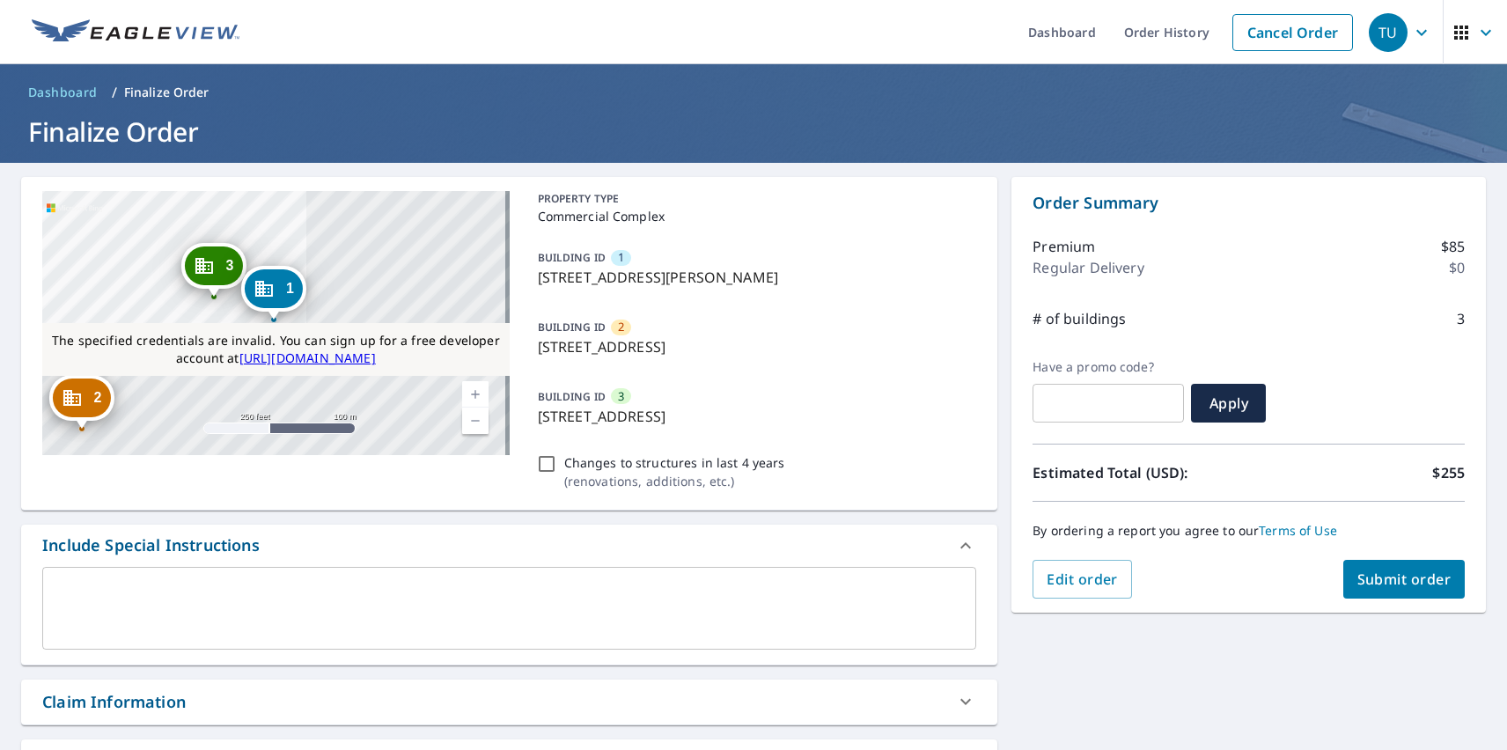
click at [1390, 579] on span "Submit order" at bounding box center [1404, 578] width 94 height 19
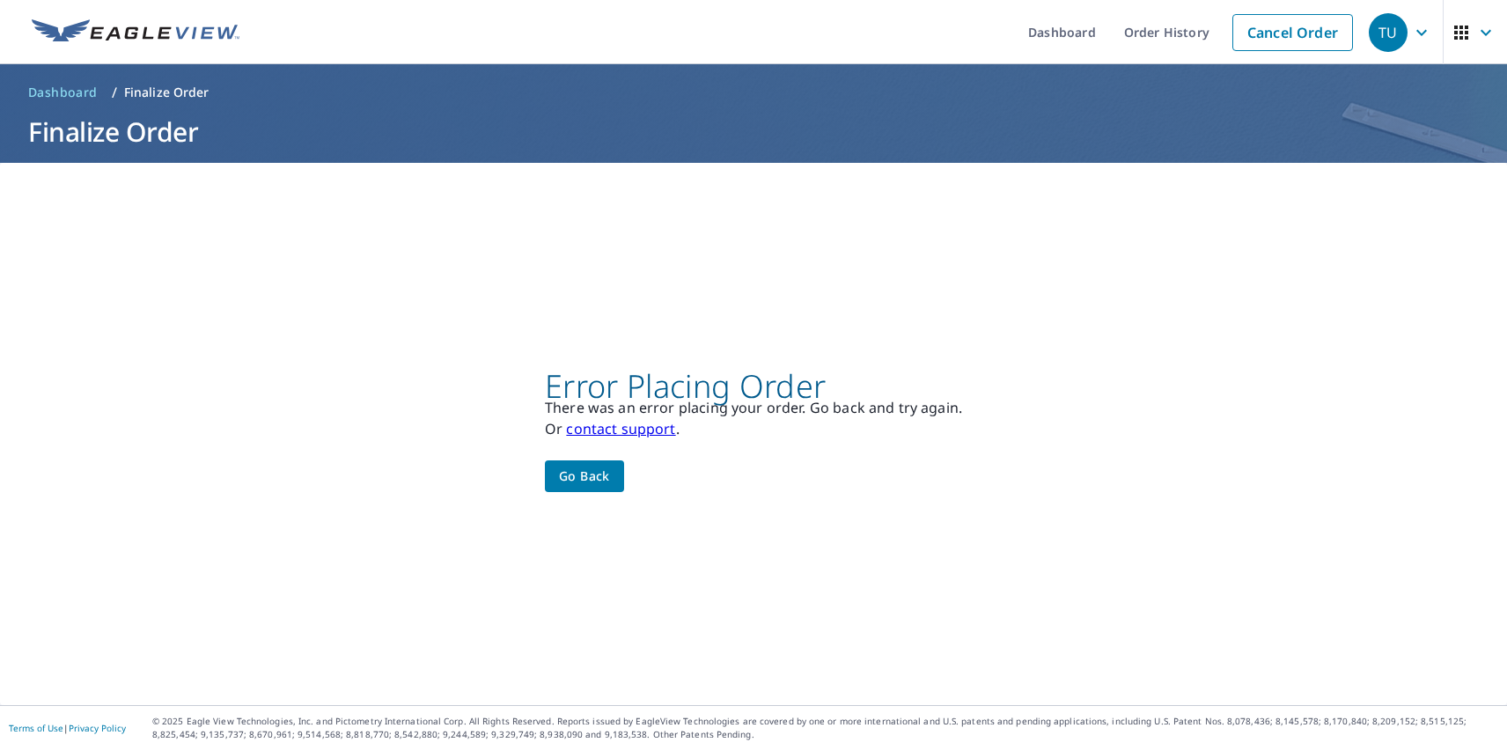
click at [1375, 32] on div "TU" at bounding box center [1387, 32] width 39 height 39
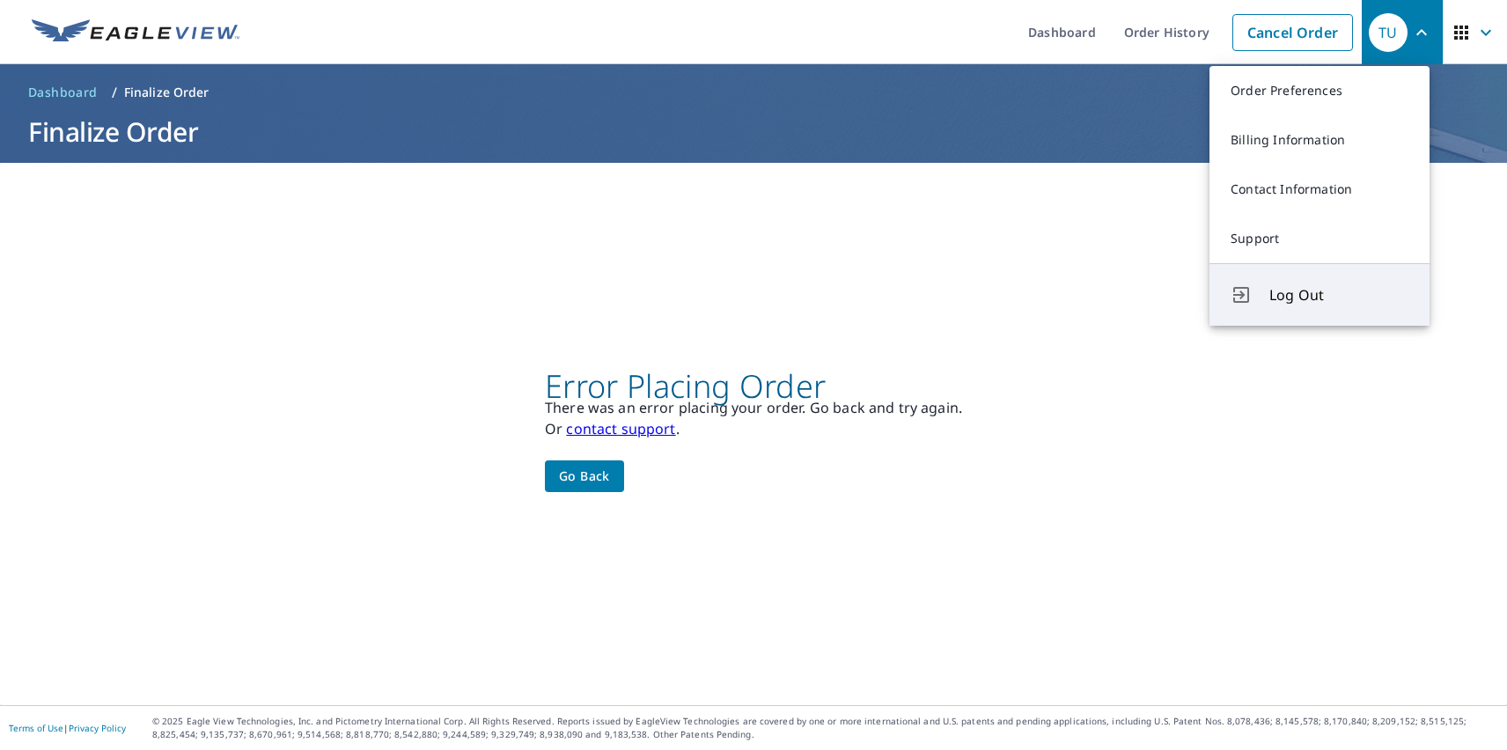
click at [1339, 295] on span "Log Out" at bounding box center [1338, 294] width 139 height 21
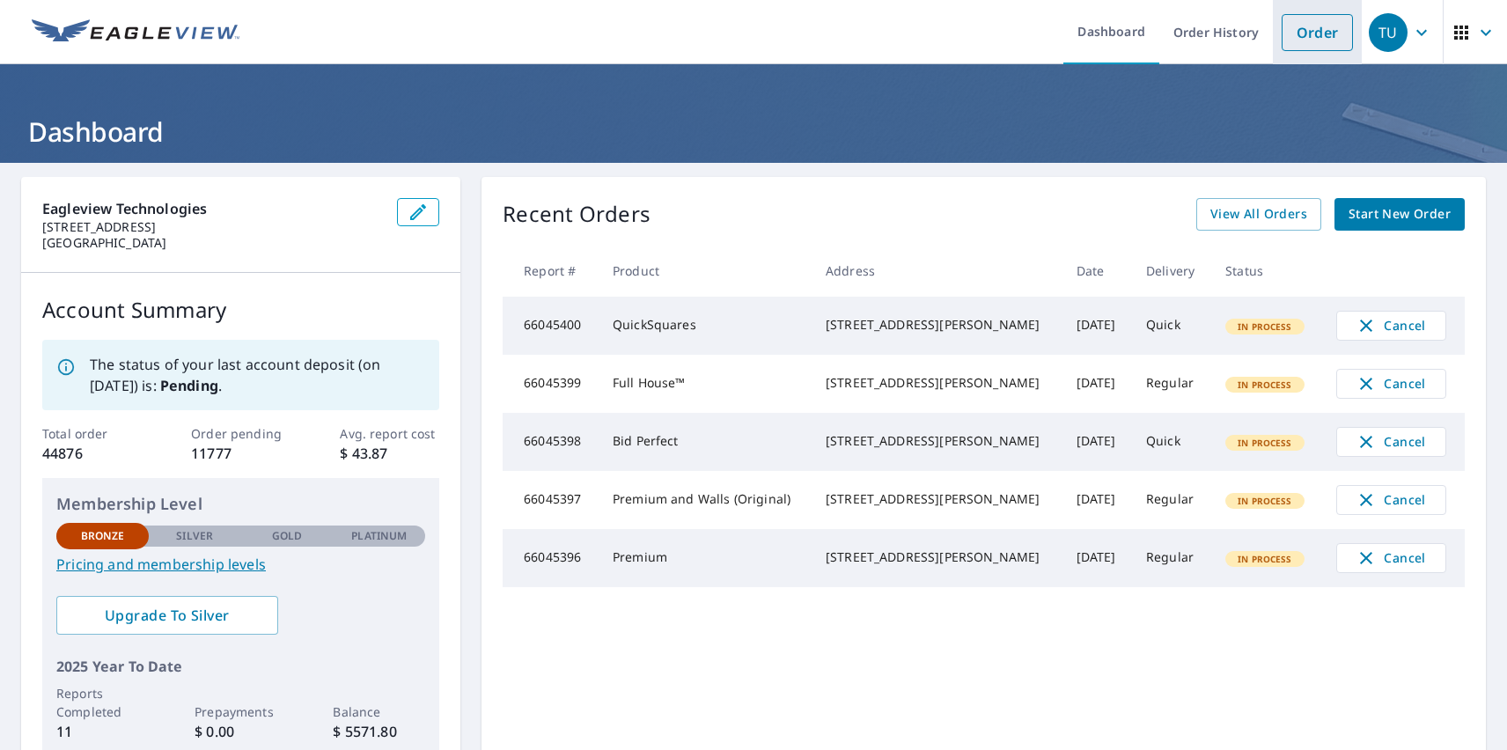
click at [1303, 32] on link "Order" at bounding box center [1316, 32] width 71 height 37
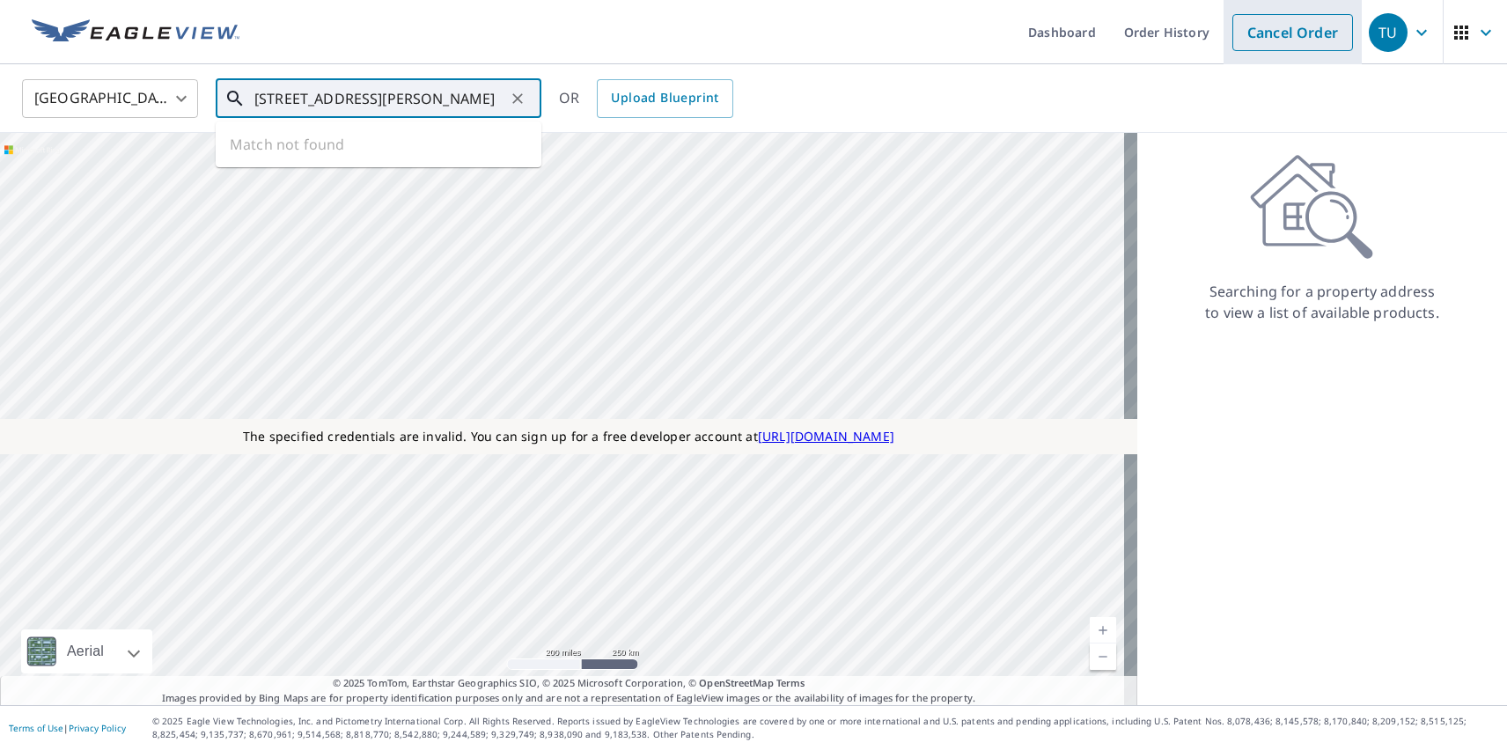
type input "[STREET_ADDRESS][PERSON_NAME]"
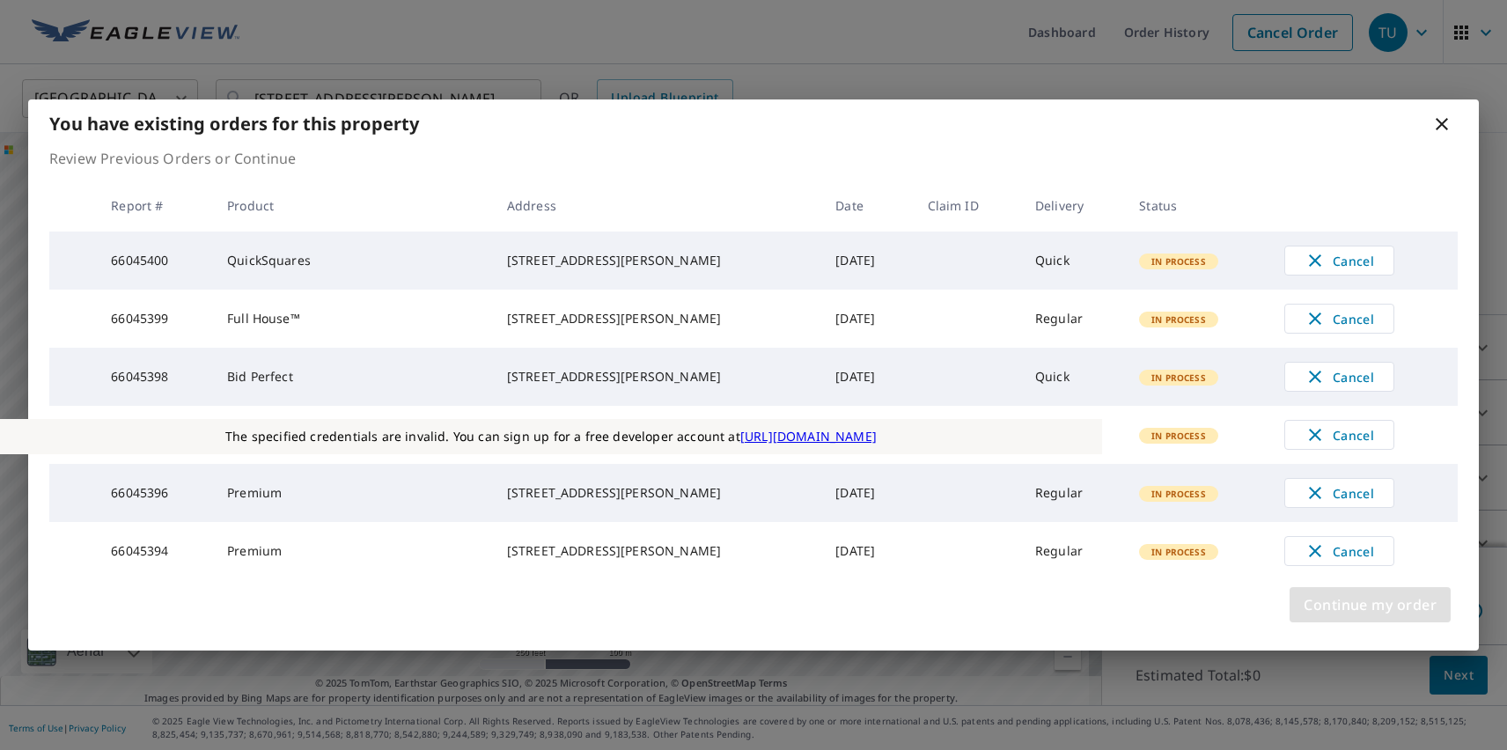
click at [1369, 617] on span "Continue my order" at bounding box center [1369, 604] width 133 height 25
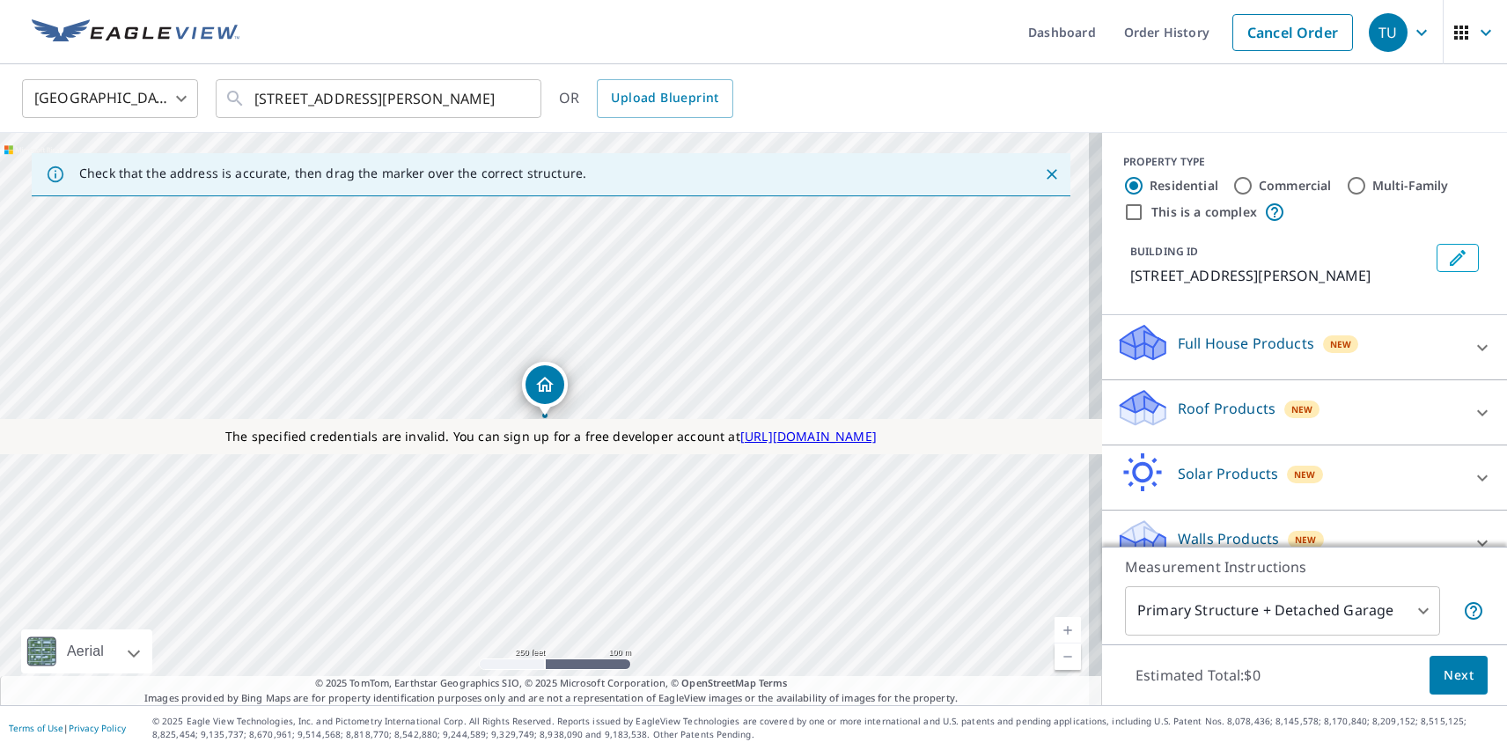
click at [1281, 185] on label "Commercial" at bounding box center [1294, 186] width 73 height 18
click at [1253, 185] on input "Commercial" at bounding box center [1242, 185] width 21 height 21
radio input "true"
type input "4"
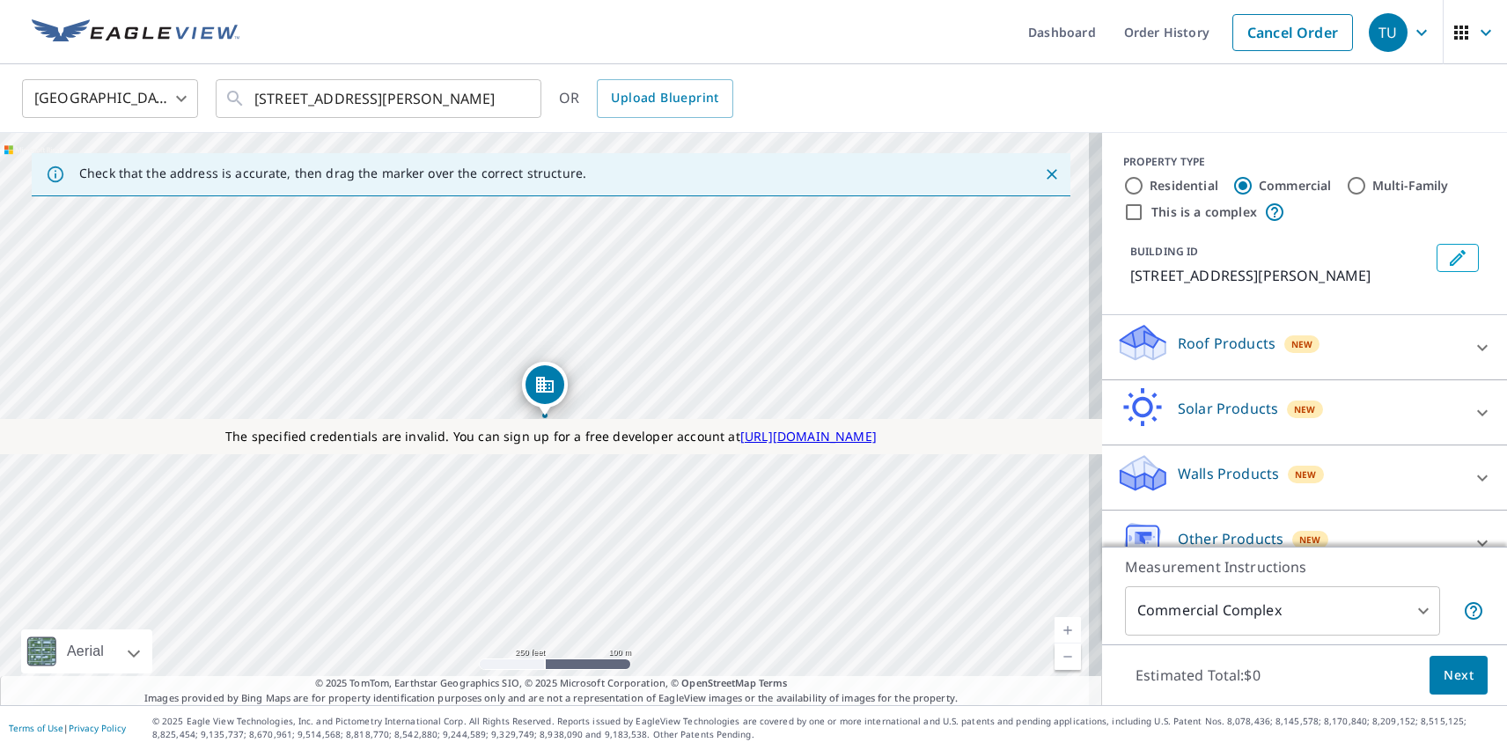
click at [1190, 211] on label "This is a complex" at bounding box center [1204, 212] width 106 height 18
click at [1144, 211] on input "This is a complex" at bounding box center [1133, 212] width 21 height 21
checkbox input "true"
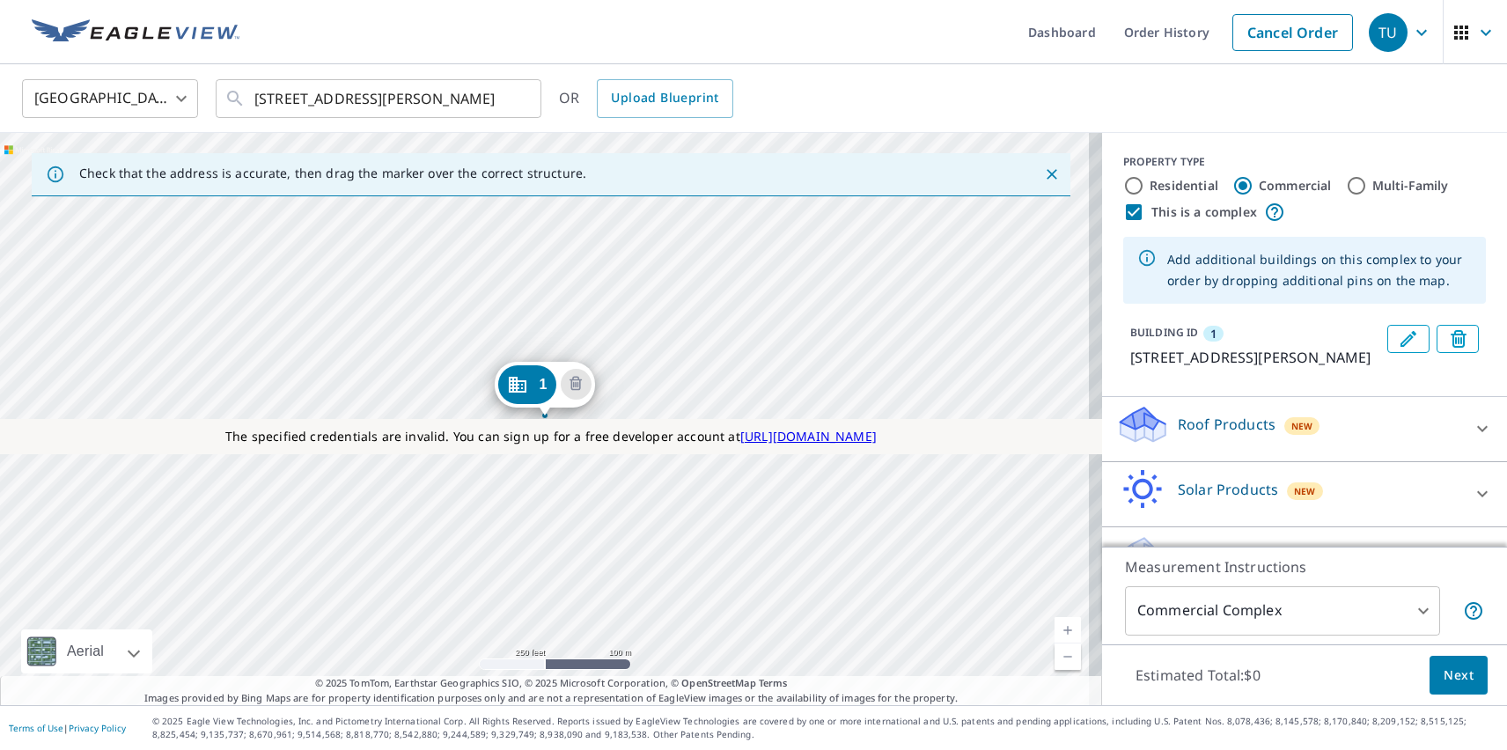
click at [352, 528] on div "1 [STREET_ADDRESS][PERSON_NAME]" at bounding box center [551, 419] width 1102 height 572
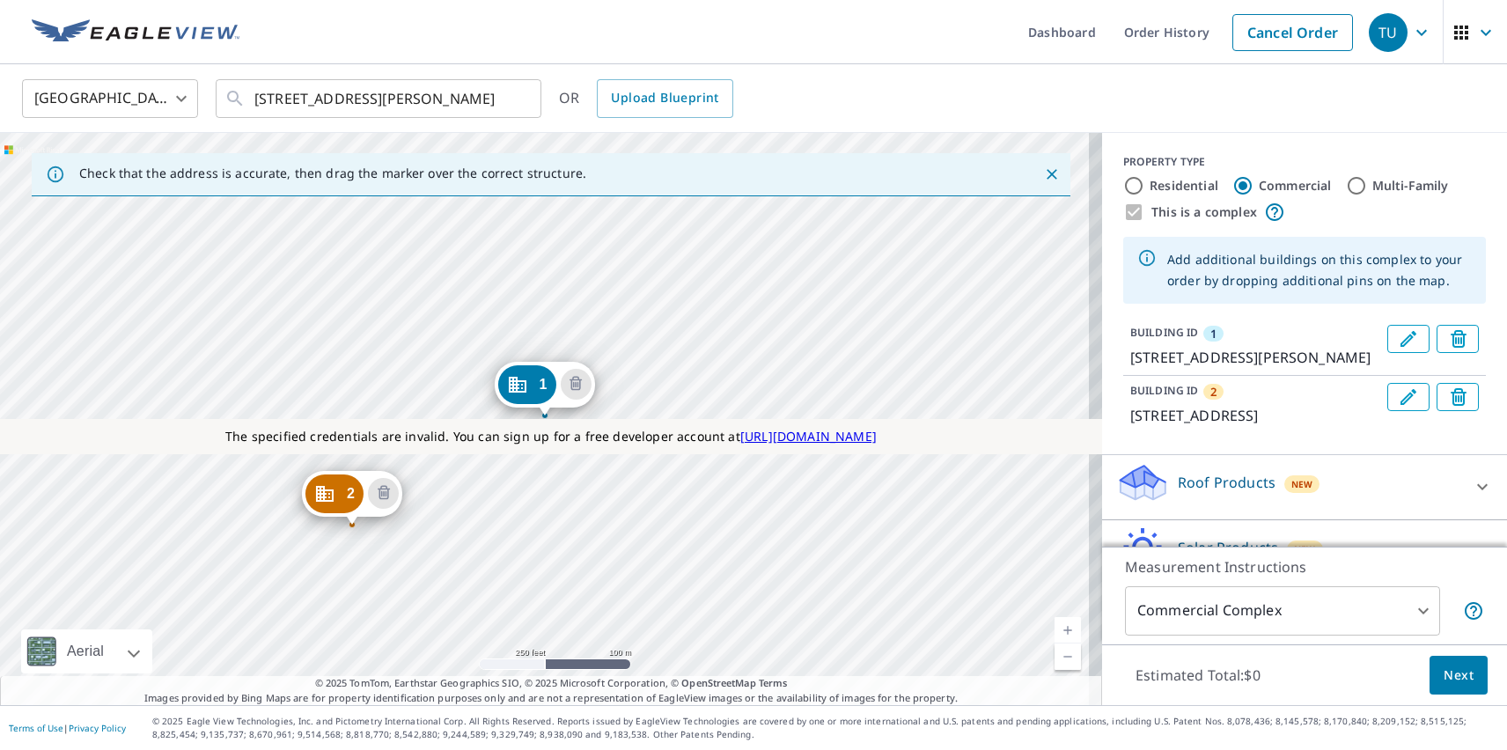
click at [484, 396] on div "2 [STREET_ADDRESS] 1 [STREET_ADDRESS][PERSON_NAME]" at bounding box center [551, 419] width 1102 height 572
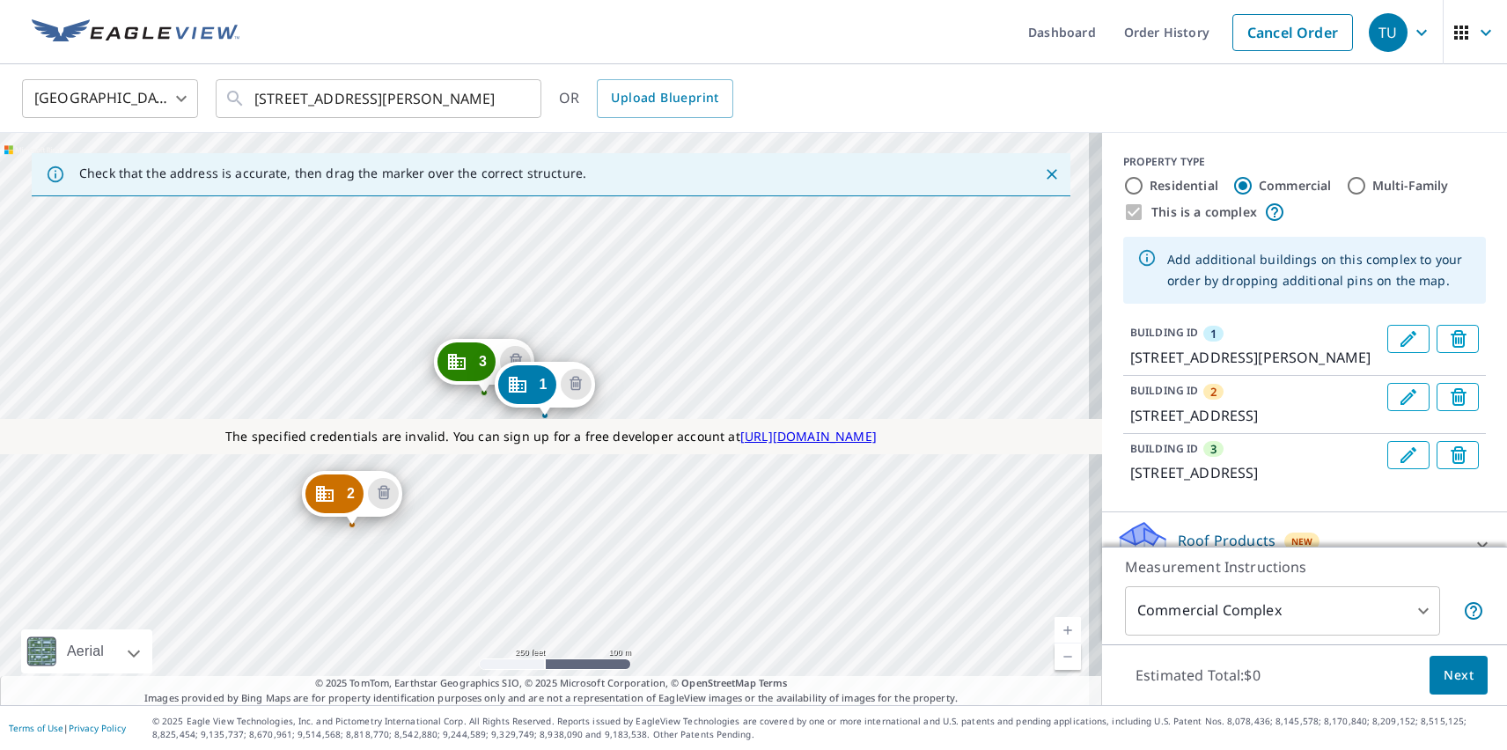
click at [1211, 535] on p "Roof Products" at bounding box center [1226, 540] width 98 height 21
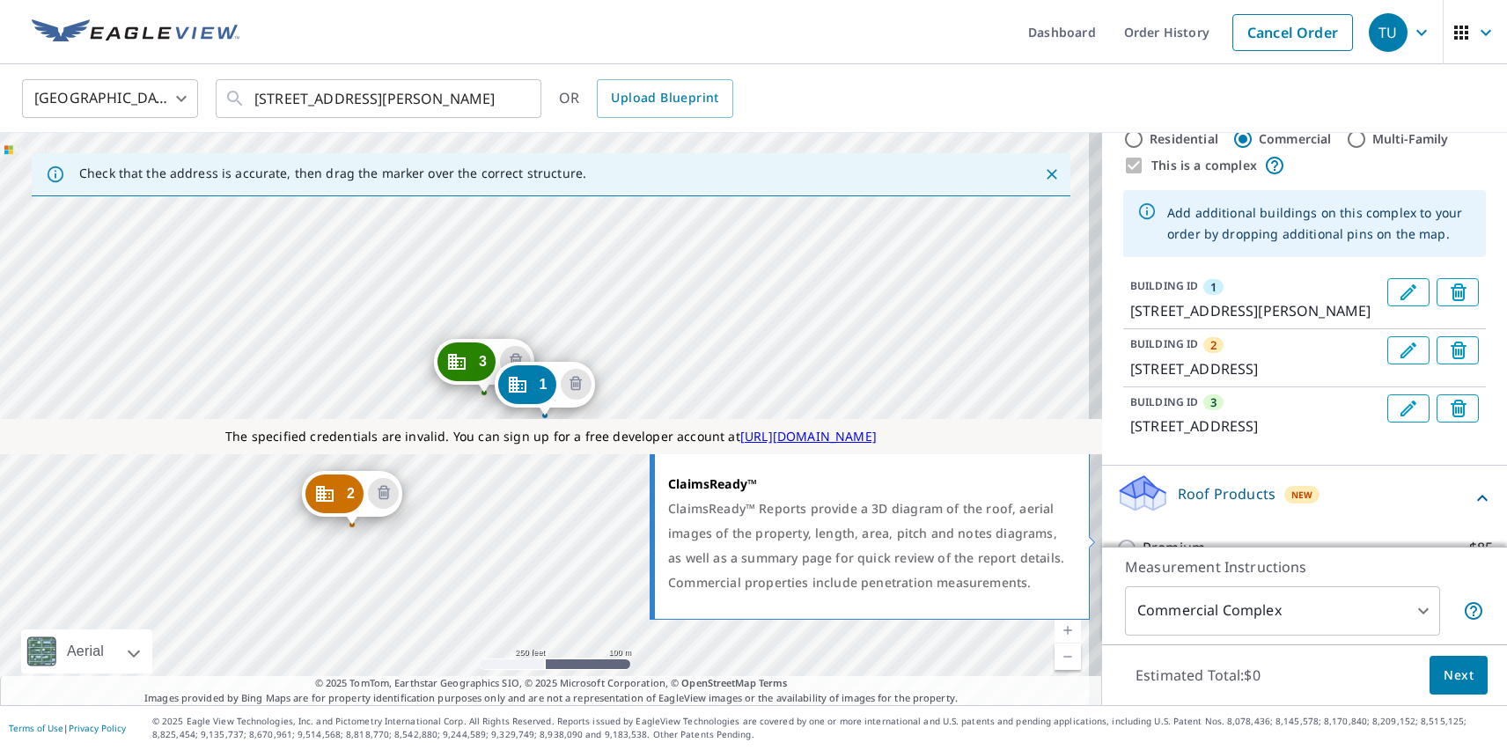
click at [1177, 637] on p "ClaimsReady™" at bounding box center [1190, 648] width 97 height 22
click at [1142, 637] on input "ClaimsReady™ $85" at bounding box center [1129, 647] width 26 height 21
checkbox input "true"
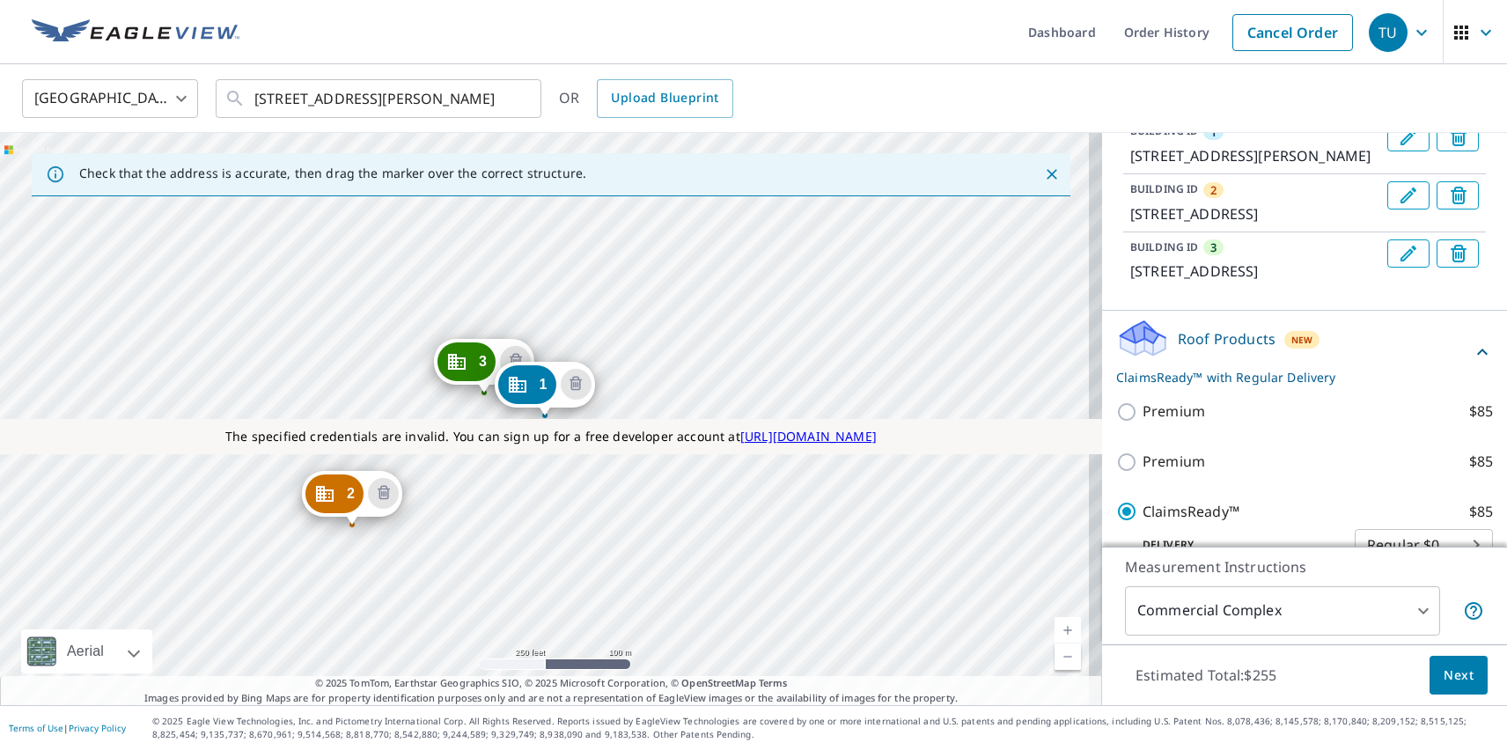
click at [1445, 674] on span "Next" at bounding box center [1458, 675] width 30 height 22
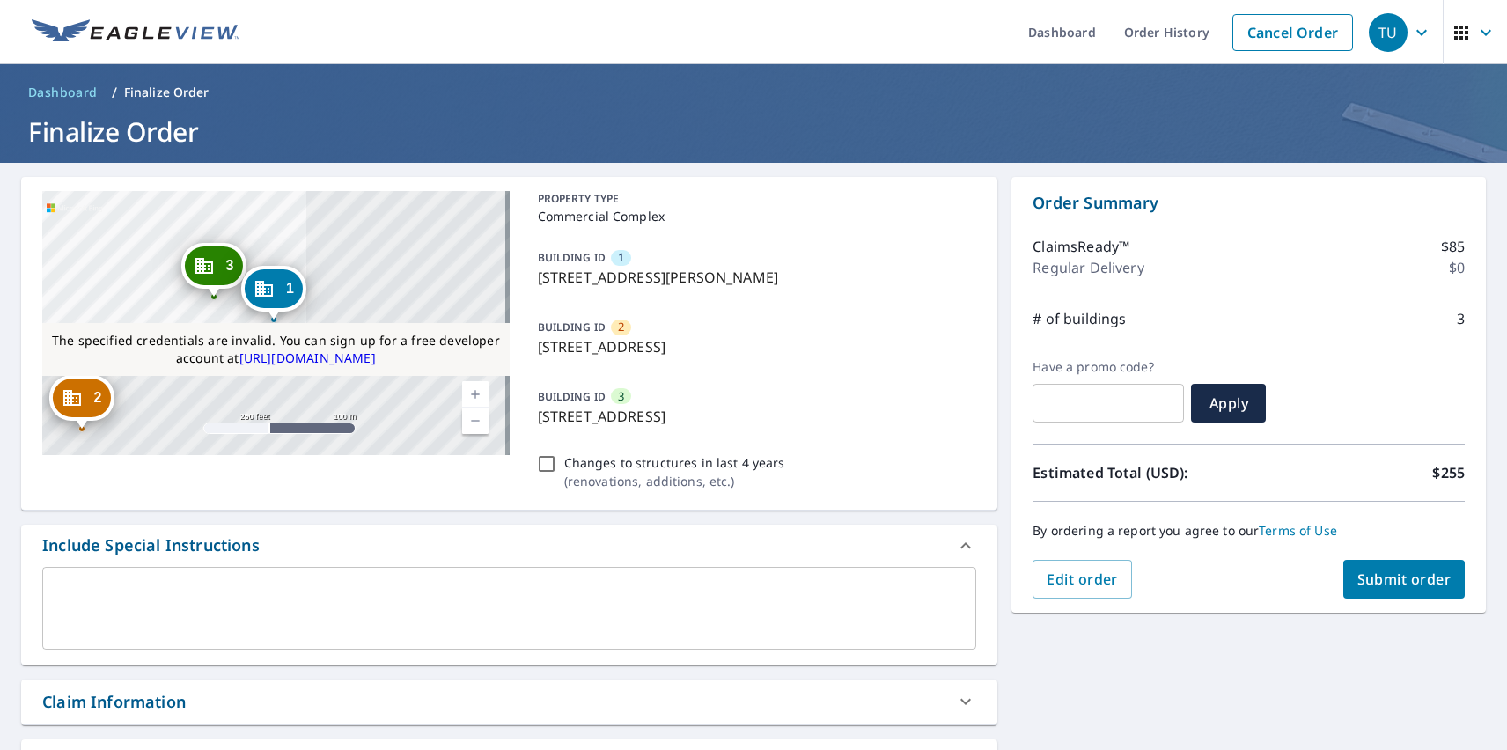
click at [1390, 579] on span "Submit order" at bounding box center [1404, 578] width 94 height 19
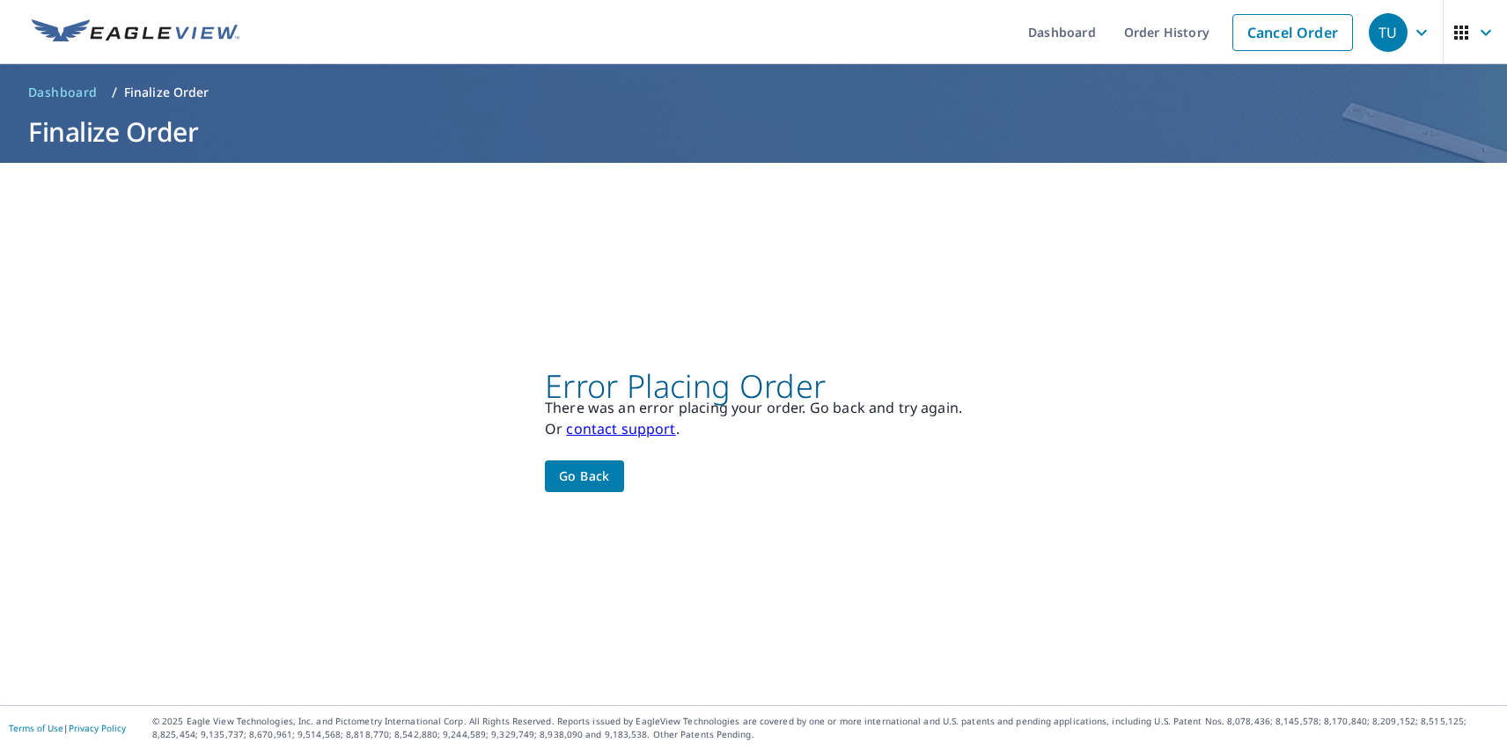
click at [1375, 32] on div "TU" at bounding box center [1387, 32] width 39 height 39
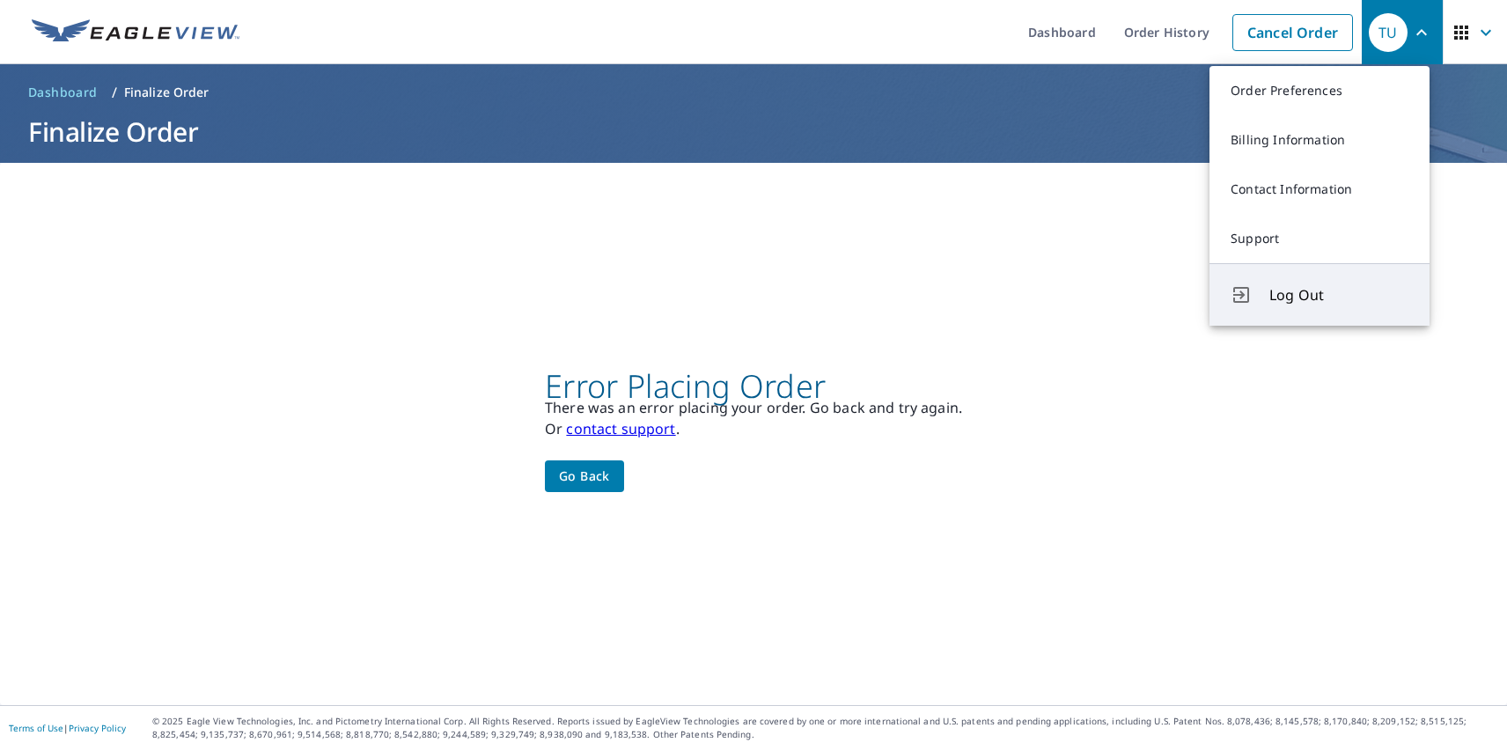
click at [1339, 295] on span "Log Out" at bounding box center [1338, 294] width 139 height 21
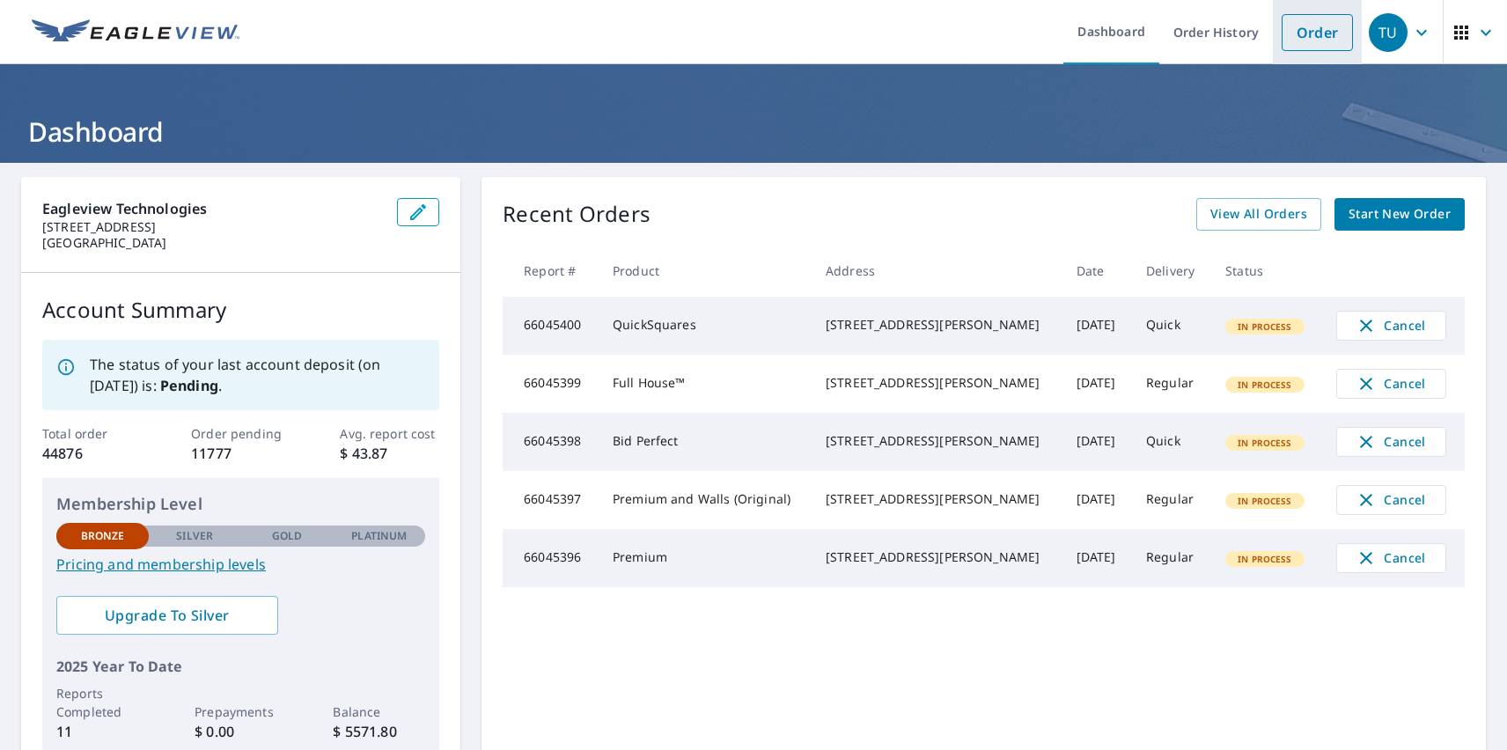
click at [1303, 32] on link "Order" at bounding box center [1316, 32] width 71 height 37
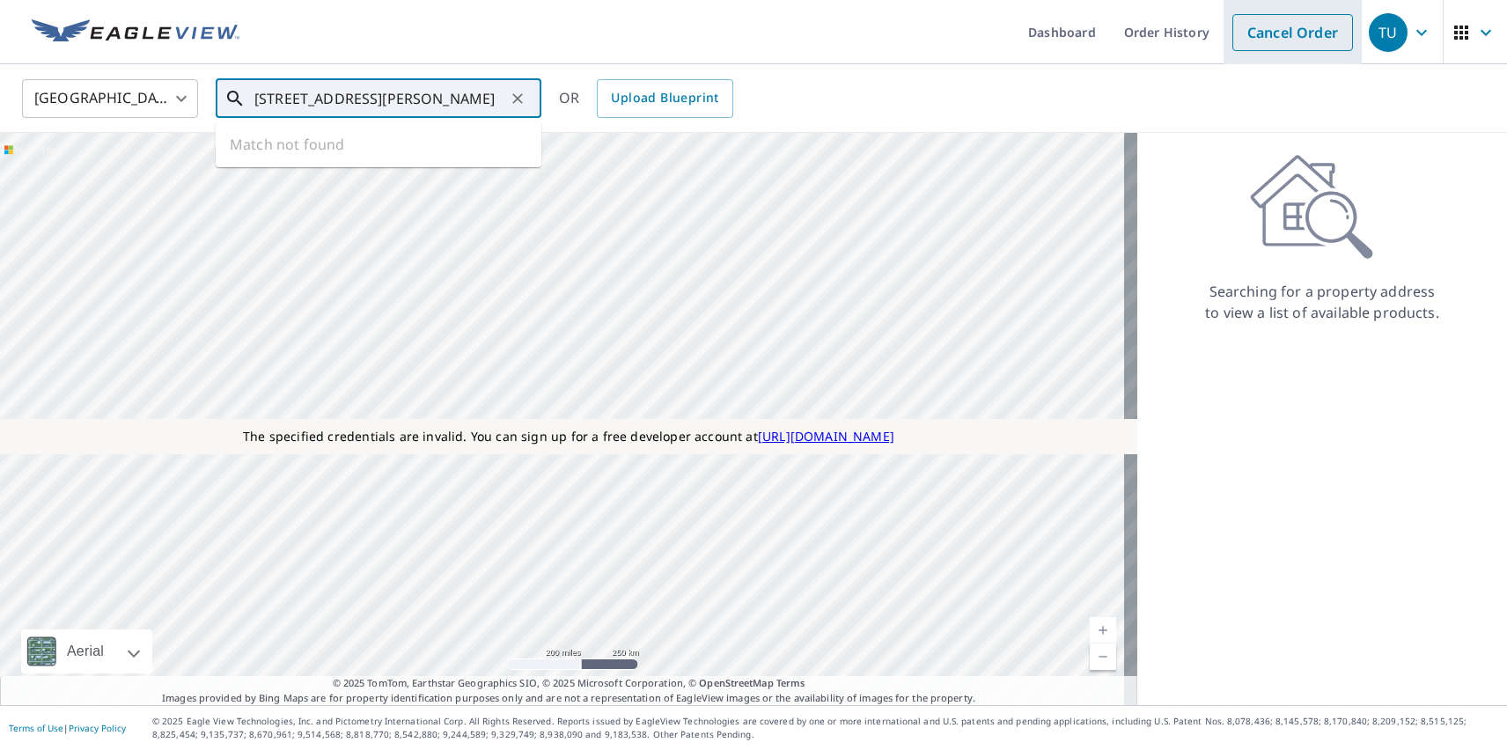
type input "[STREET_ADDRESS][PERSON_NAME]"
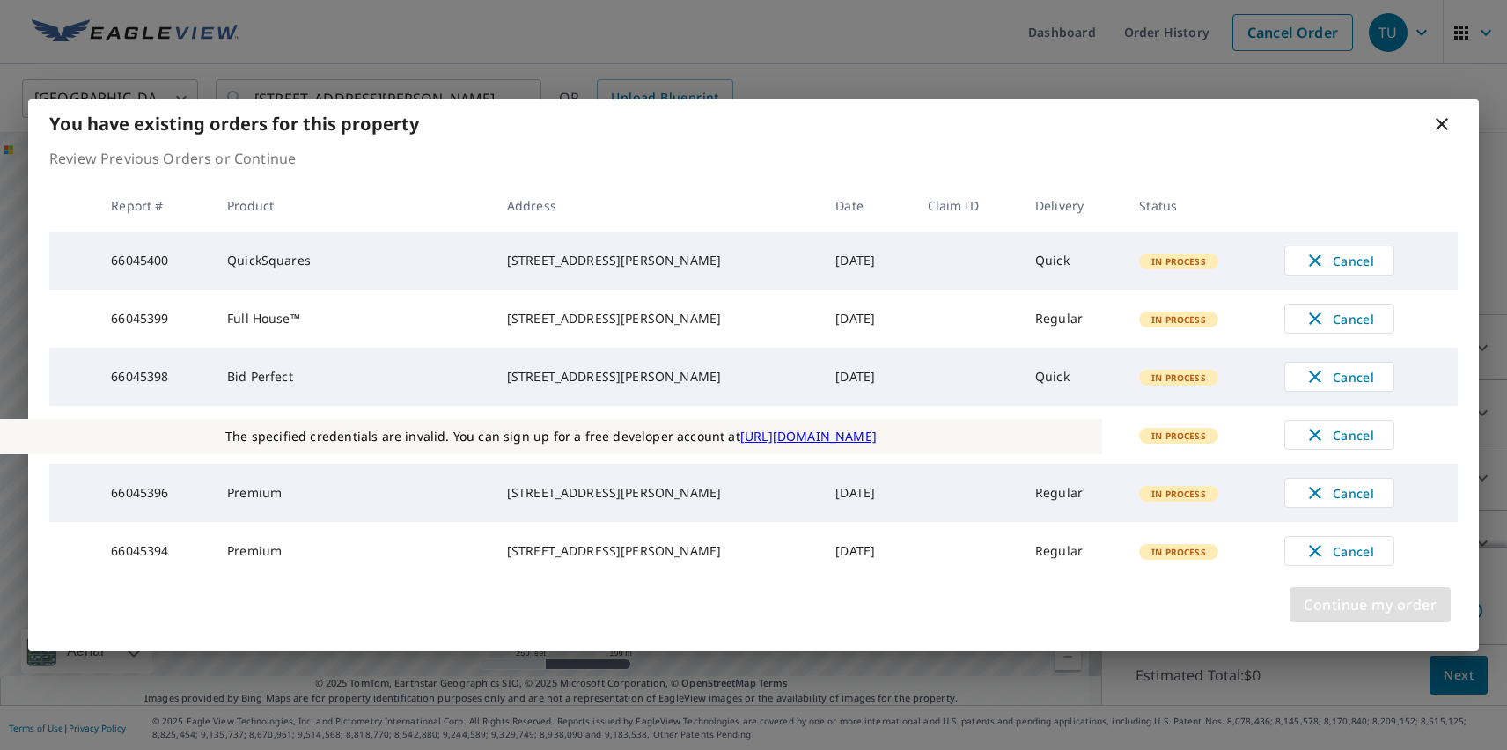
click at [1369, 617] on span "Continue my order" at bounding box center [1369, 604] width 133 height 25
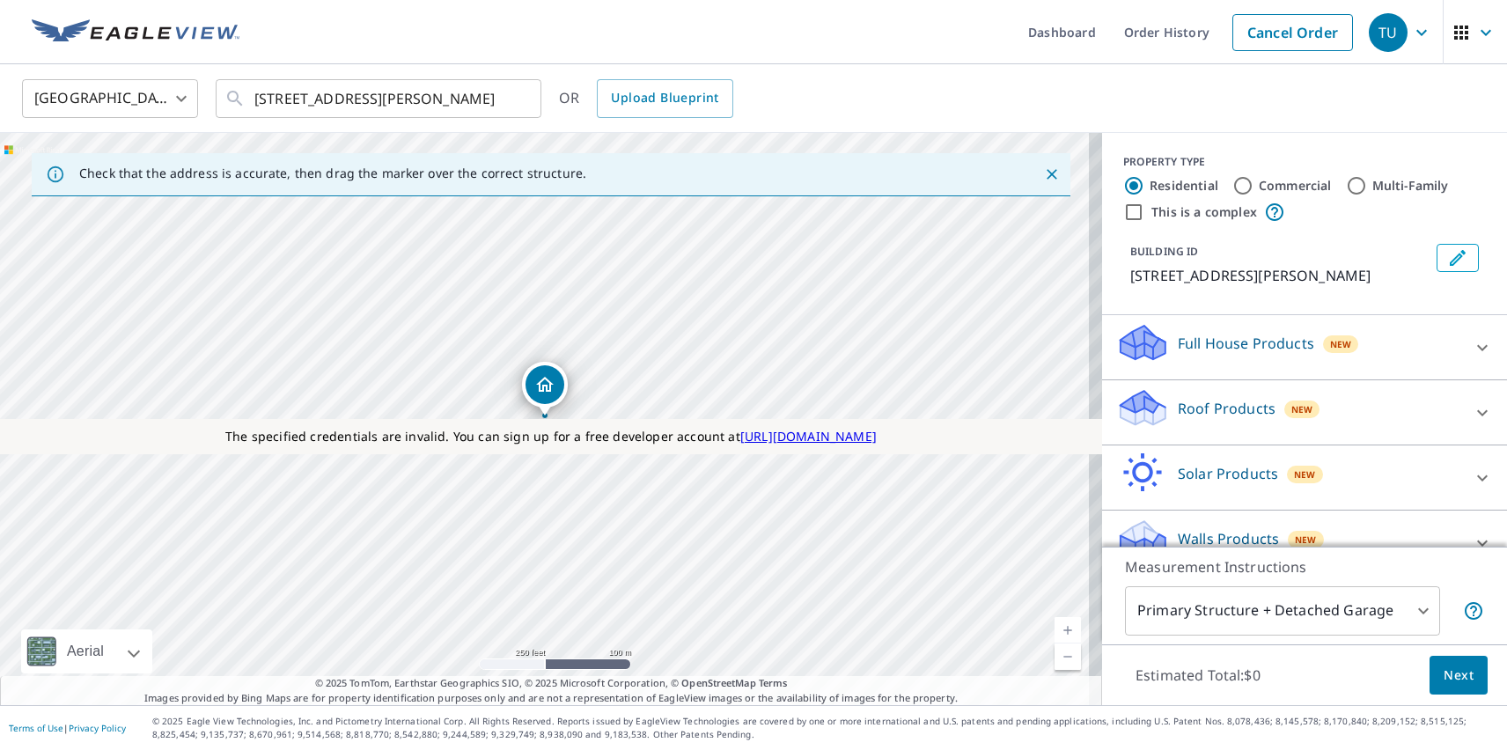
click at [1211, 407] on p "Roof Products" at bounding box center [1226, 408] width 98 height 21
click at [1297, 701] on label "Extended Coverage 2D $31 - $82.5" at bounding box center [1317, 712] width 350 height 22
click at [1142, 701] on input "Extended Coverage 2D $31 - $82.5" at bounding box center [1129, 711] width 26 height 21
checkbox input "true"
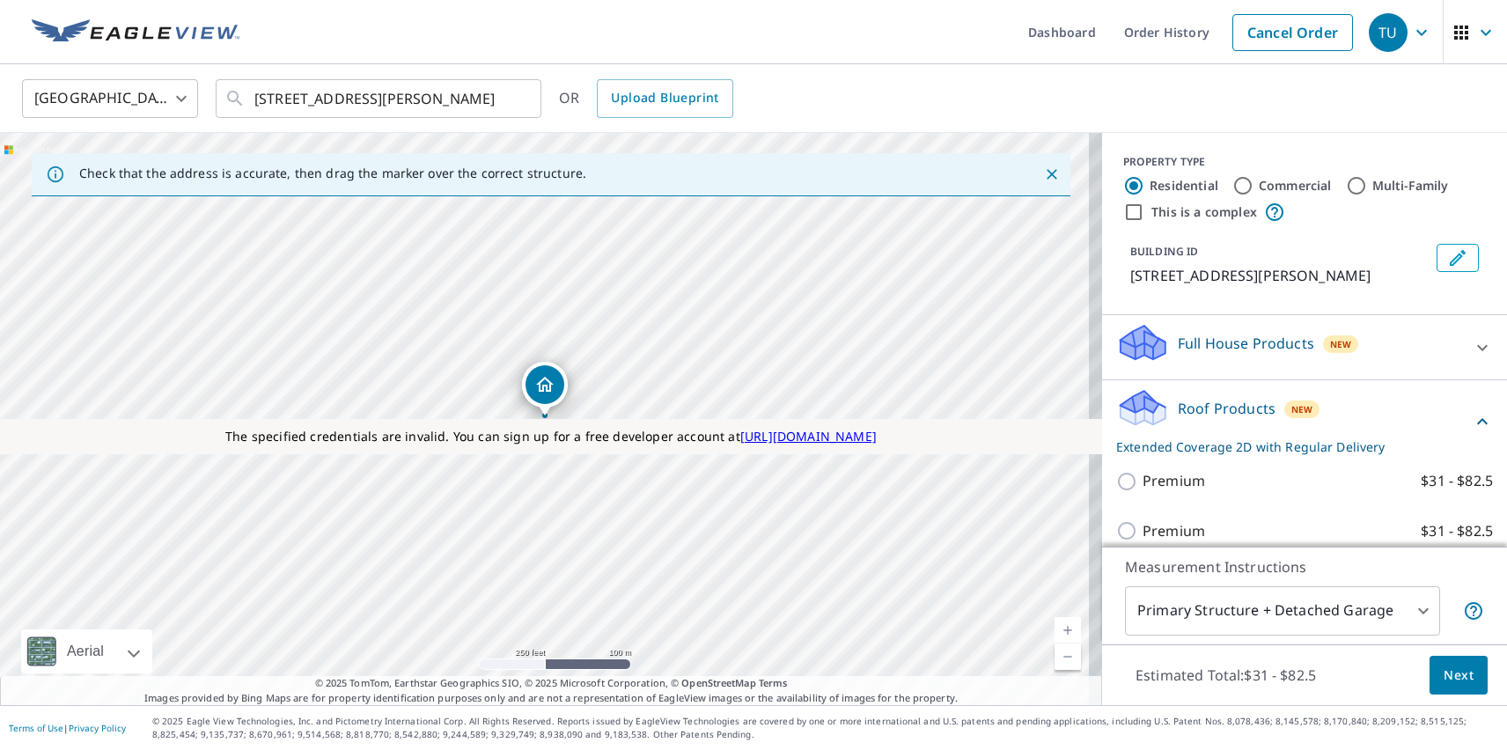
scroll to position [177, 0]
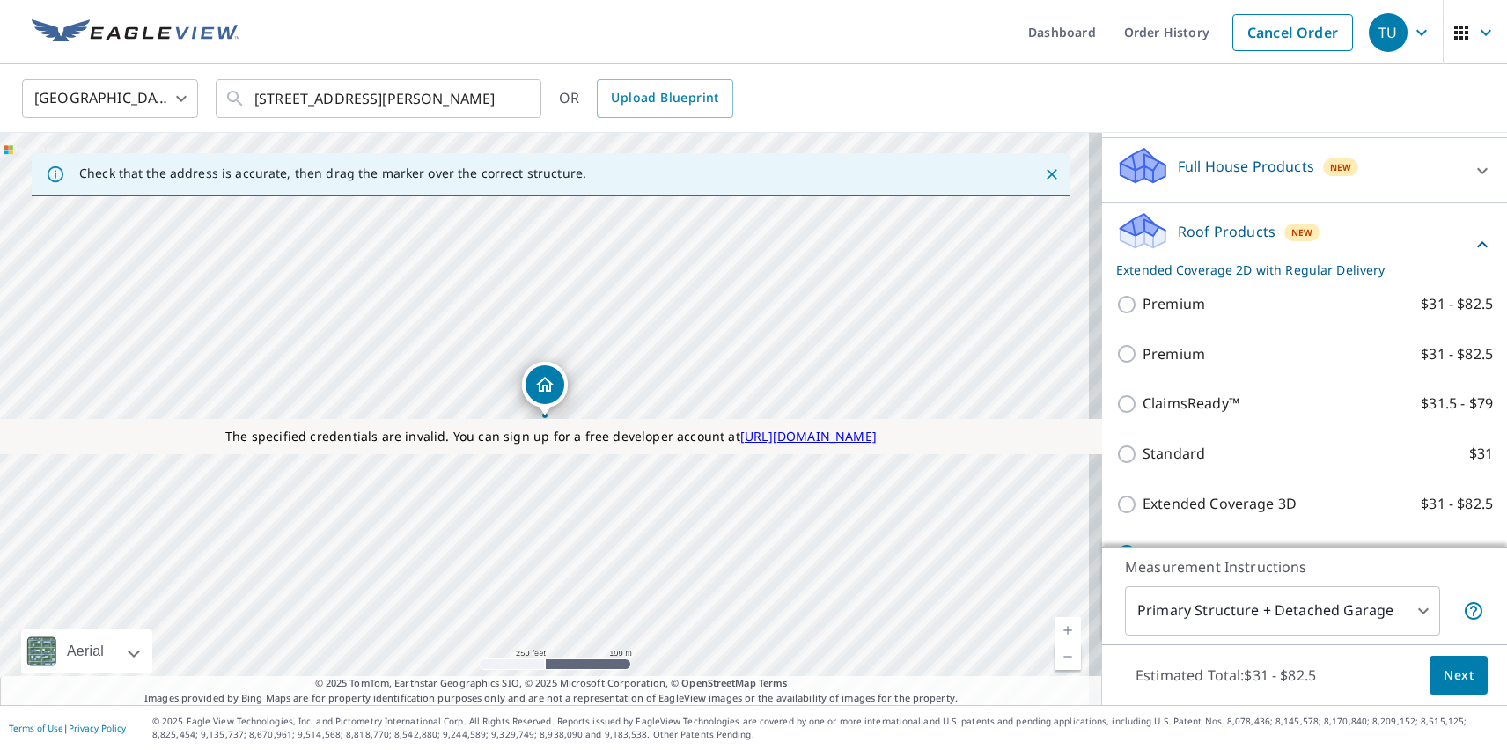
click at [1445, 674] on span "Next" at bounding box center [1458, 675] width 30 height 22
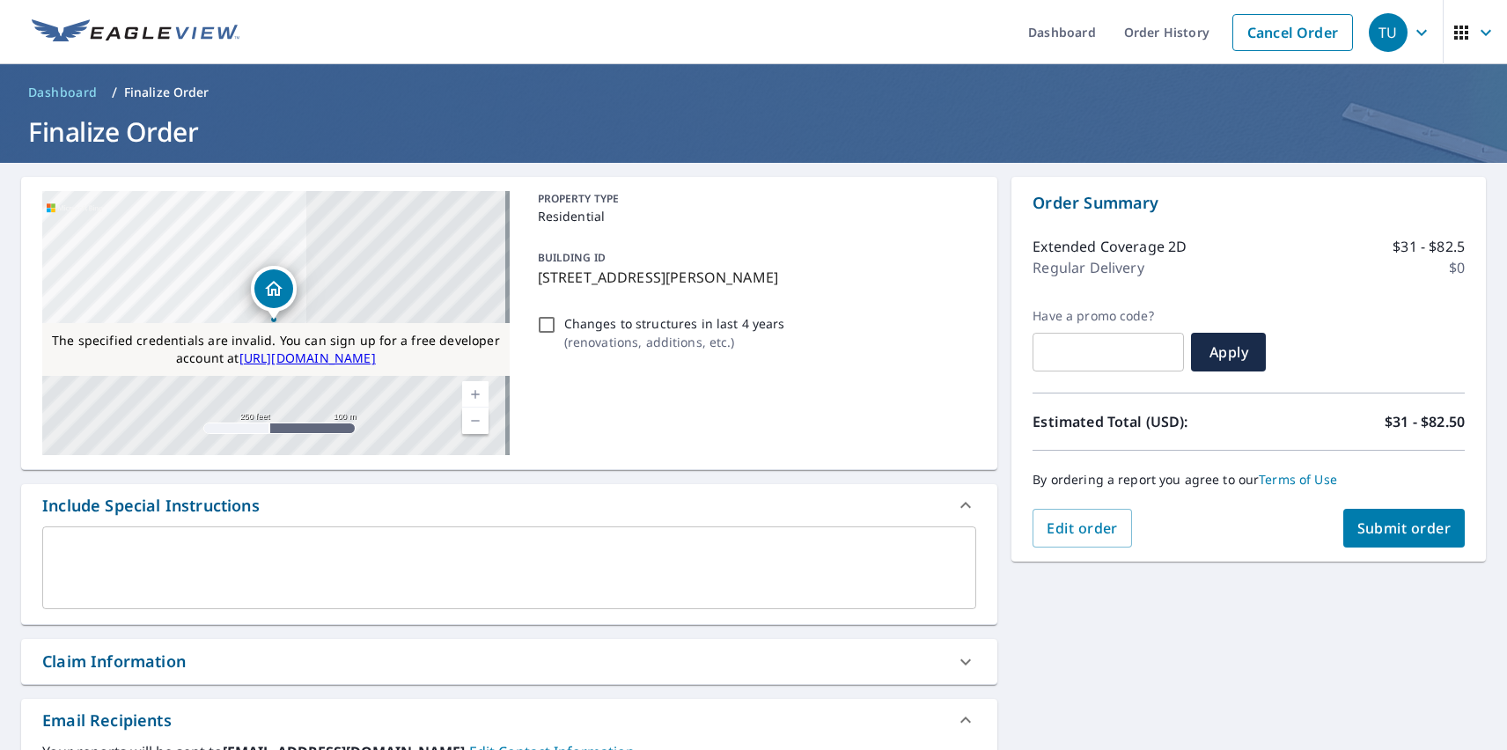
click at [1390, 528] on span "Submit order" at bounding box center [1404, 527] width 94 height 19
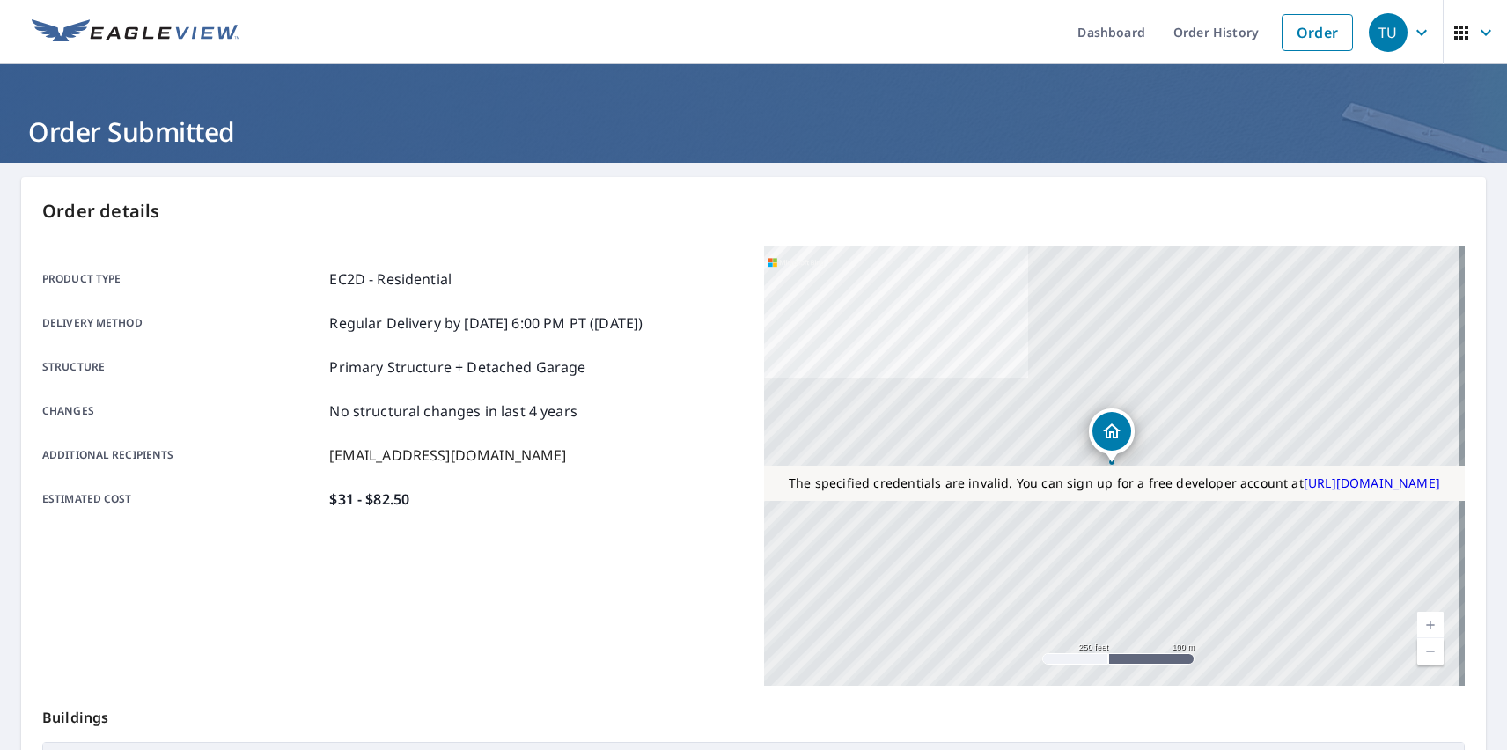
click at [1375, 32] on div "TU" at bounding box center [1387, 32] width 39 height 39
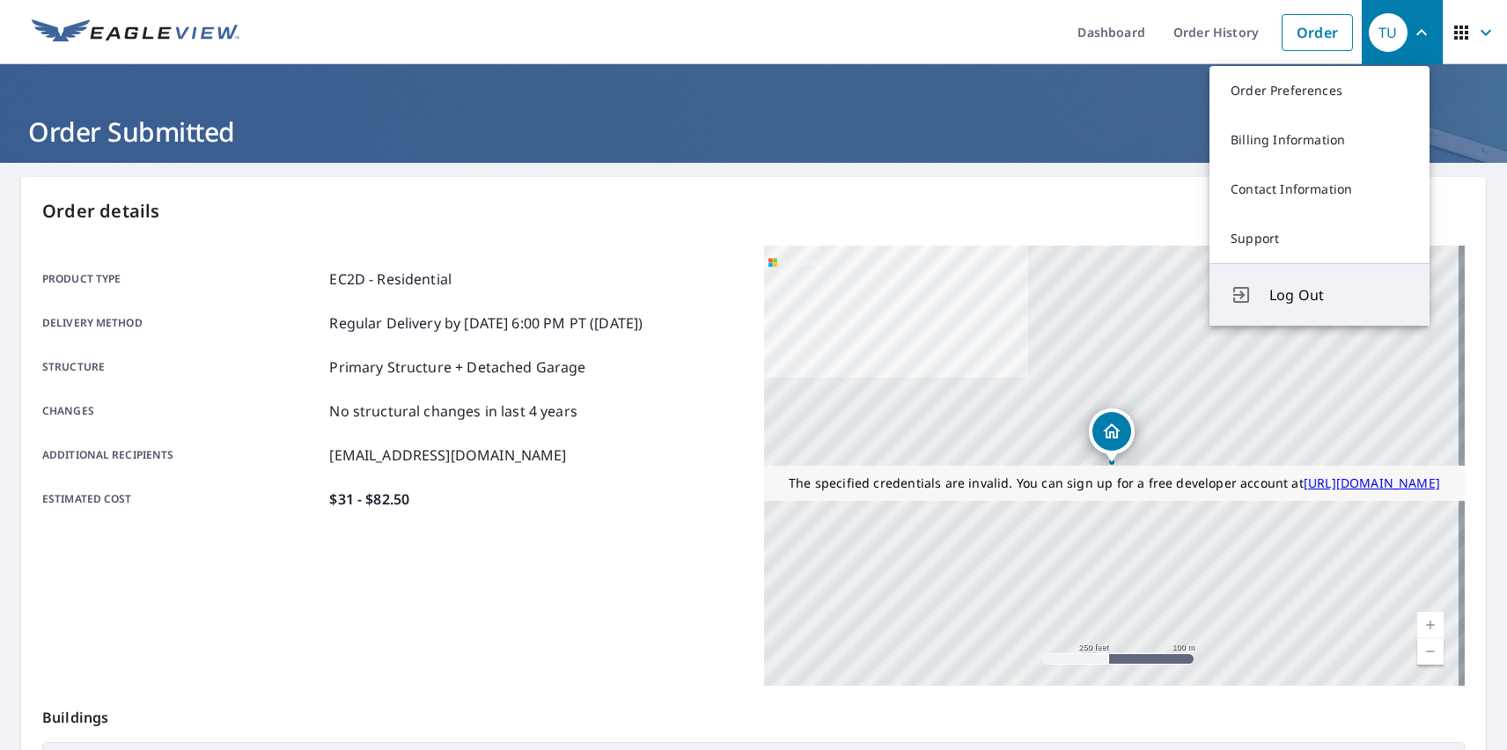
click at [1339, 295] on span "Log Out" at bounding box center [1338, 294] width 139 height 21
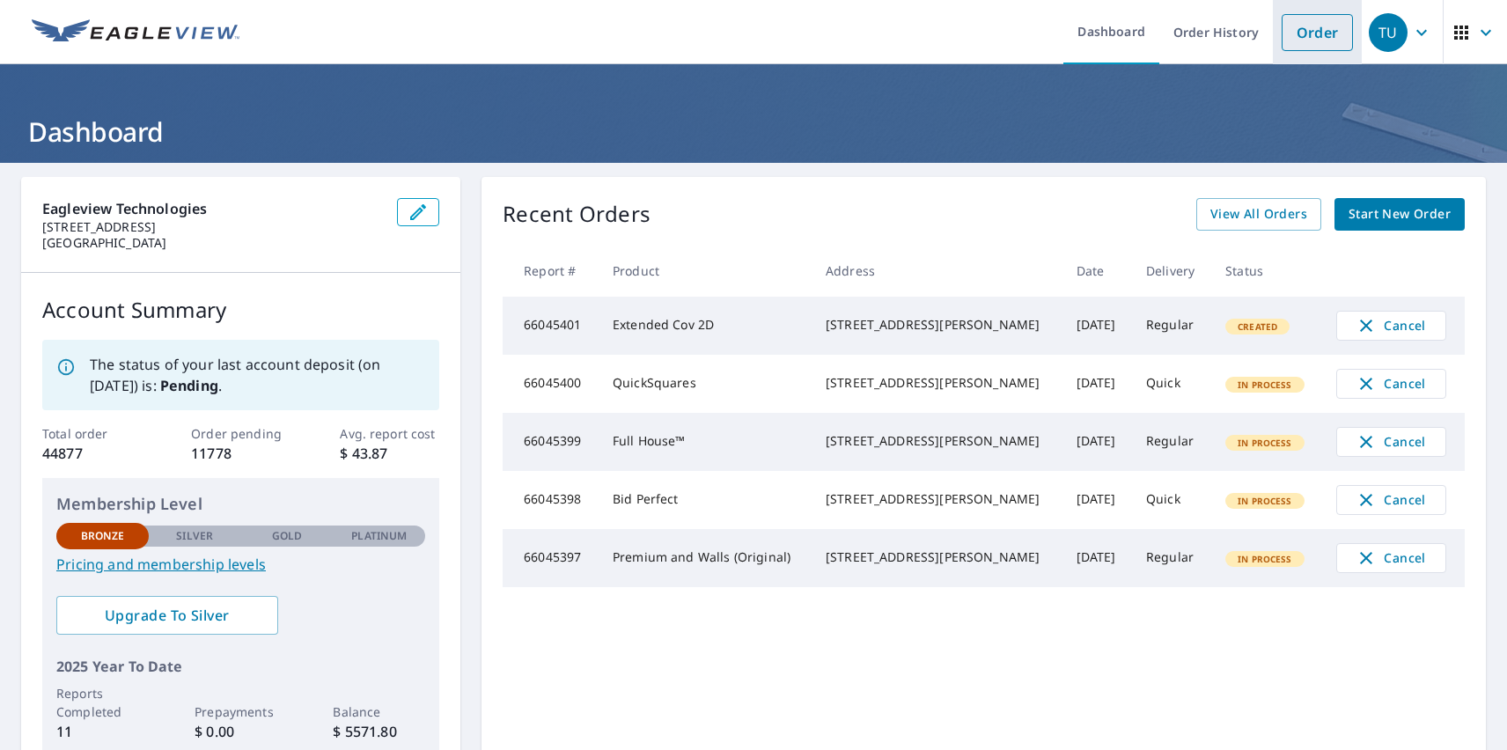
click at [1303, 32] on link "Order" at bounding box center [1316, 32] width 71 height 37
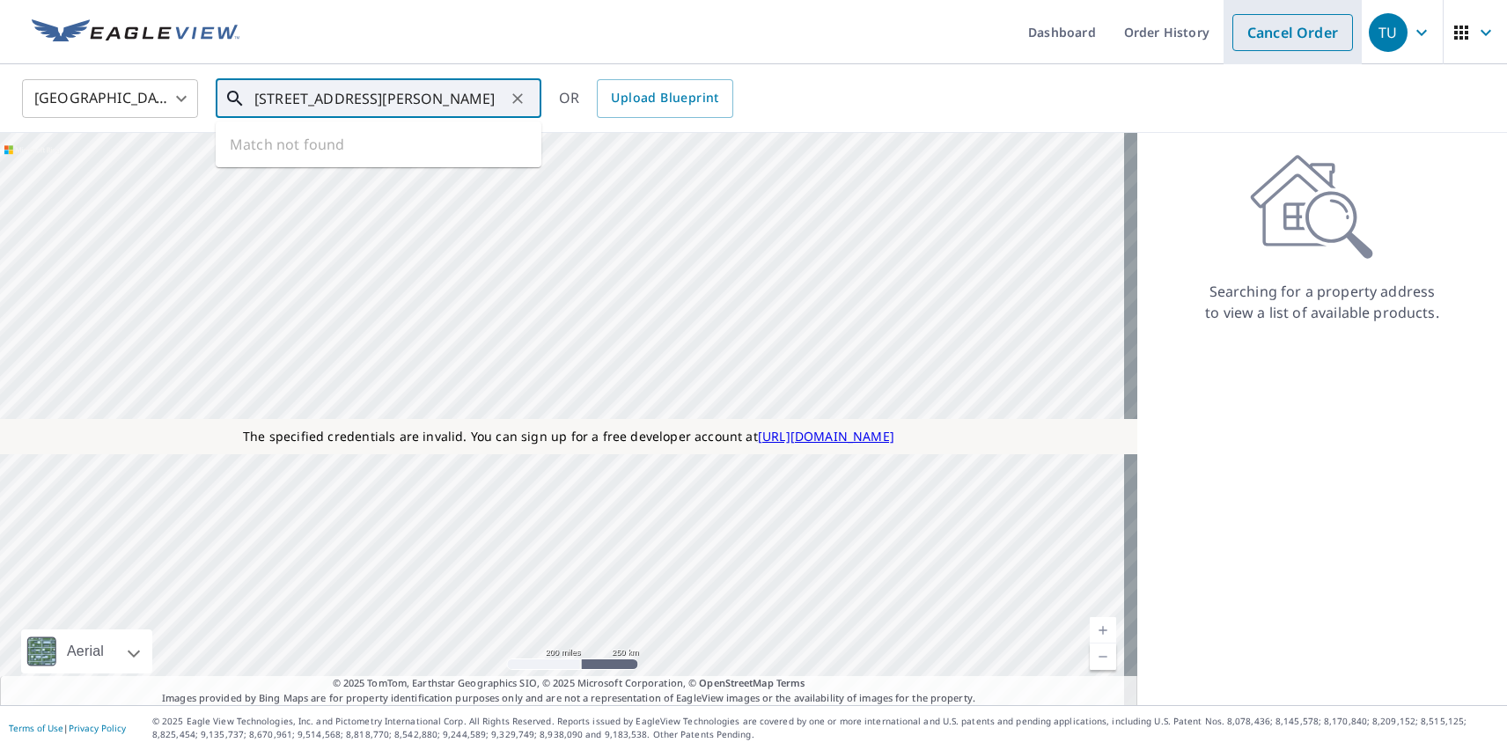
type input "[STREET_ADDRESS][PERSON_NAME]"
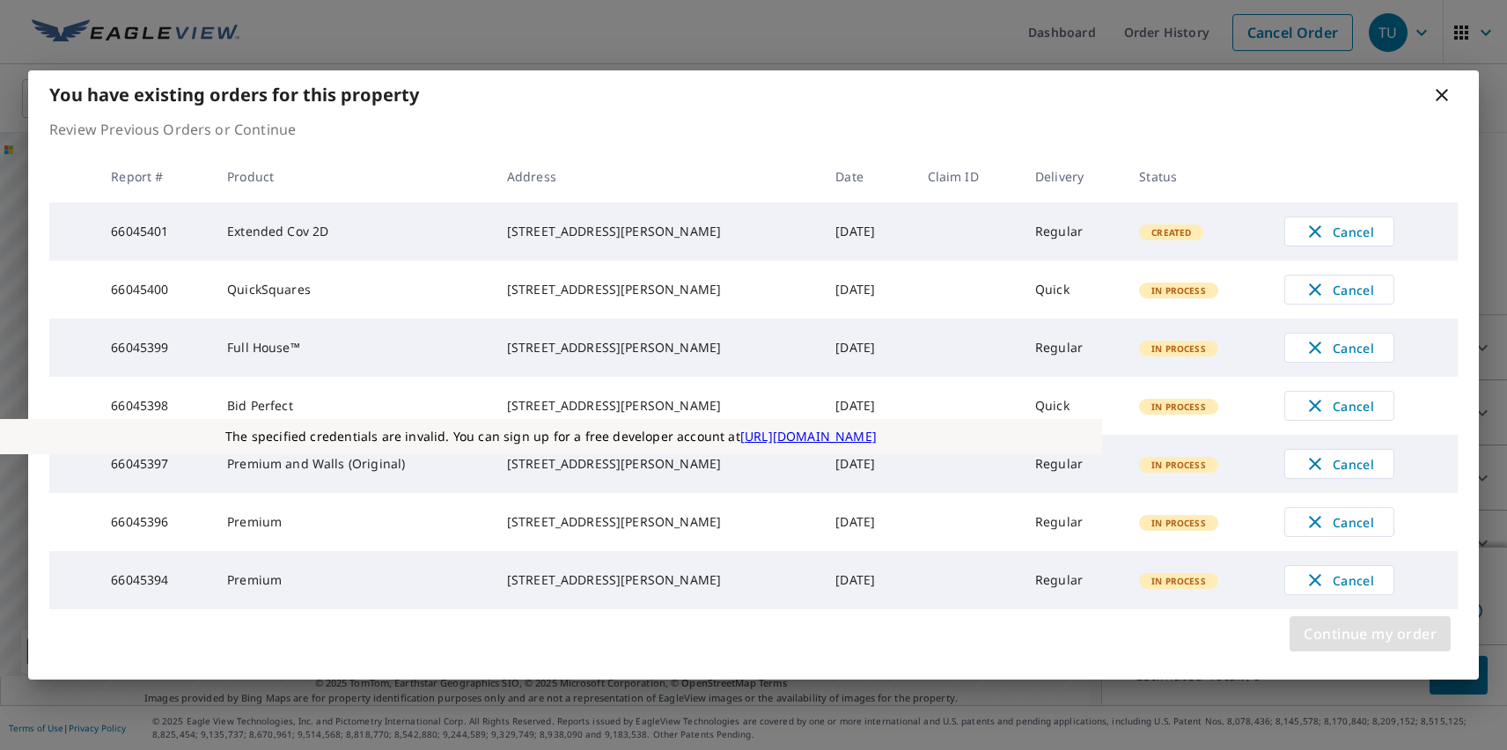
click at [1369, 646] on span "Continue my order" at bounding box center [1369, 633] width 133 height 25
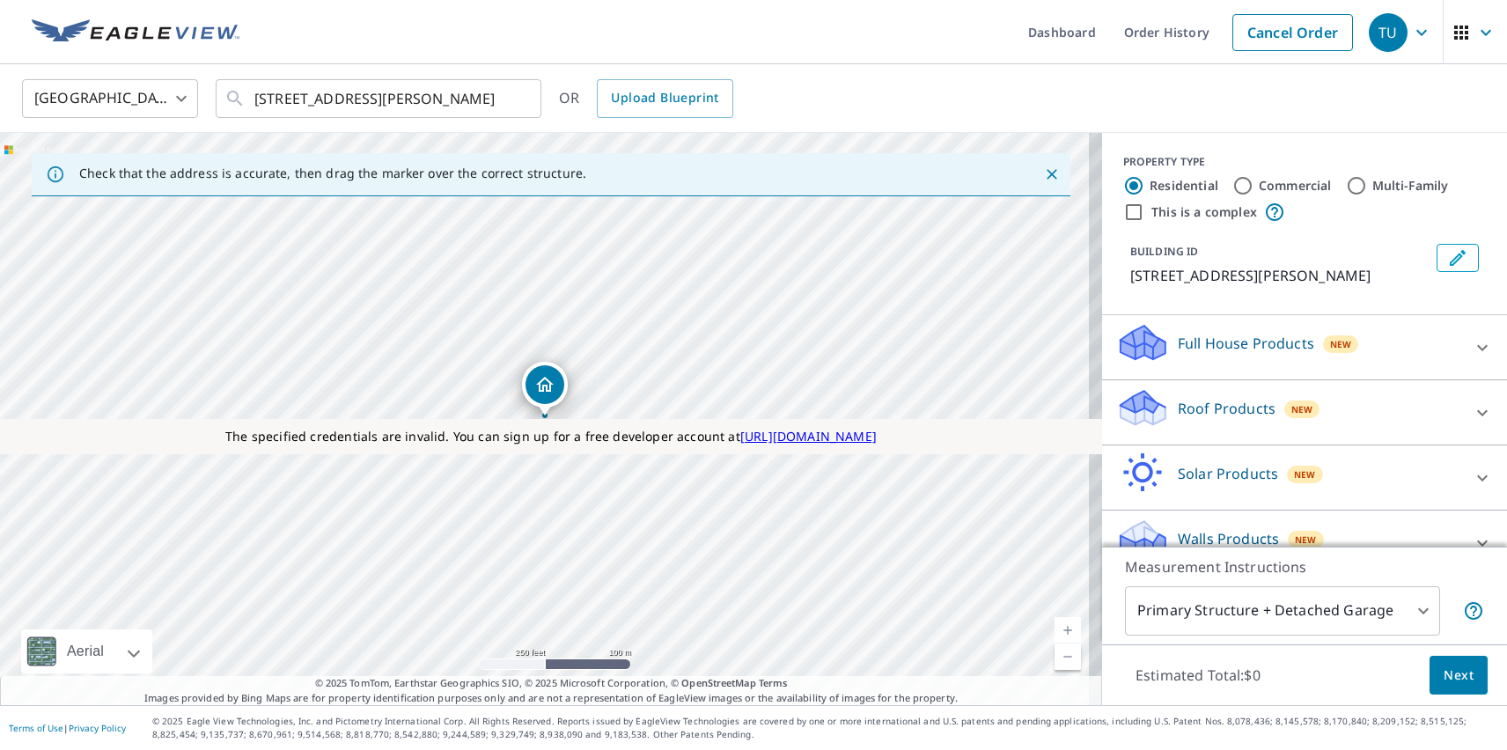
click at [1211, 407] on p "Roof Products" at bounding box center [1226, 408] width 98 height 21
click at [1297, 601] on label "Standard $31" at bounding box center [1317, 612] width 350 height 22
click at [1142, 602] on input "Standard $31" at bounding box center [1129, 612] width 26 height 21
checkbox input "true"
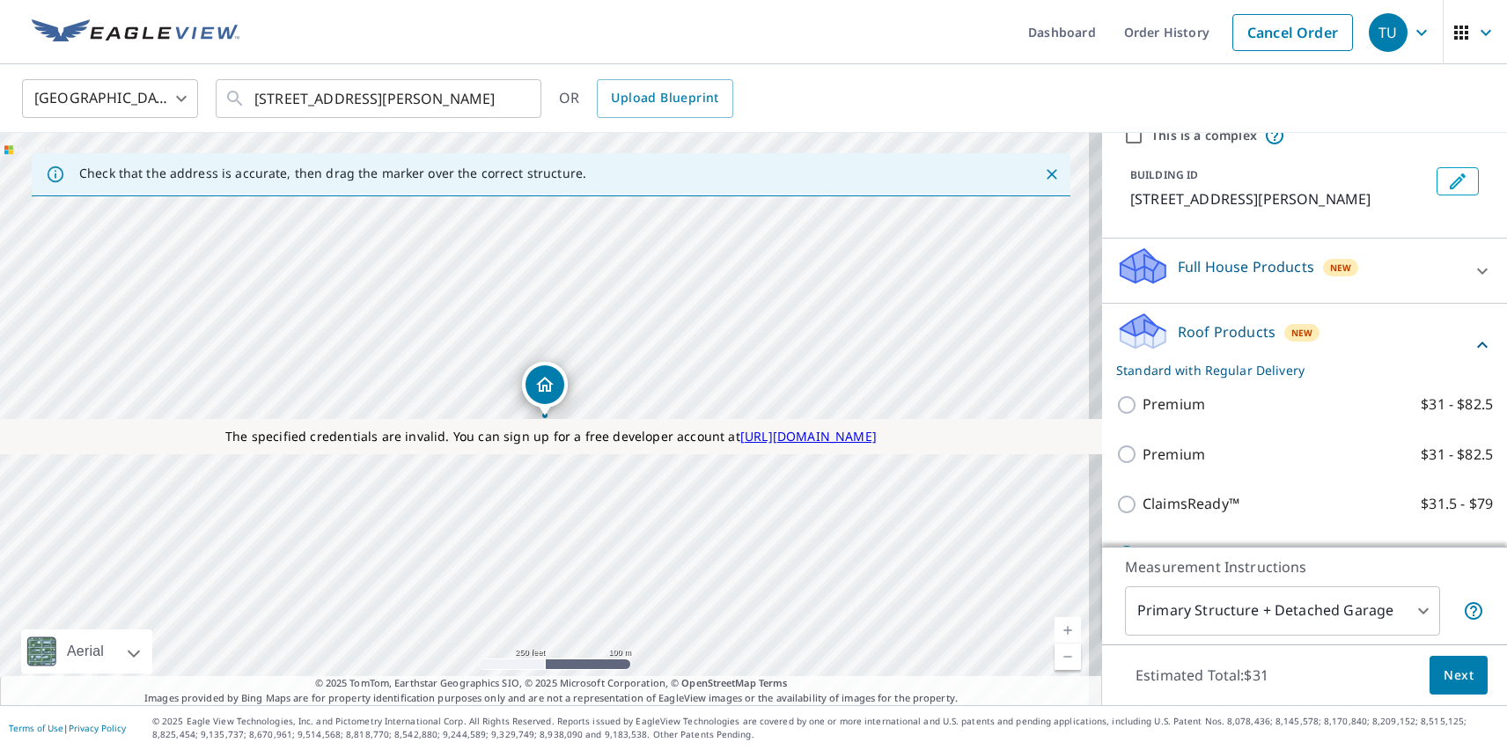
click at [1445, 674] on span "Next" at bounding box center [1458, 675] width 30 height 22
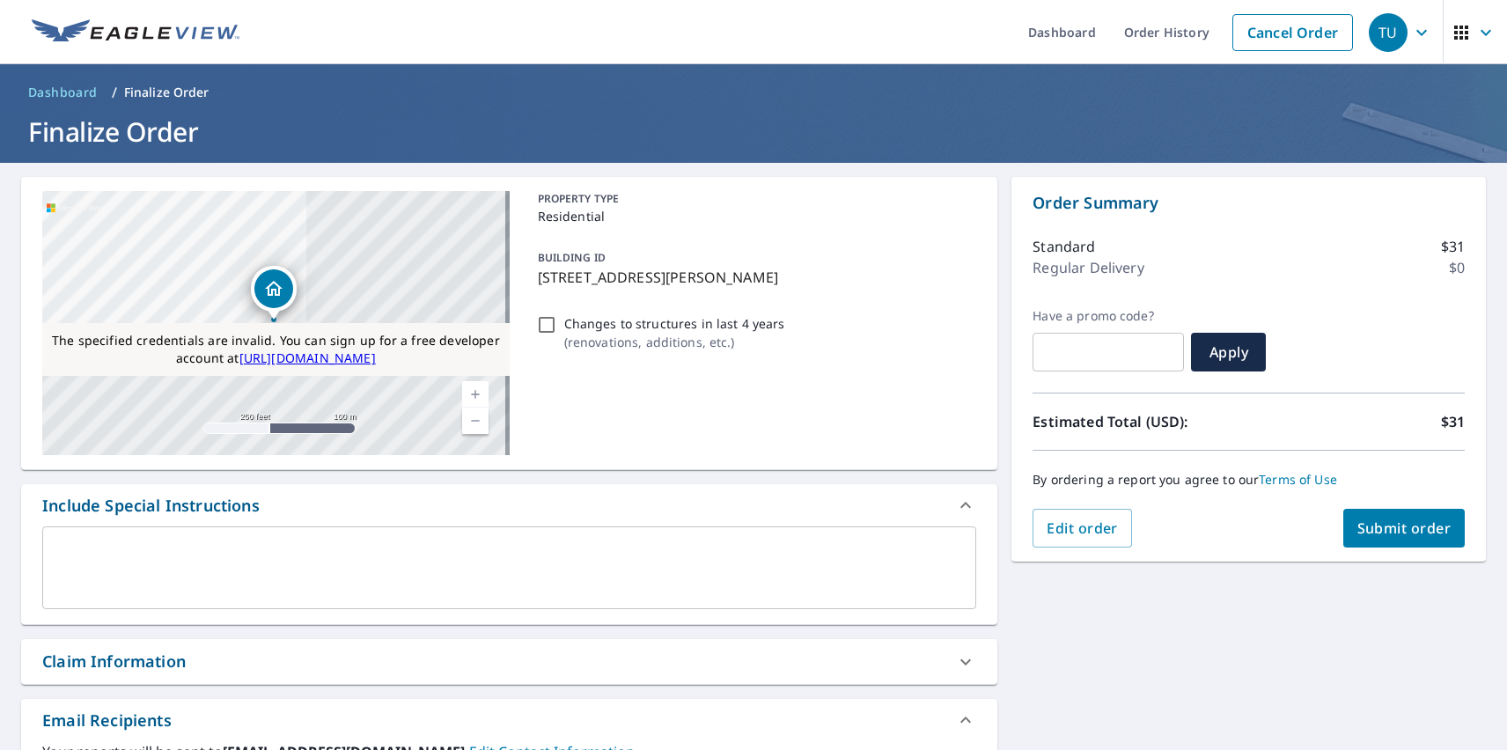
click at [1390, 528] on span "Submit order" at bounding box center [1404, 527] width 94 height 19
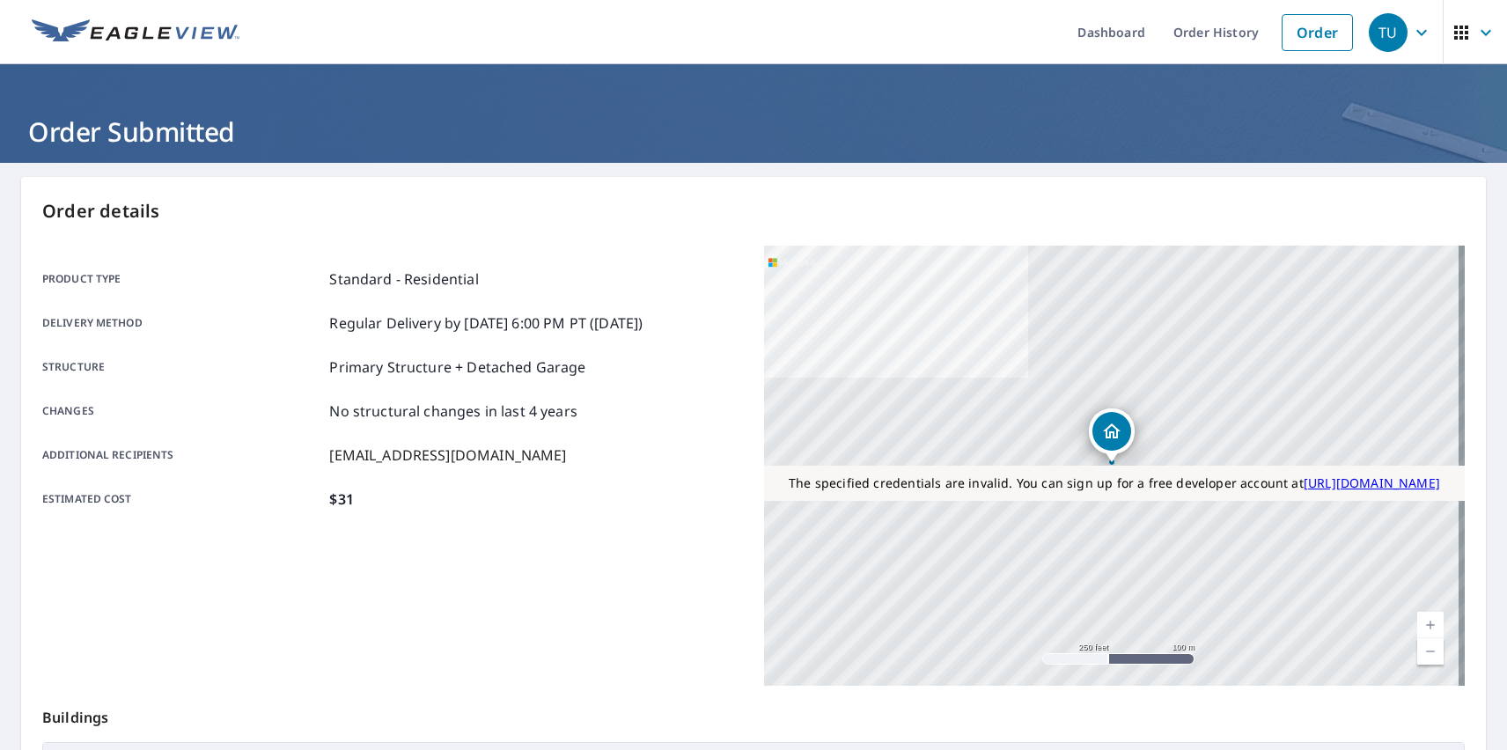
click at [1375, 32] on div "TU" at bounding box center [1387, 32] width 39 height 39
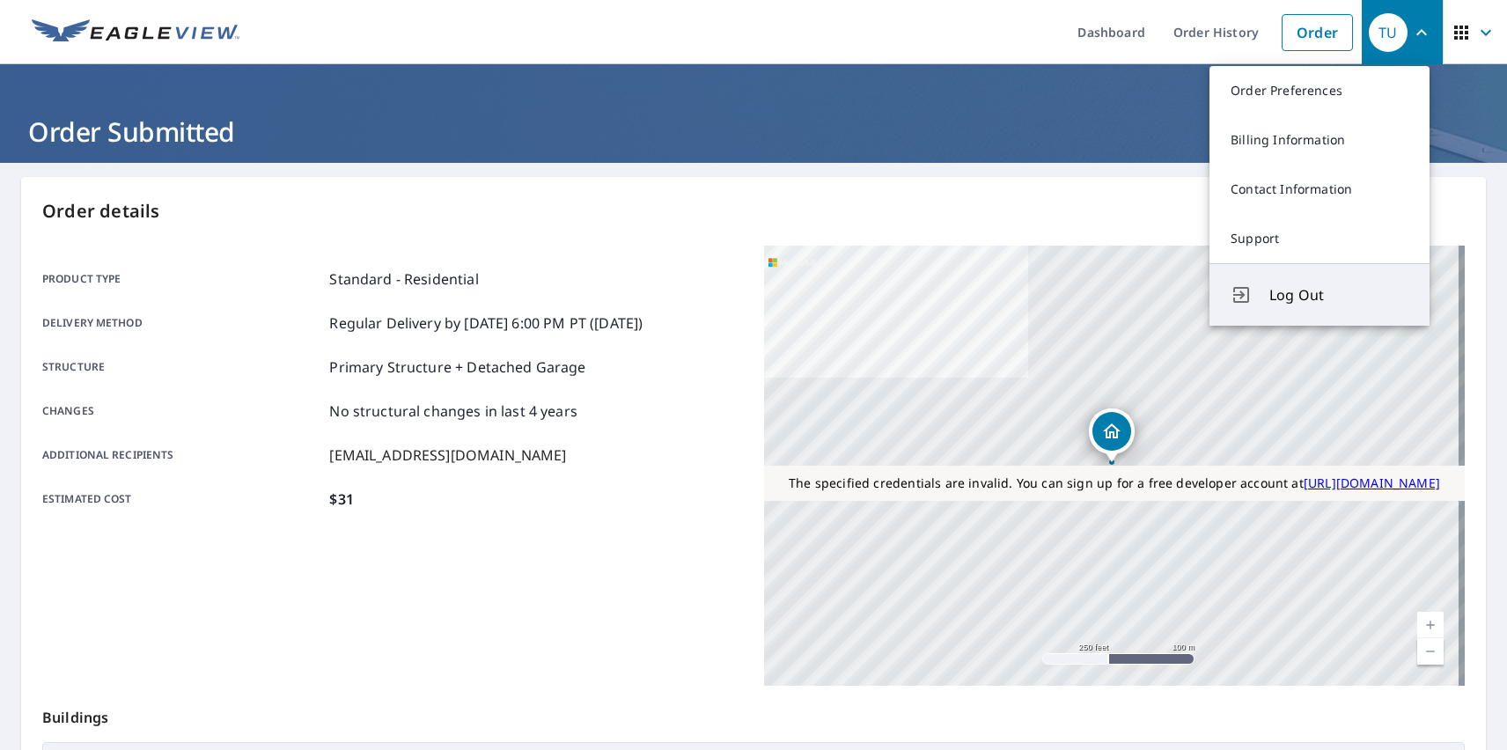
click at [1339, 295] on span "Log Out" at bounding box center [1338, 294] width 139 height 21
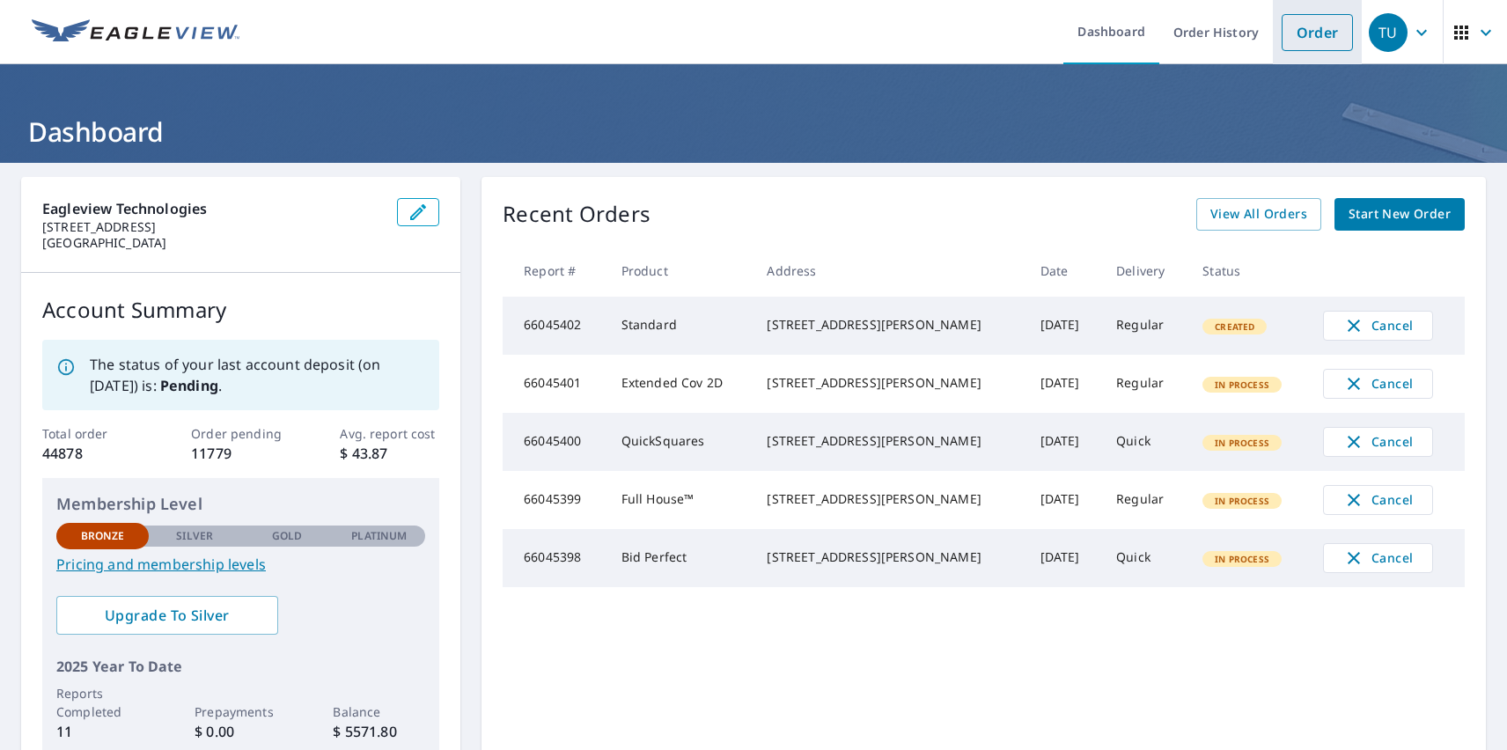
click at [1303, 32] on link "Order" at bounding box center [1316, 32] width 71 height 37
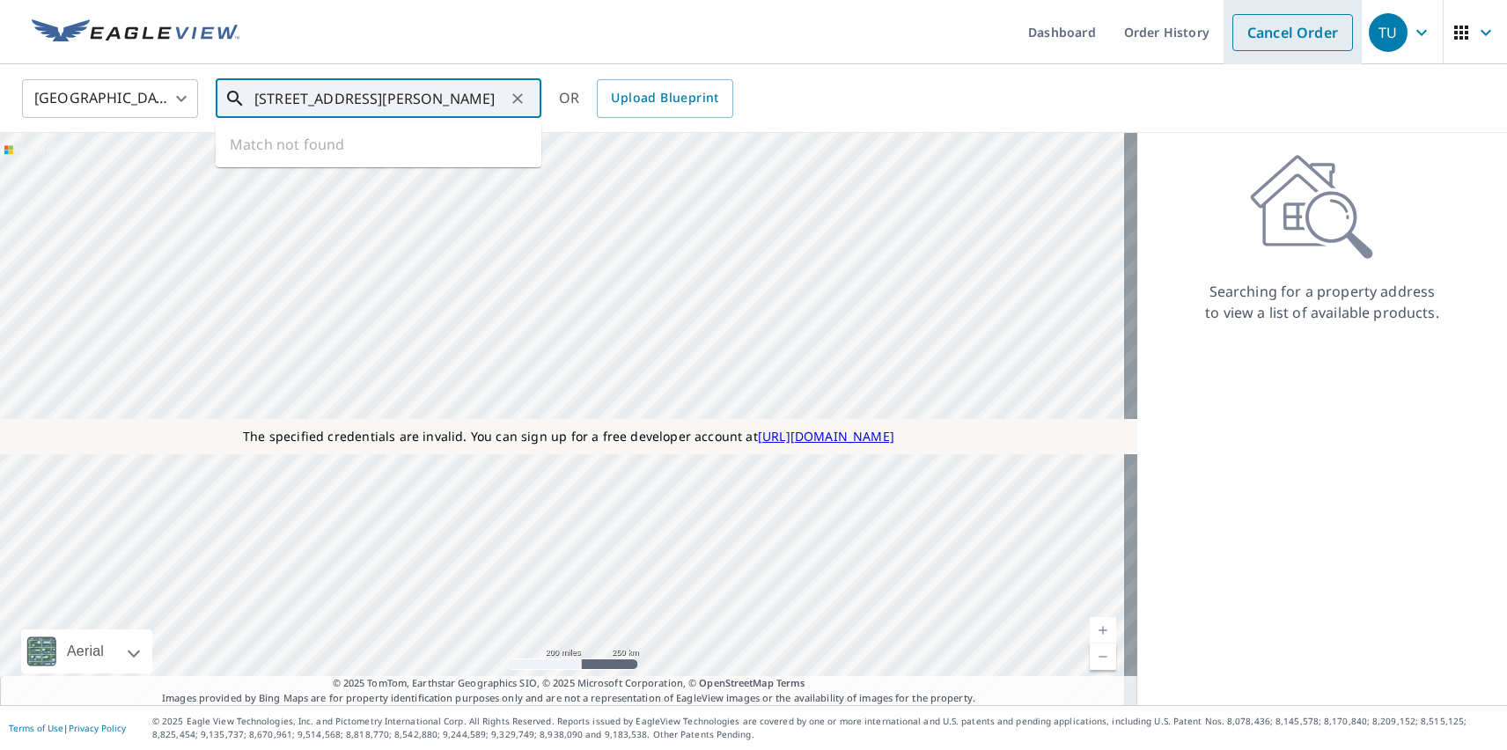
type input "[STREET_ADDRESS][PERSON_NAME]"
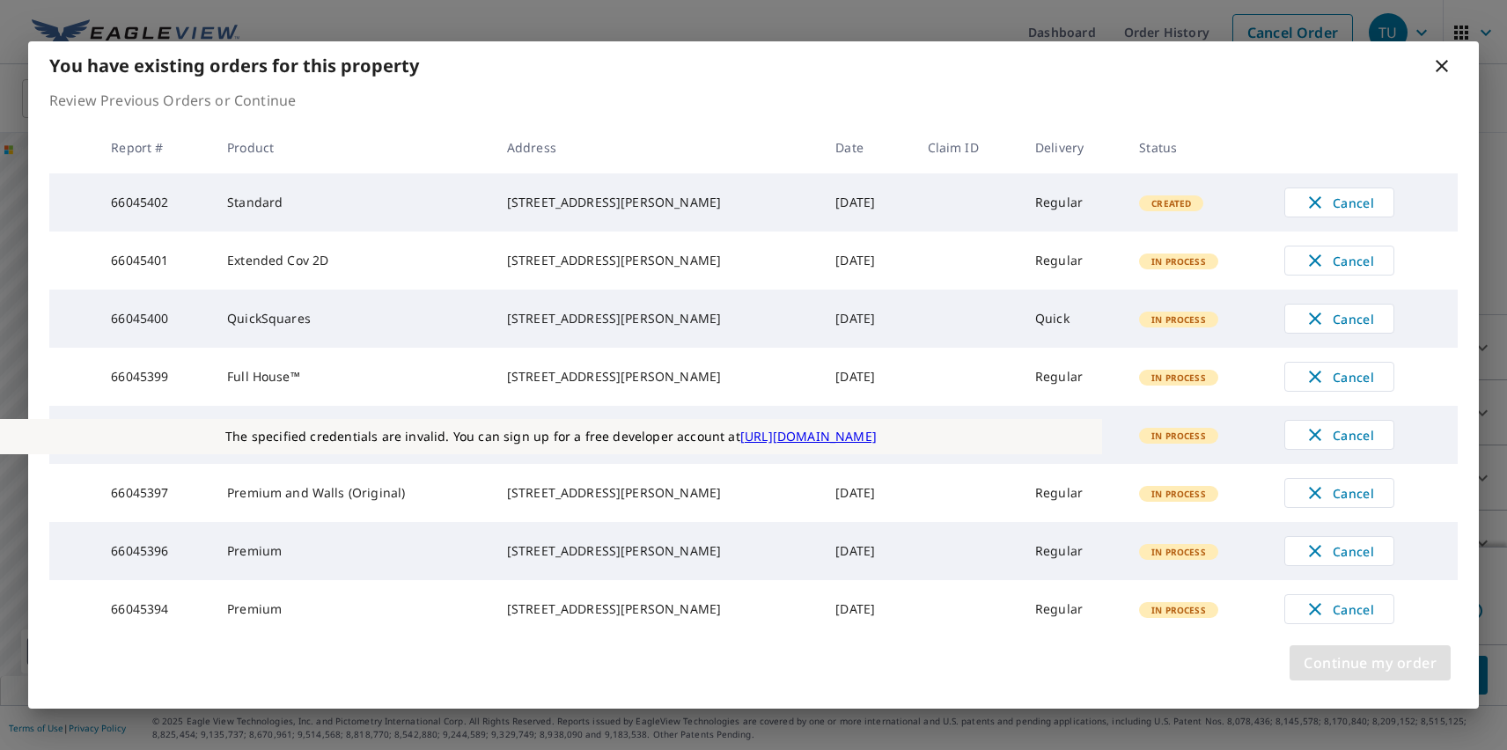
click at [1369, 675] on span "Continue my order" at bounding box center [1369, 662] width 133 height 25
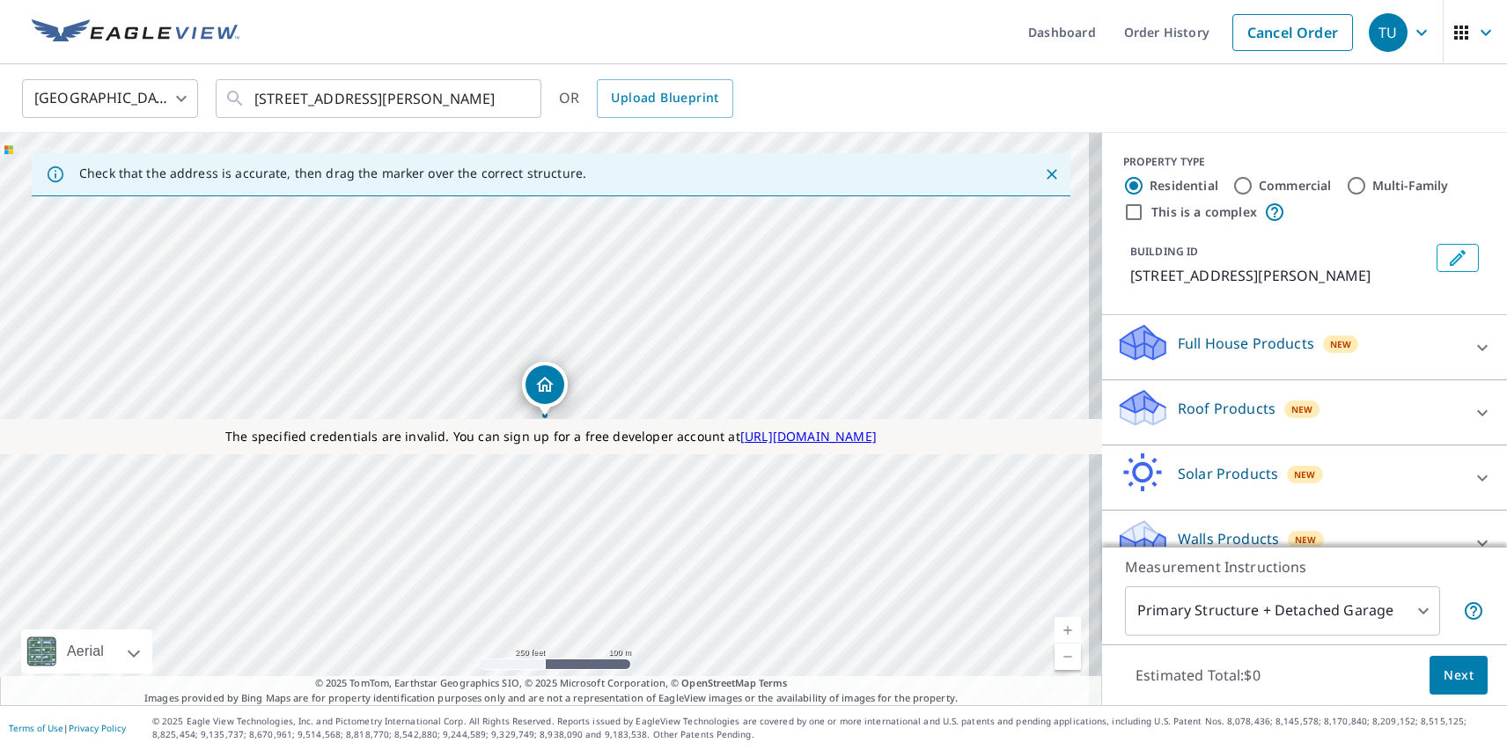
click at [1211, 407] on p "Roof Products" at bounding box center [1226, 408] width 98 height 21
click at [1159, 512] on p "Premium" at bounding box center [1173, 513] width 62 height 22
click at [1142, 512] on input "Premium $31 - $82.5" at bounding box center [1129, 512] width 26 height 21
checkbox input "true"
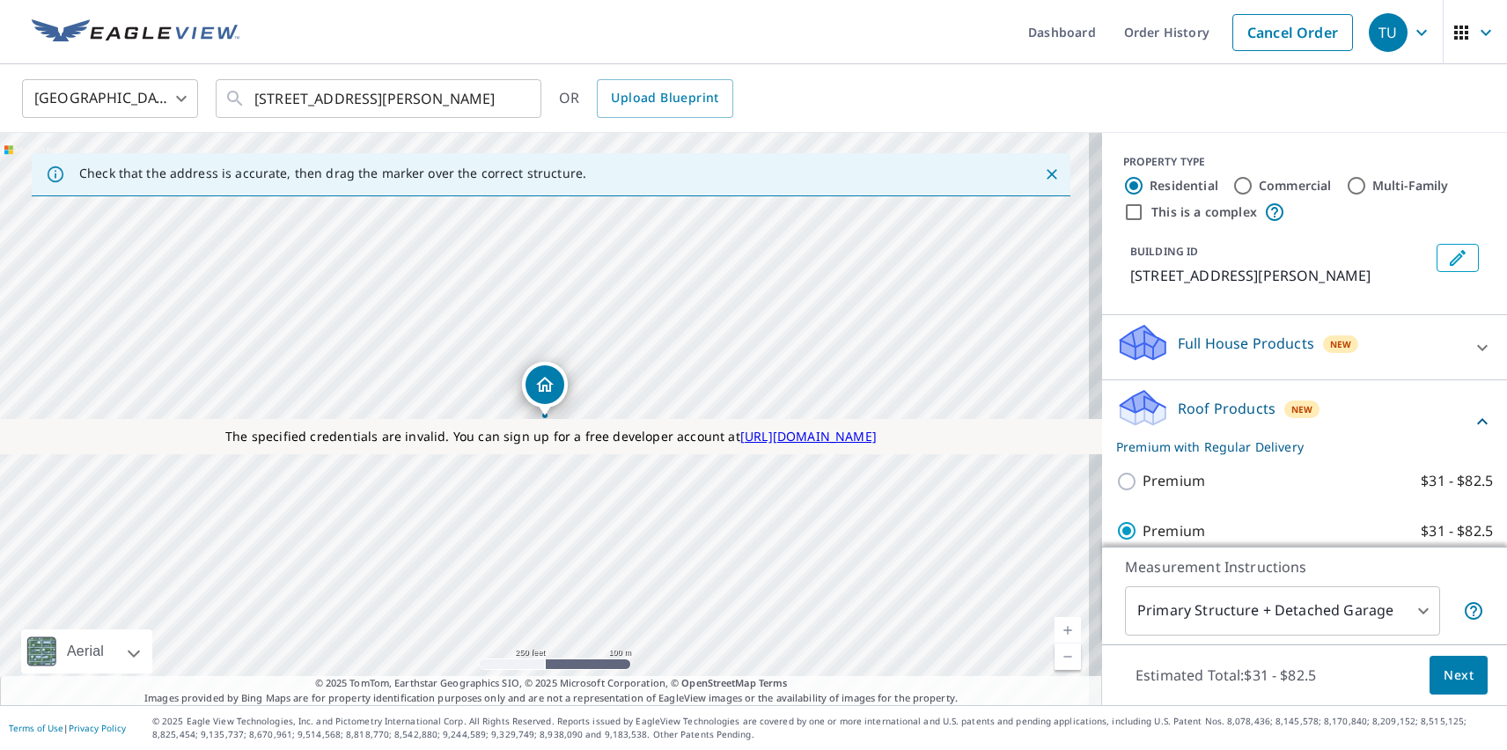
click at [1445, 674] on span "Next" at bounding box center [1458, 675] width 30 height 22
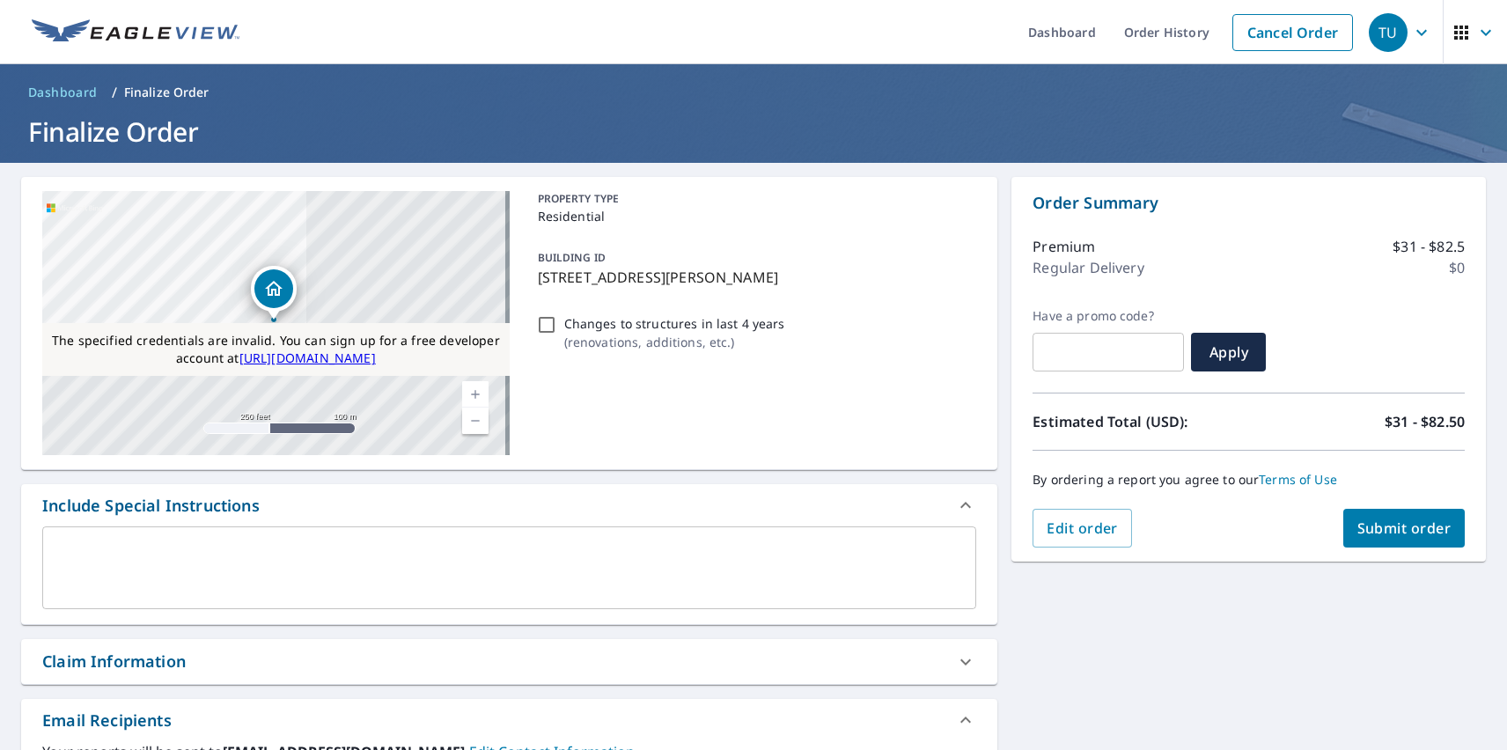
click at [1375, 32] on div "TU" at bounding box center [1387, 32] width 39 height 39
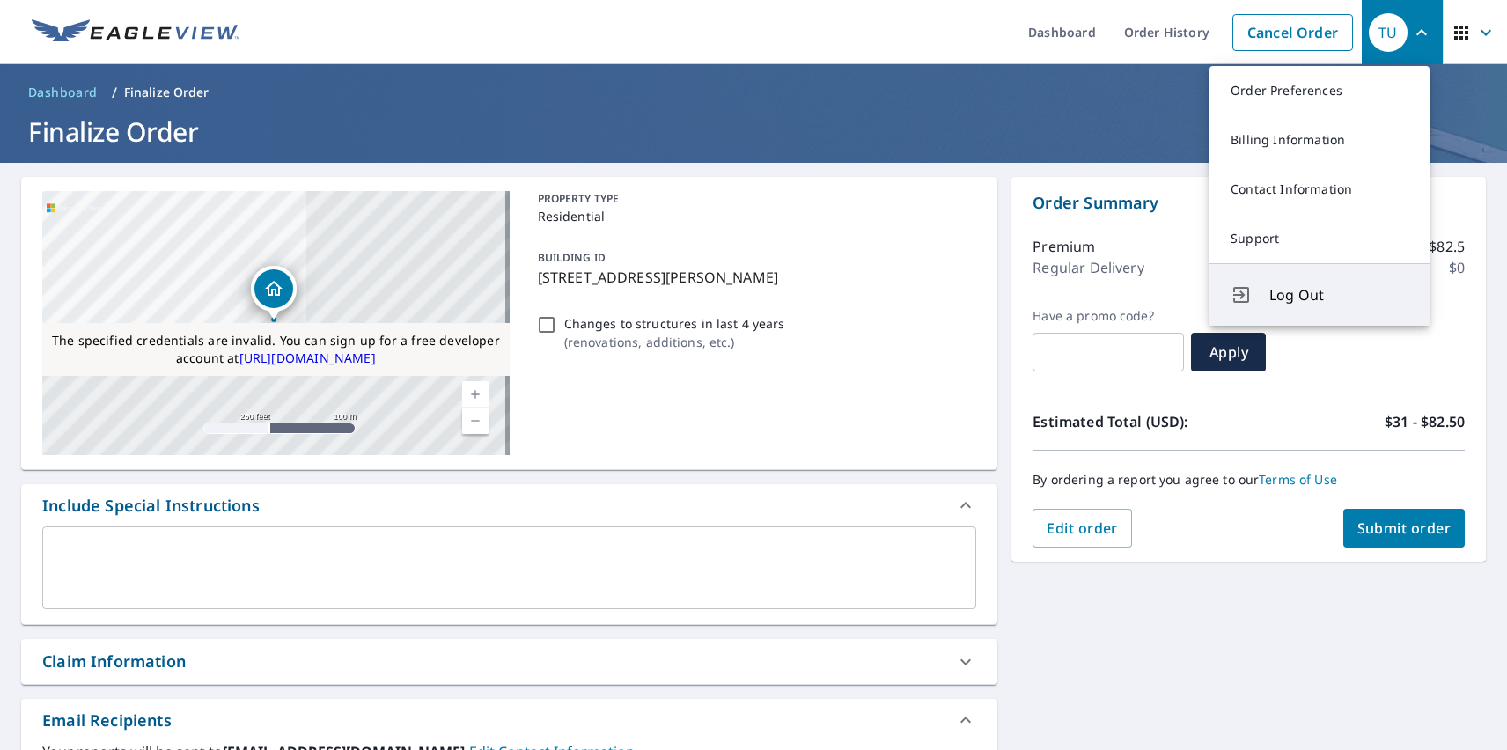
click at [1339, 295] on span "Log Out" at bounding box center [1338, 294] width 139 height 21
